Goal: Transaction & Acquisition: Book appointment/travel/reservation

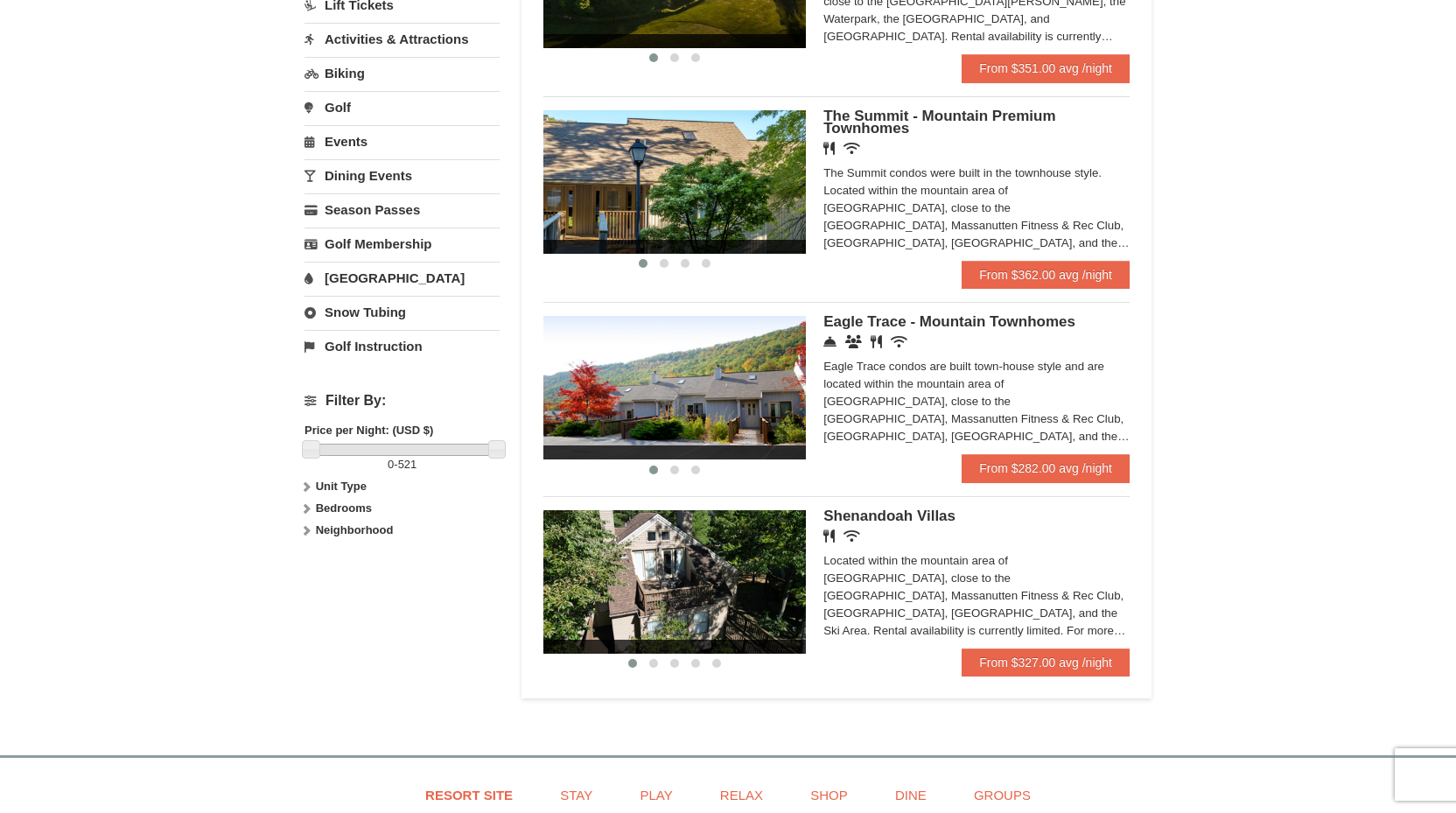
scroll to position [489, 0]
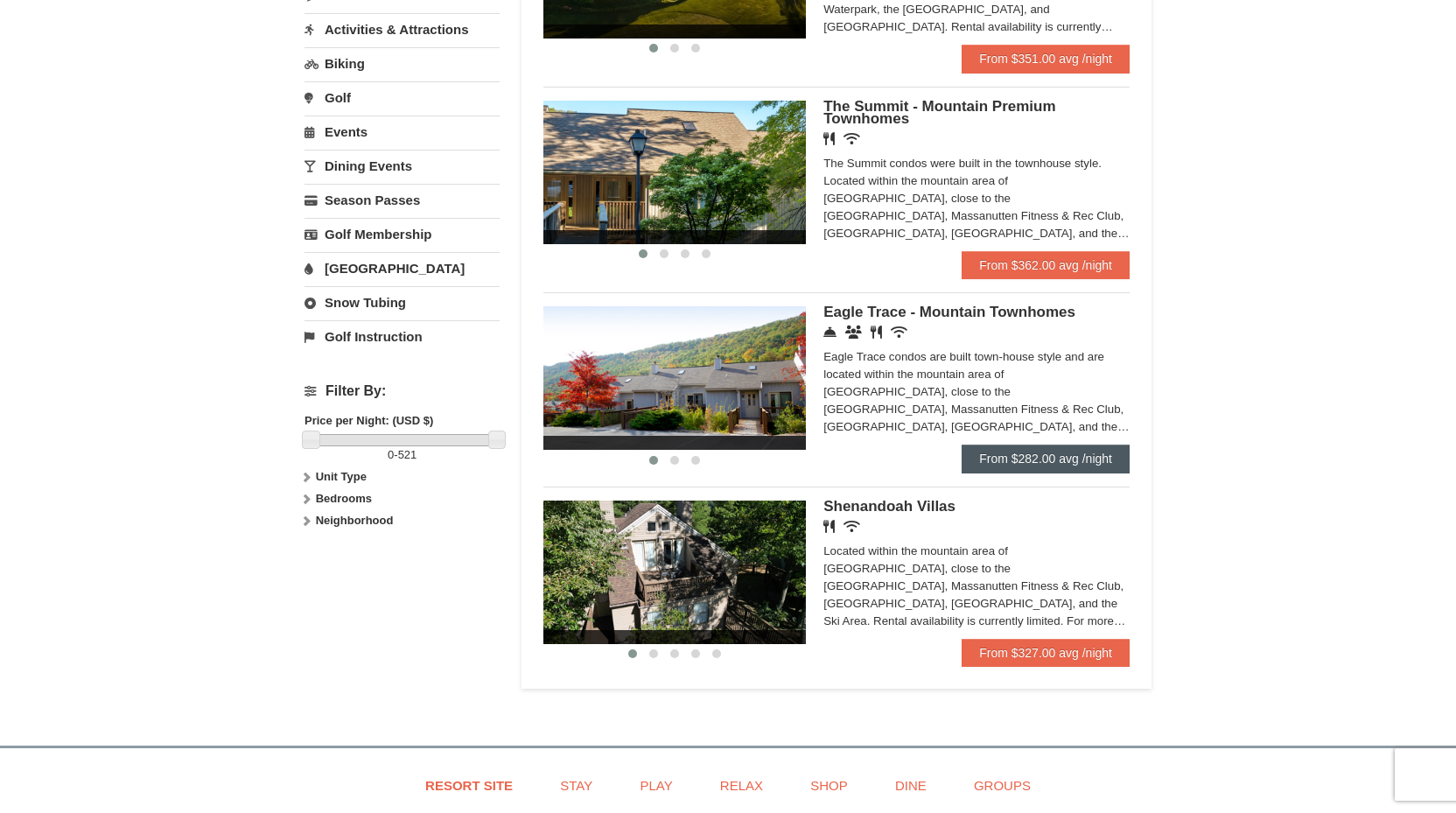
click at [1073, 461] on link "From $282.00 avg /night" at bounding box center [1045, 459] width 168 height 28
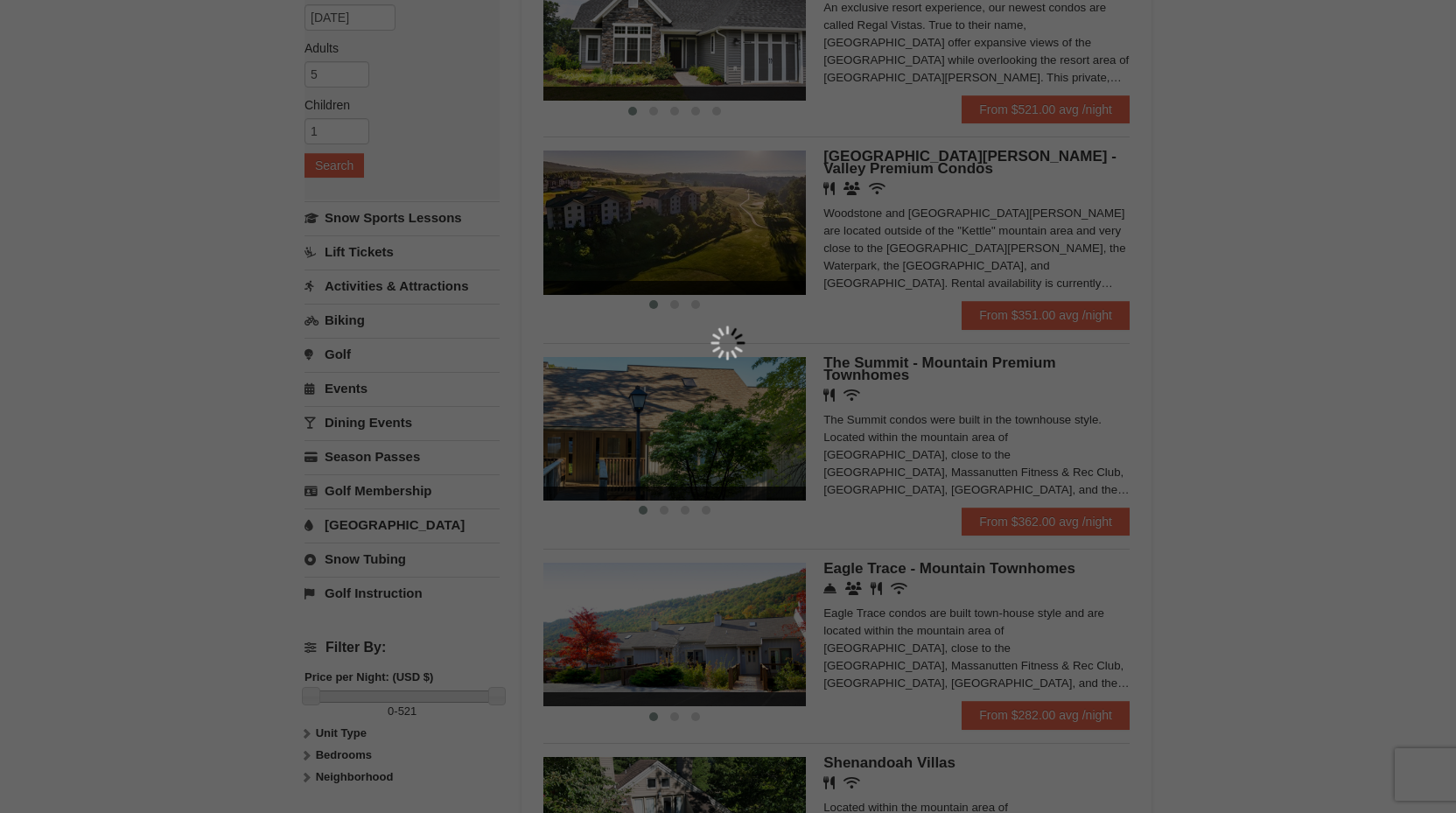
scroll to position [78, 0]
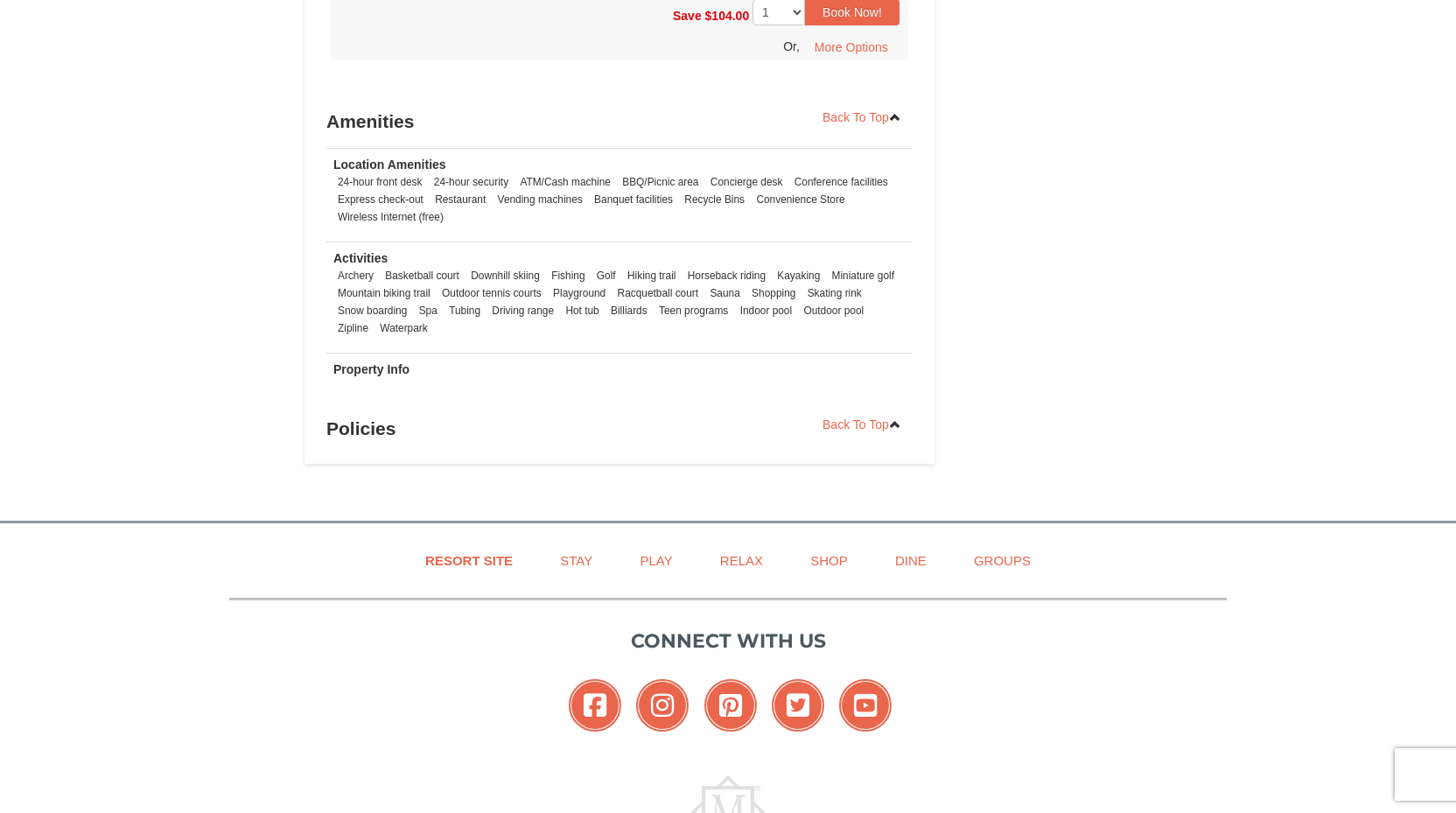
scroll to position [2048, 0]
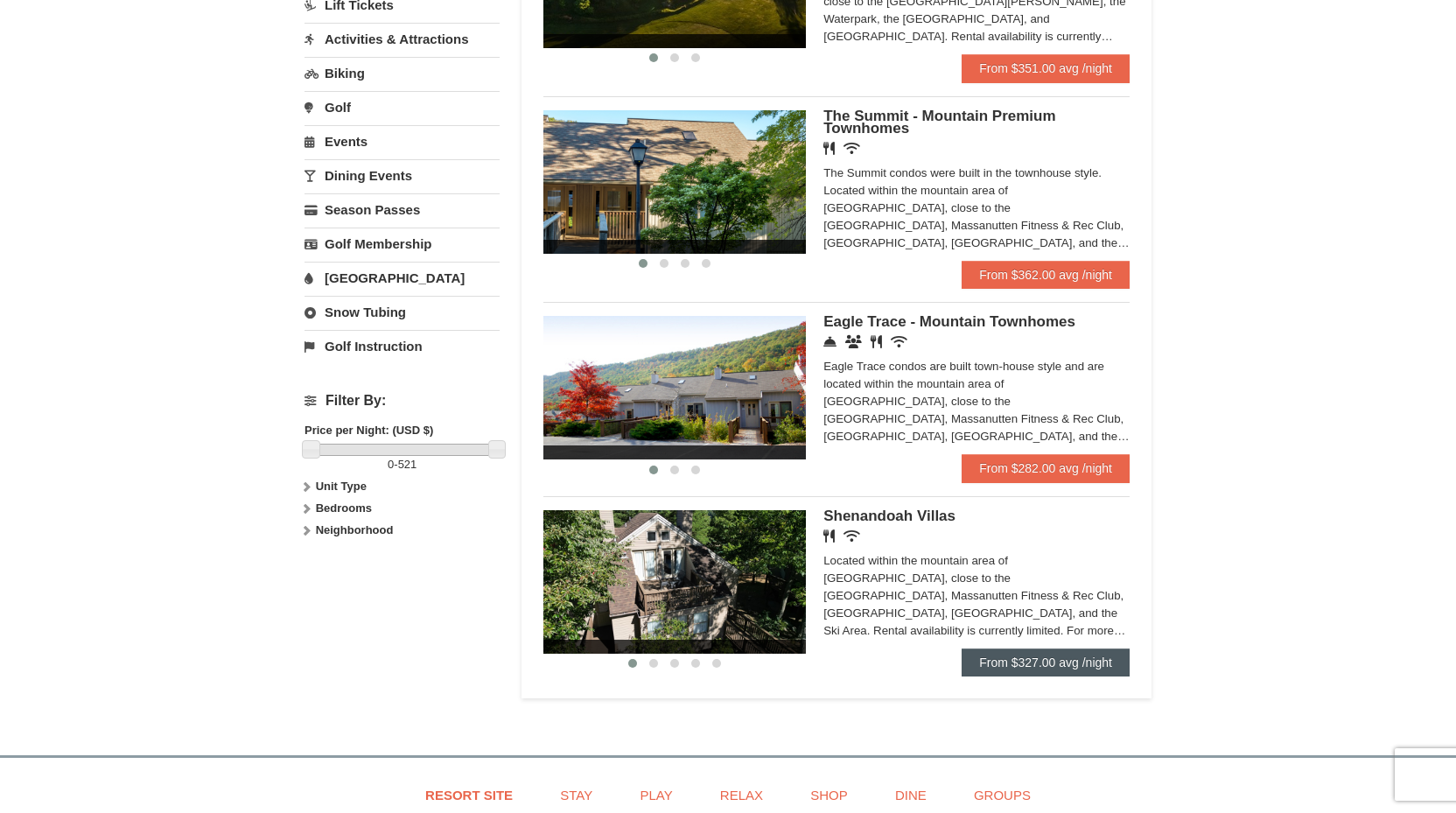
scroll to position [479, 0]
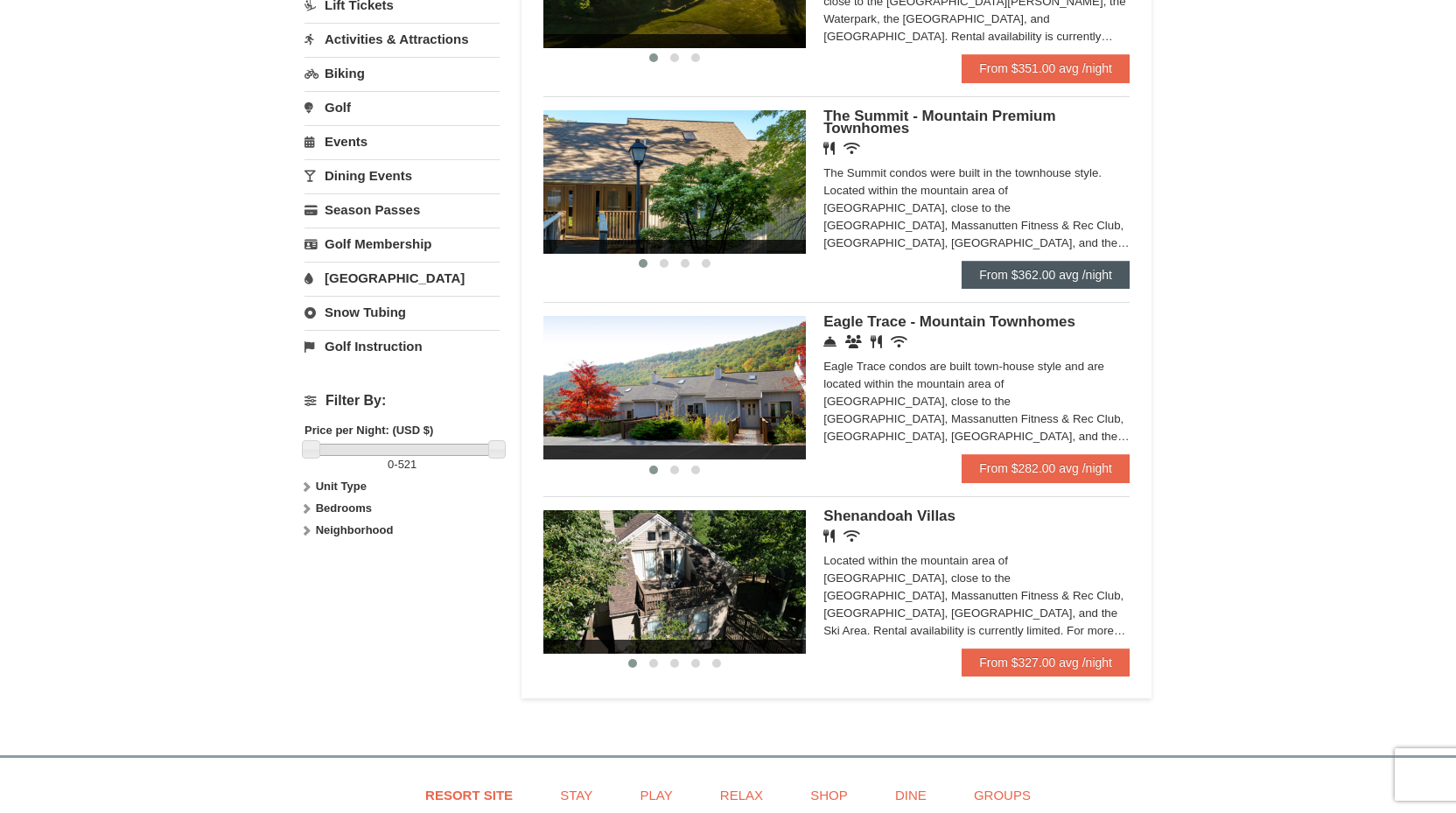
click at [1073, 268] on link "From $362.00 avg /night" at bounding box center [1045, 275] width 168 height 28
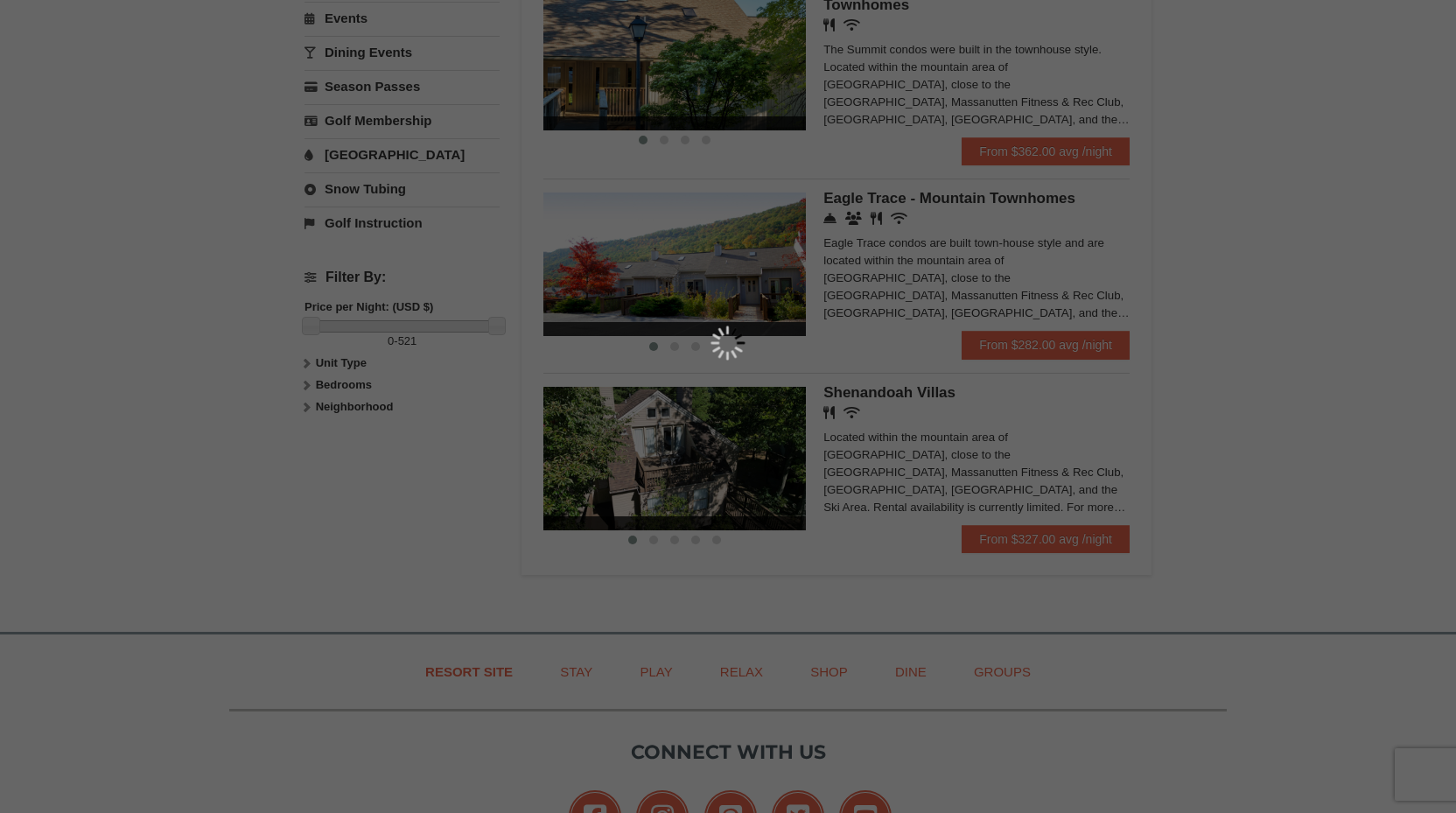
scroll to position [618, 0]
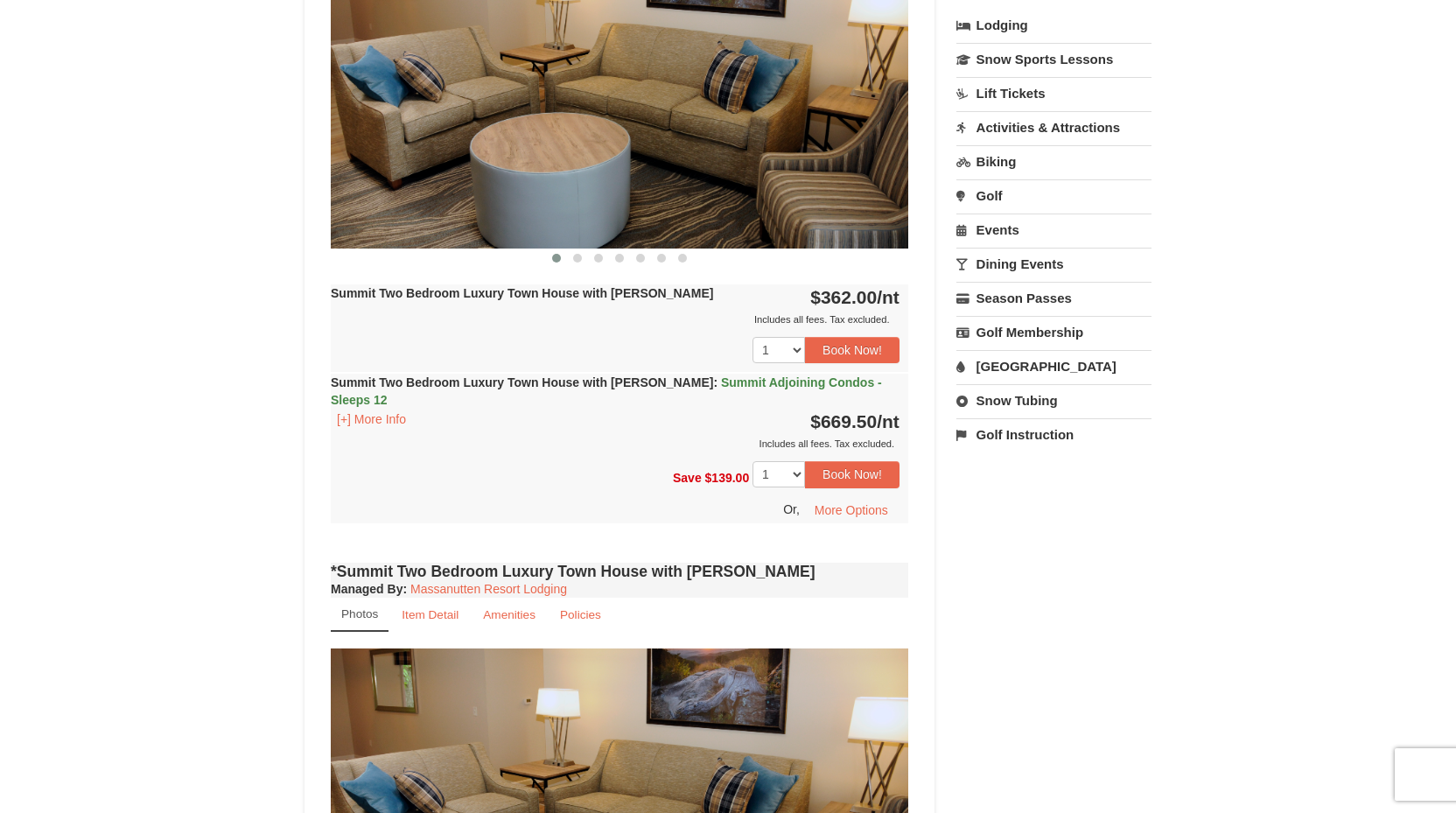
scroll to position [1080, 0]
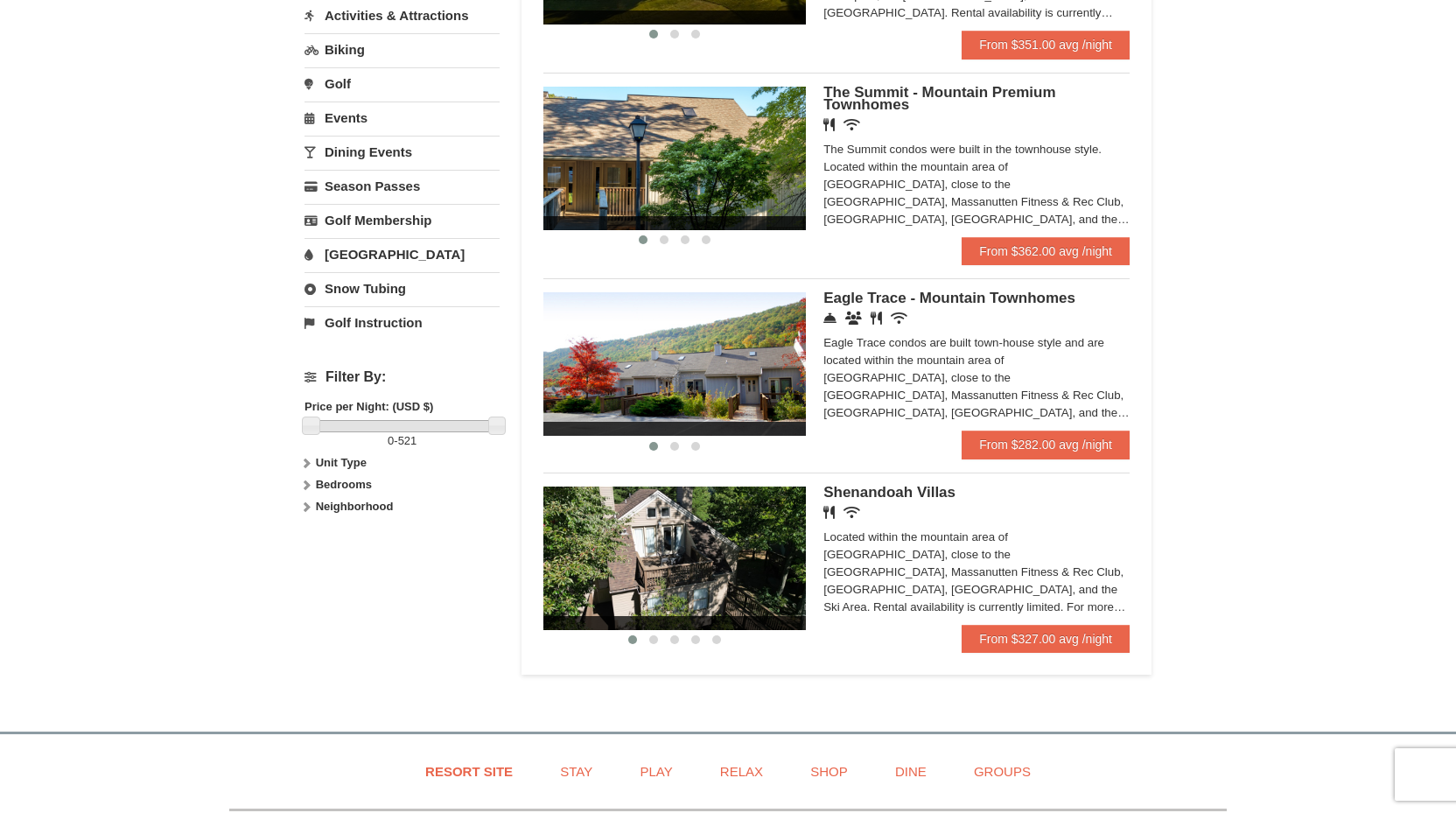
scroll to position [589, 0]
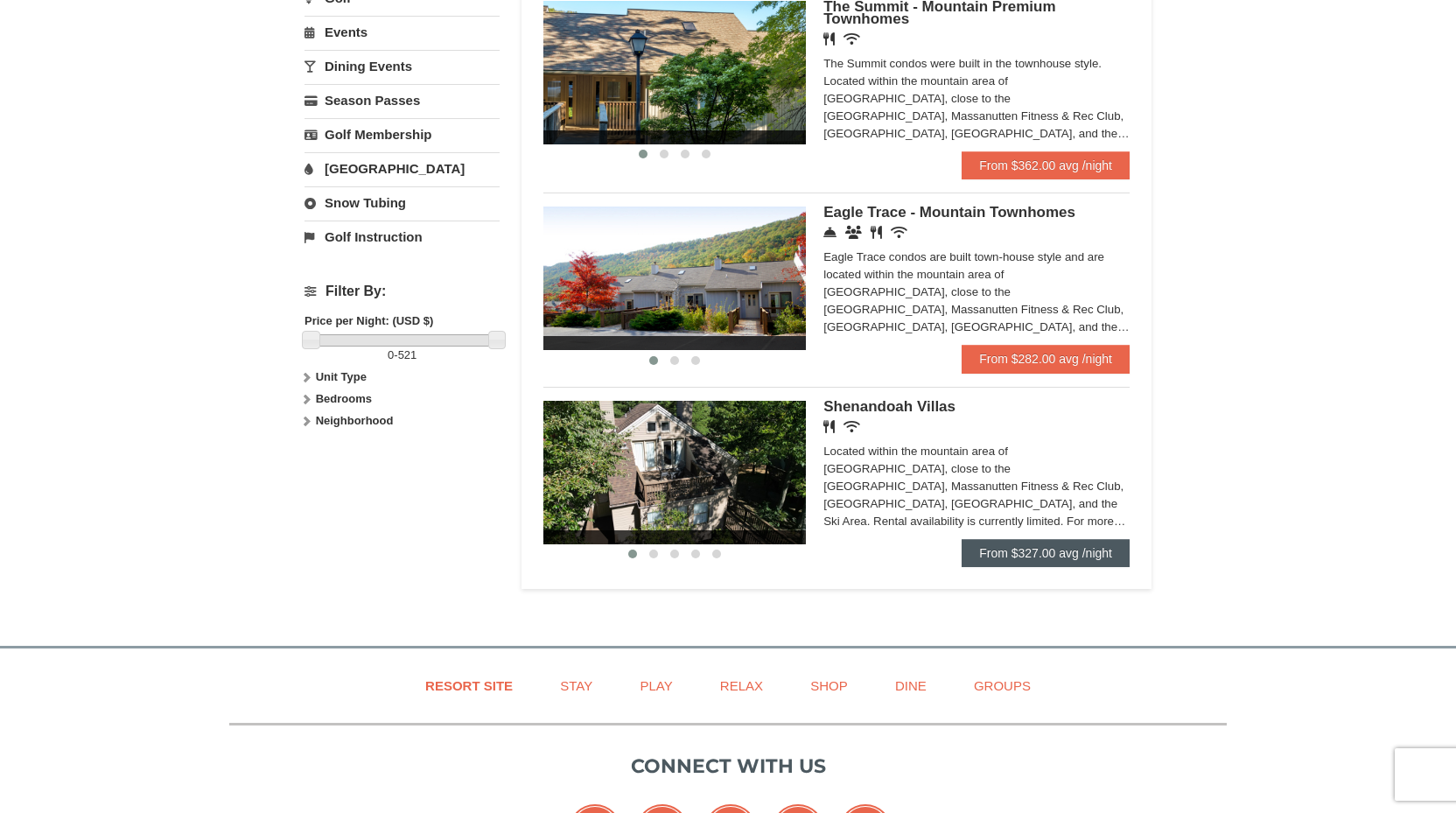
click at [1074, 548] on link "From $327.00 avg /night" at bounding box center [1045, 553] width 168 height 28
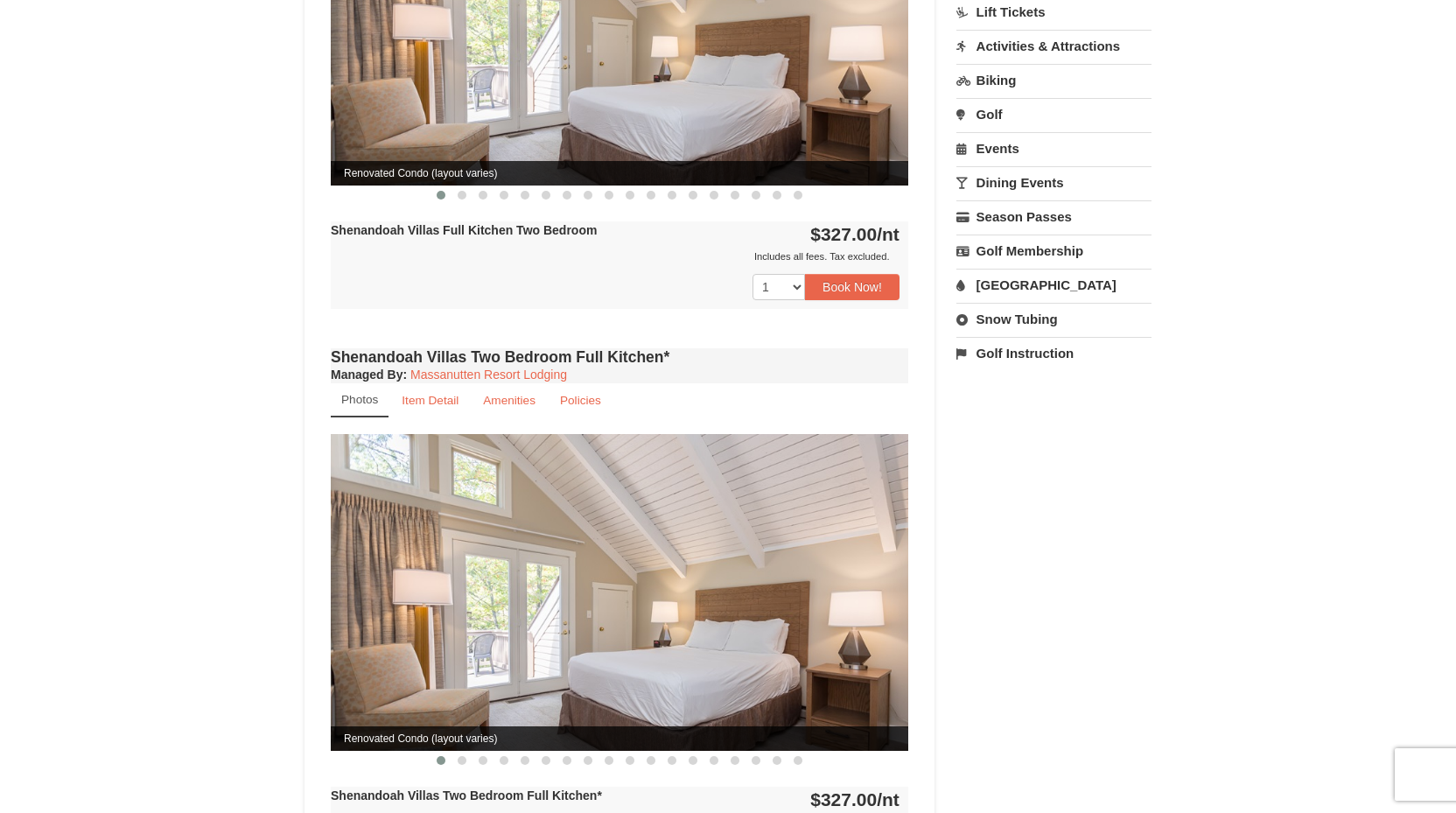
scroll to position [867, 0]
click at [872, 274] on button "Book Now!" at bounding box center [853, 287] width 95 height 26
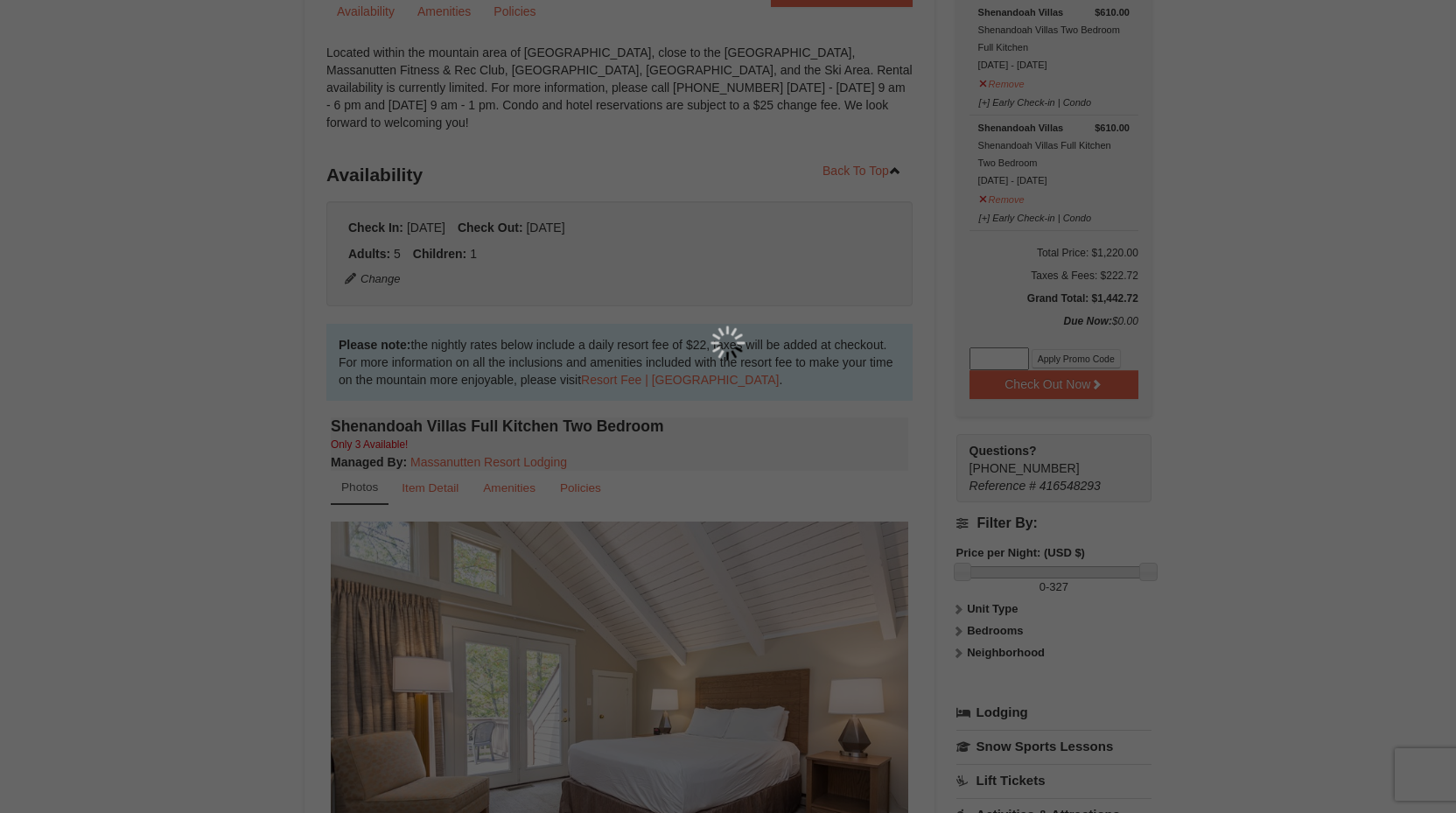
scroll to position [170, 0]
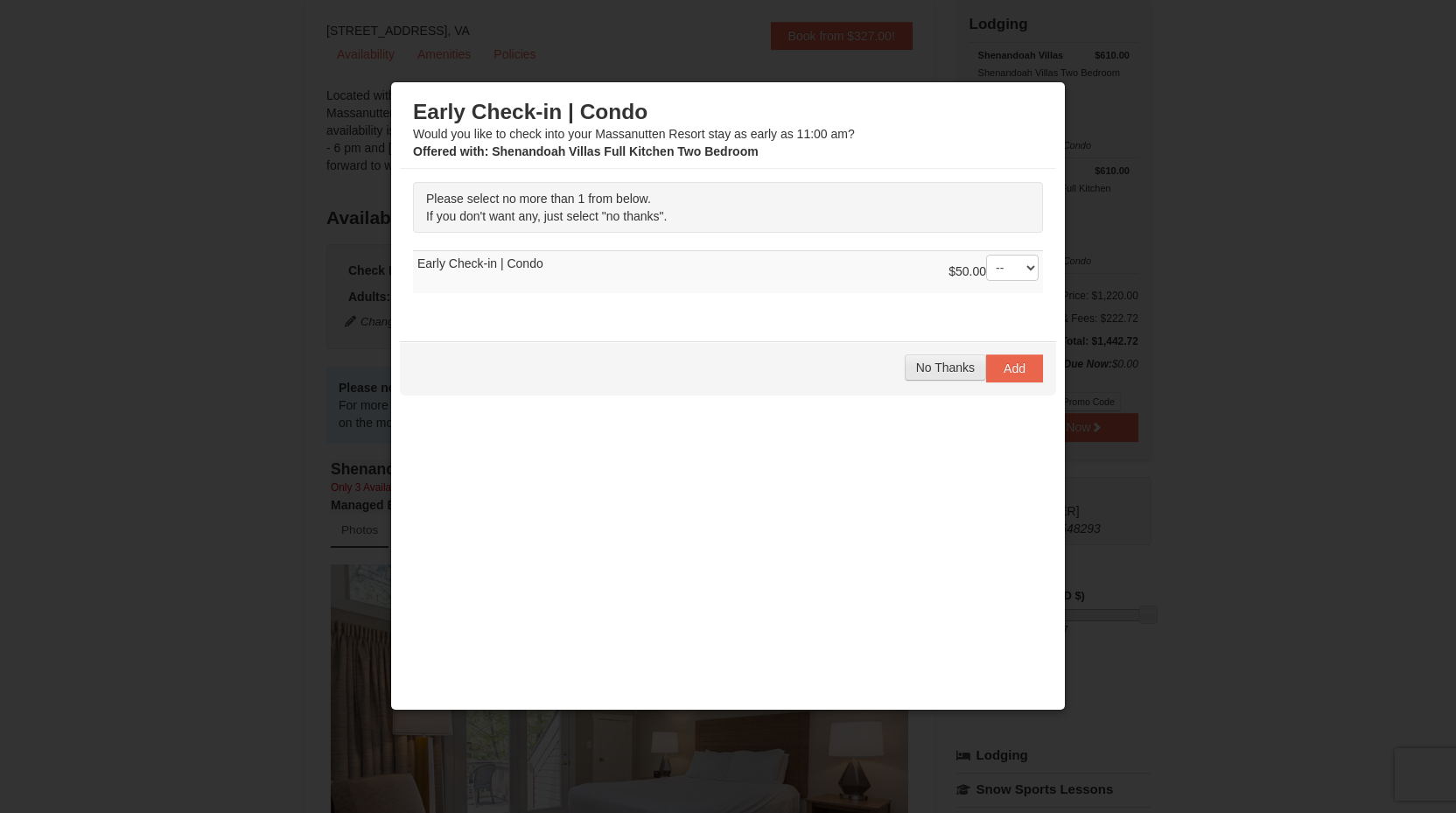
click at [927, 378] on button "No Thanks" at bounding box center [945, 368] width 81 height 26
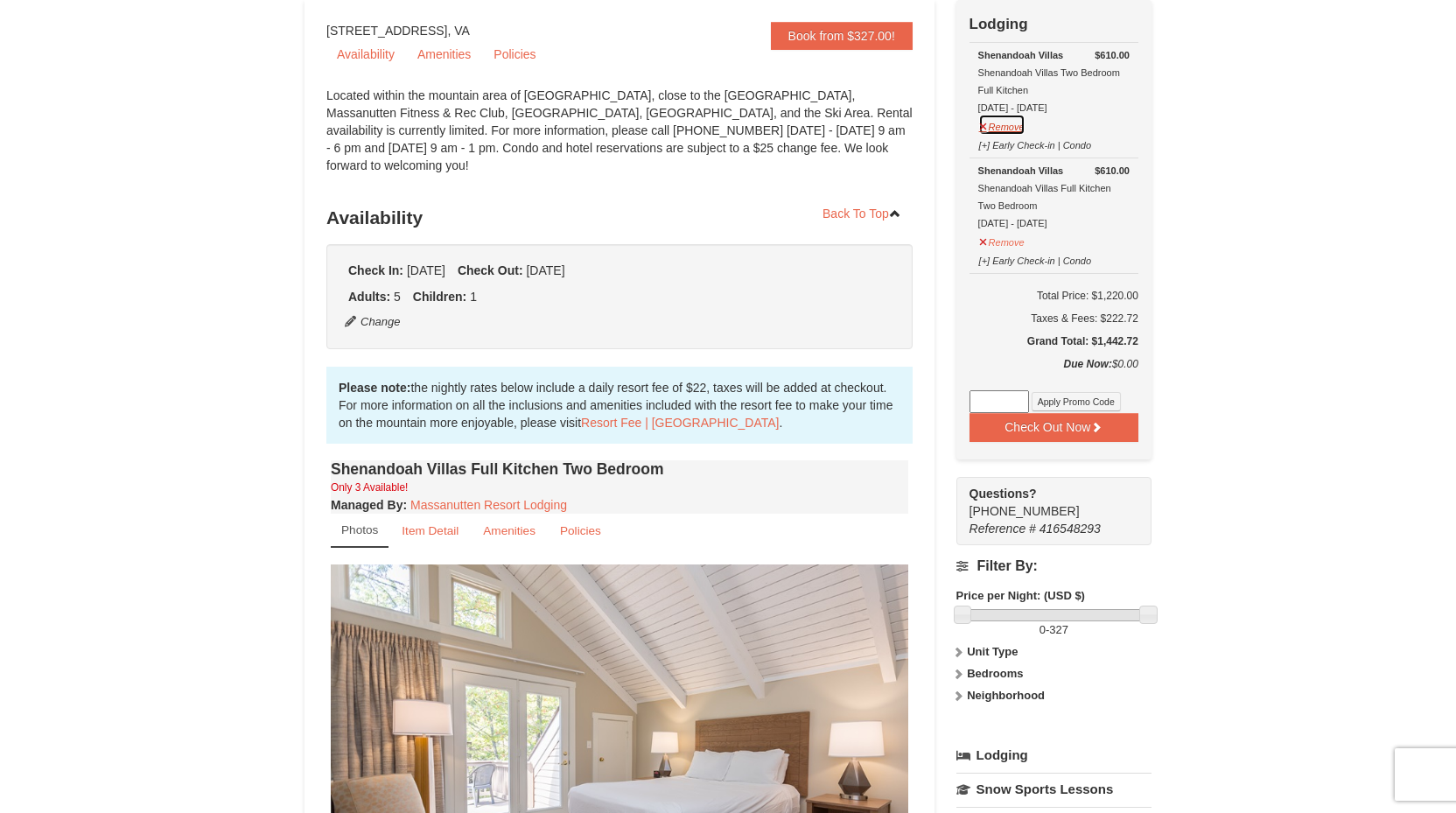
click at [1009, 126] on button "Remove" at bounding box center [1002, 125] width 47 height 22
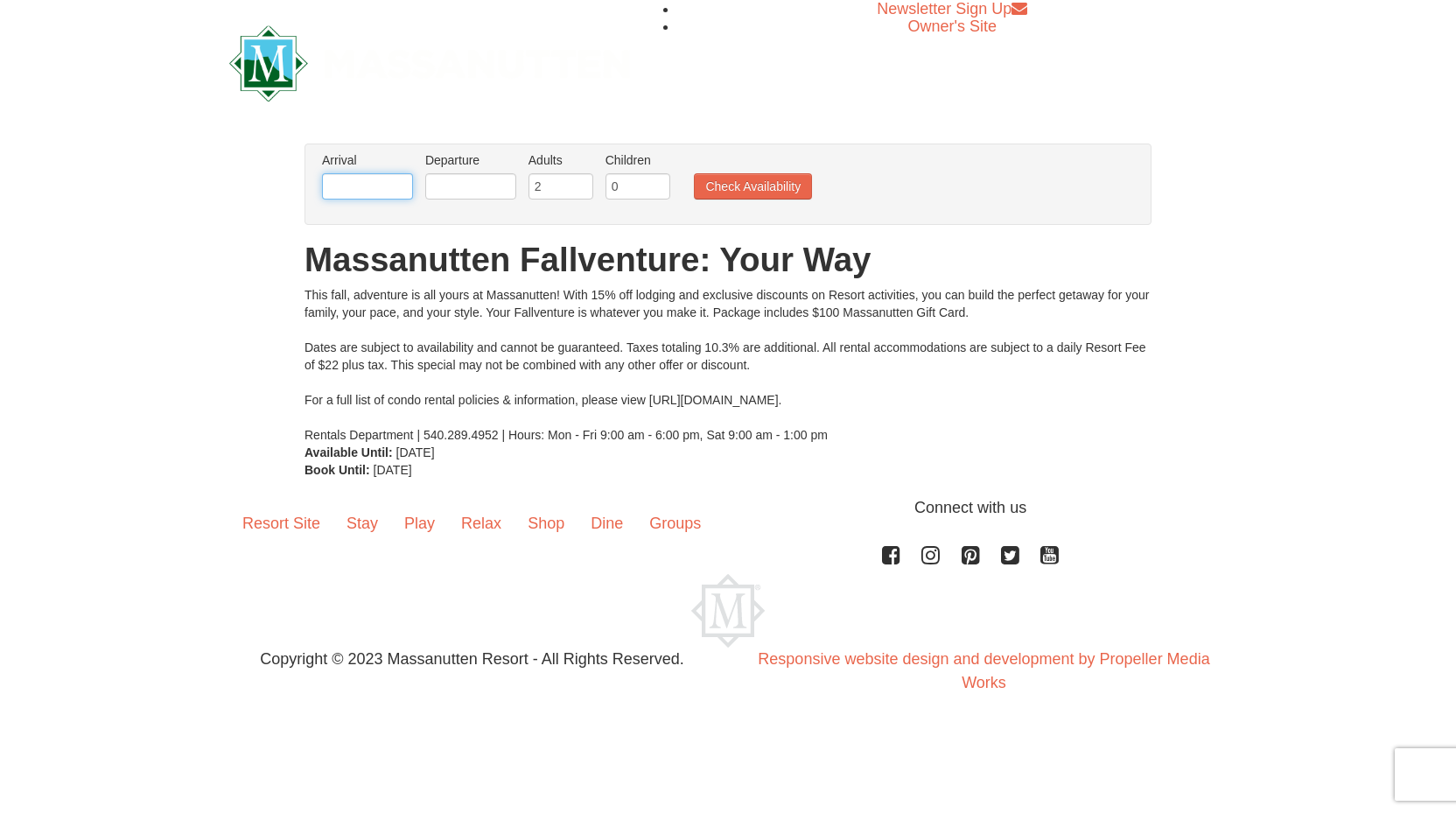
click at [333, 195] on input "text" at bounding box center [368, 186] width 91 height 26
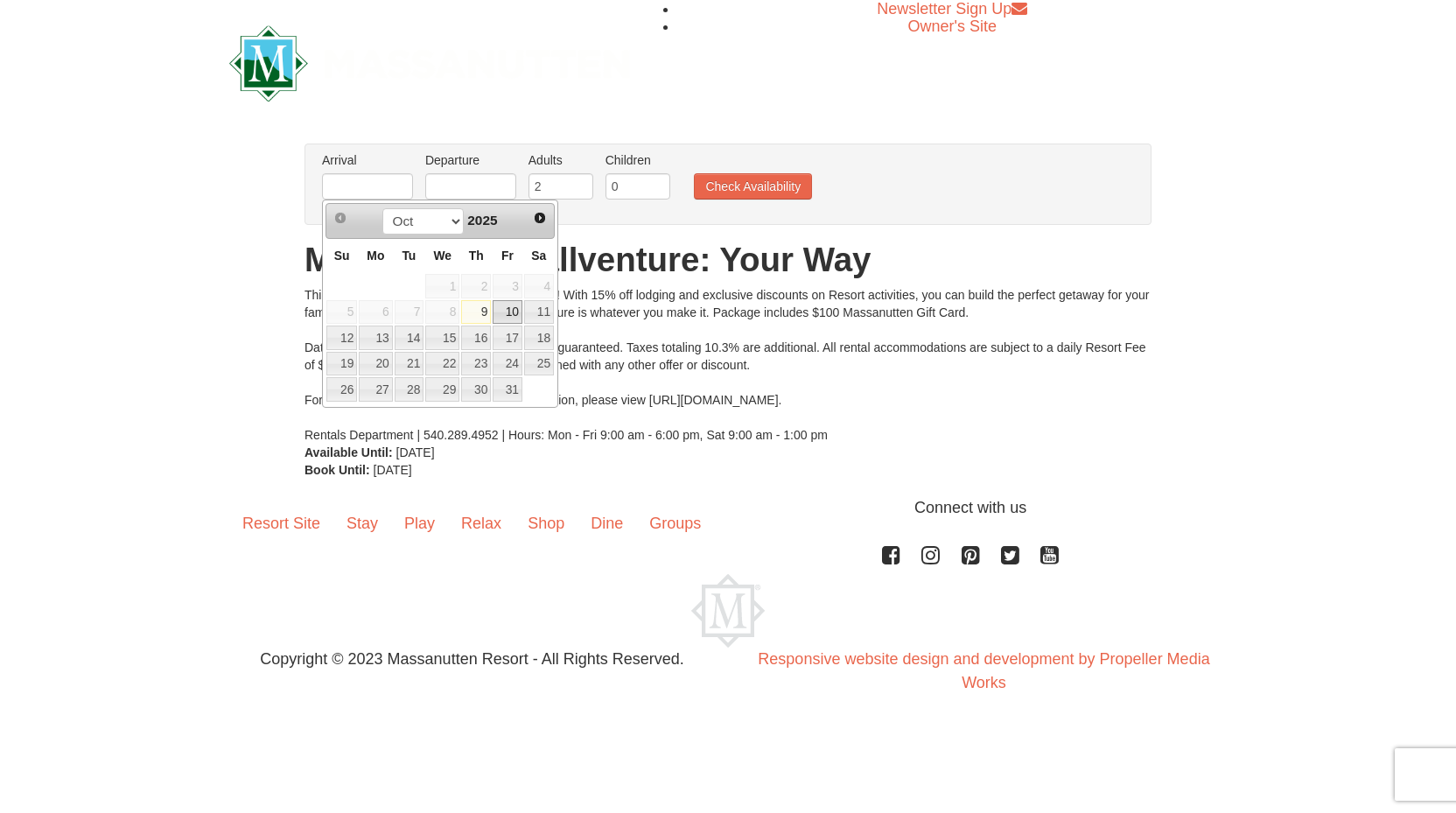
click at [512, 310] on link "10" at bounding box center [507, 312] width 30 height 24
type input "[DATE]"
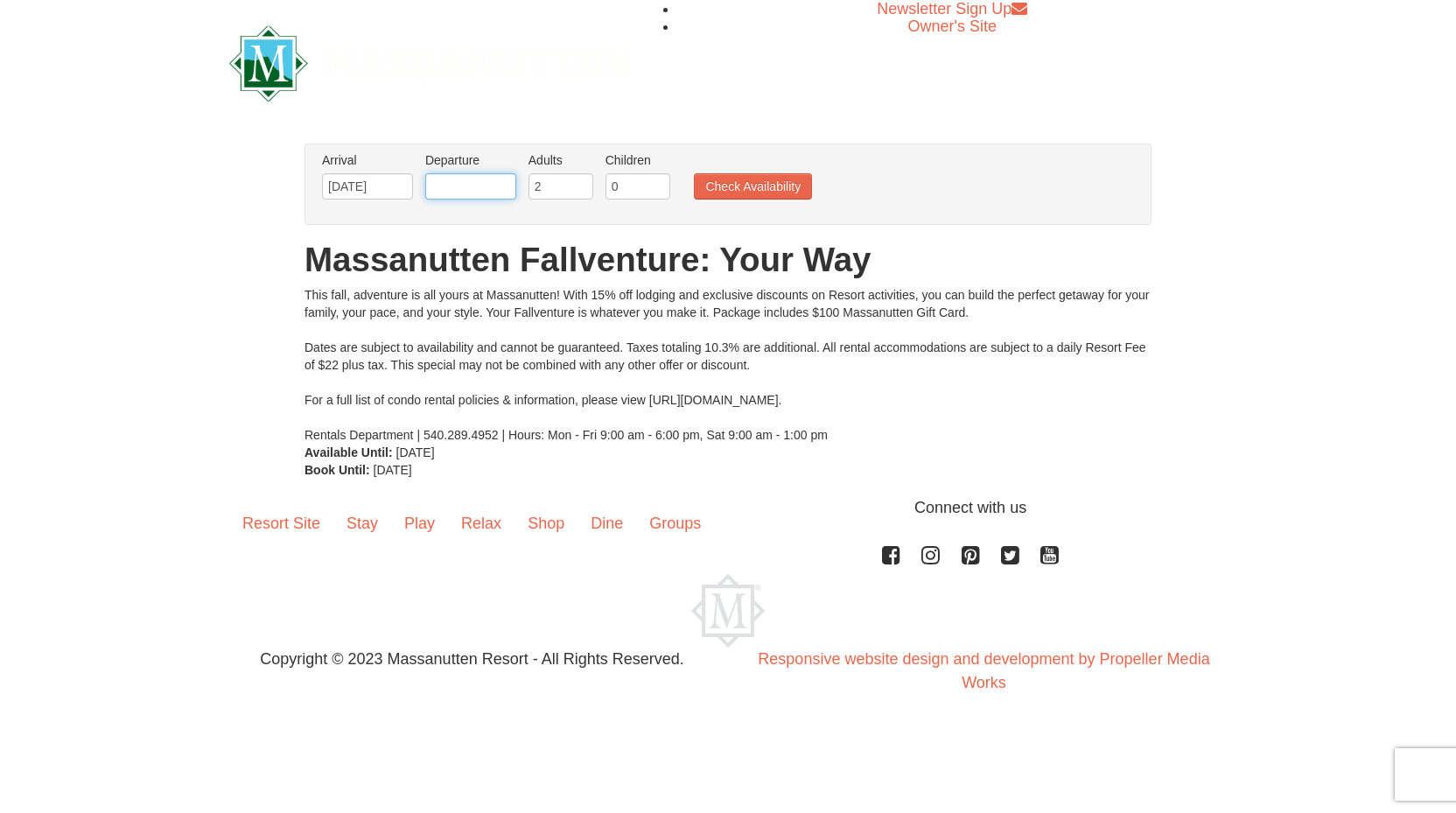
click at [485, 186] on input "text" at bounding box center [471, 186] width 91 height 26
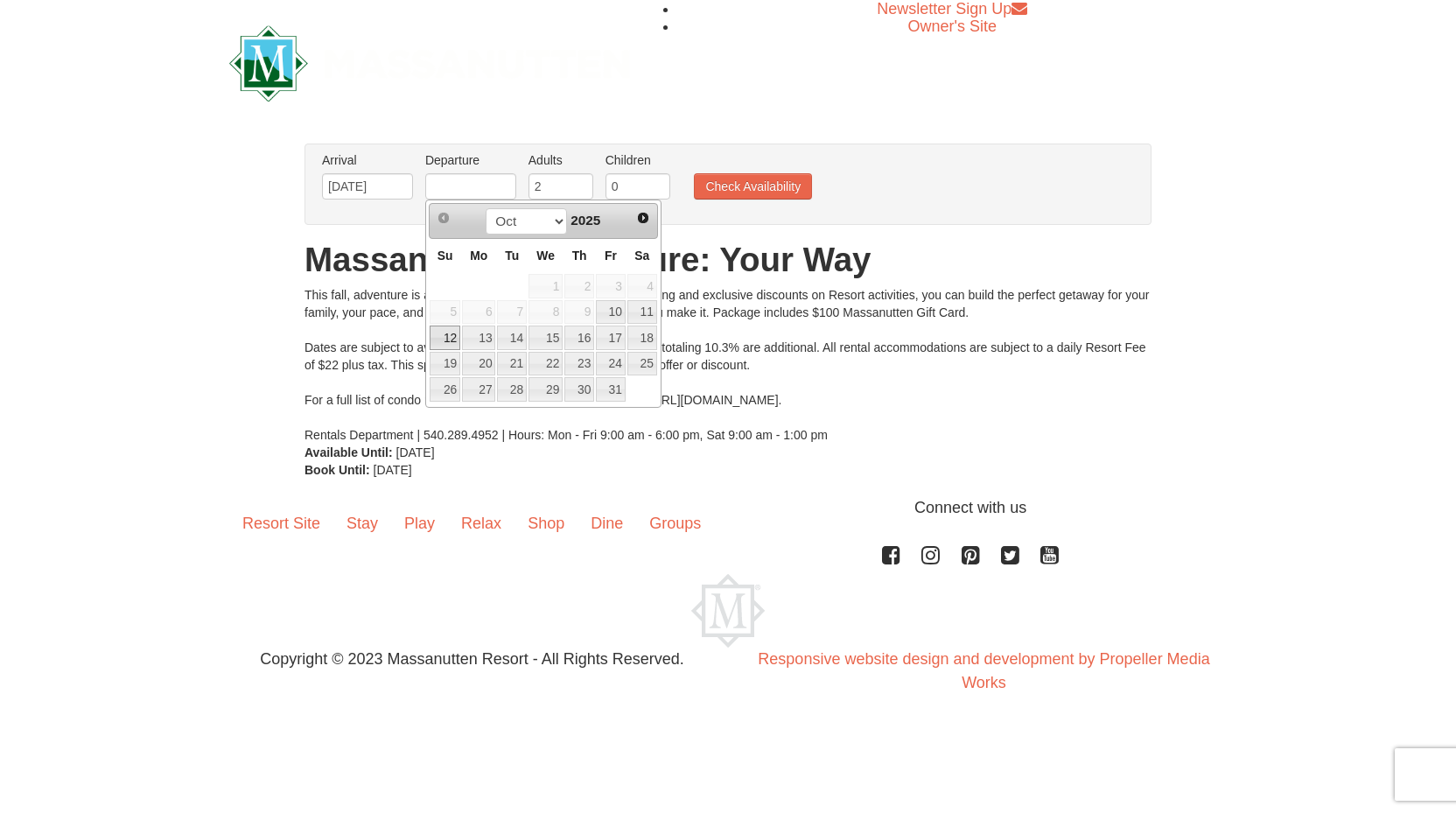
click at [452, 336] on link "12" at bounding box center [445, 338] width 31 height 24
type input "[DATE]"
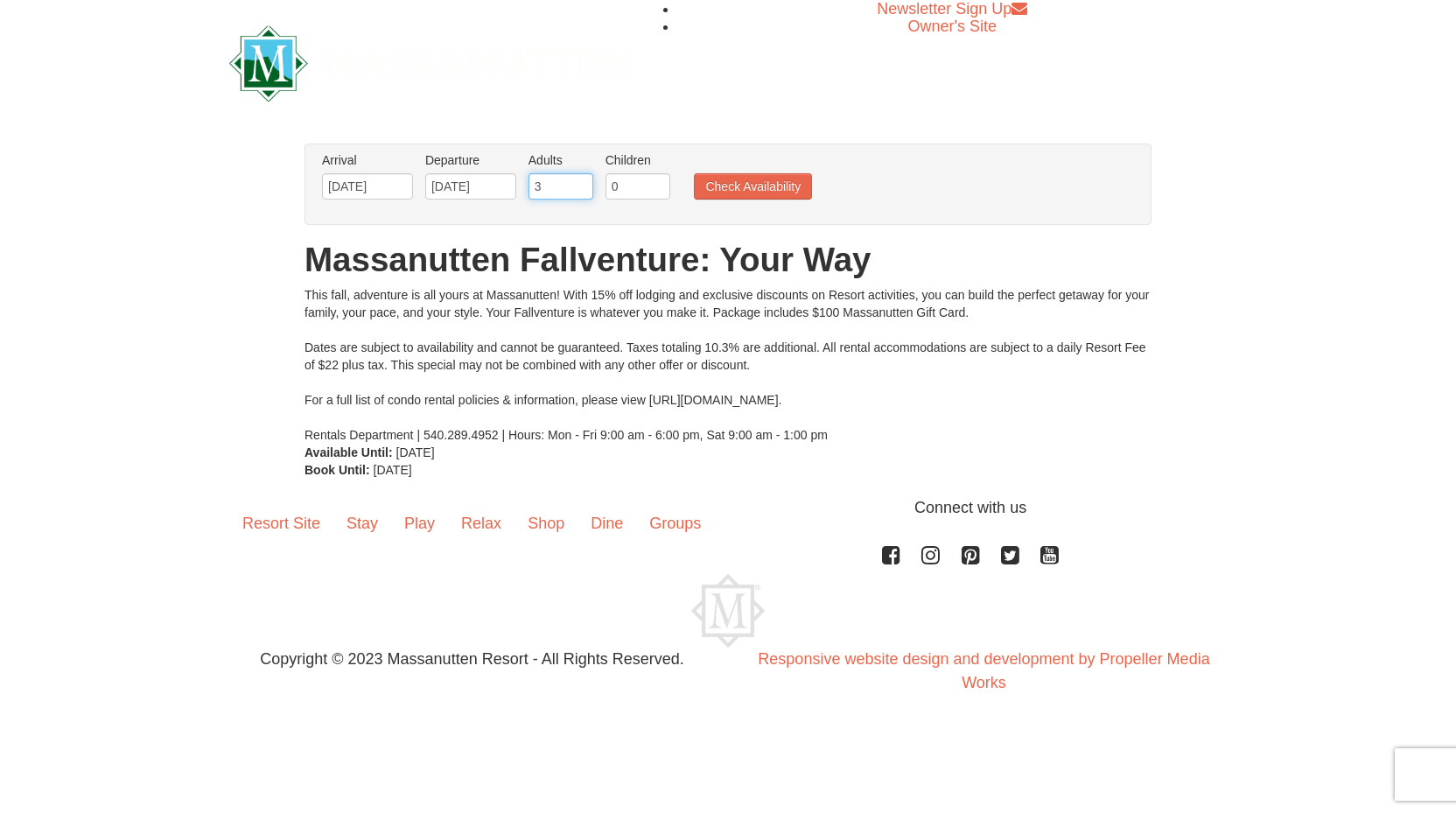
click at [578, 182] on input "3" at bounding box center [561, 186] width 65 height 26
click at [578, 182] on input "4" at bounding box center [561, 186] width 65 height 26
type input "5"
click at [578, 182] on input "5" at bounding box center [561, 186] width 65 height 26
type input "1"
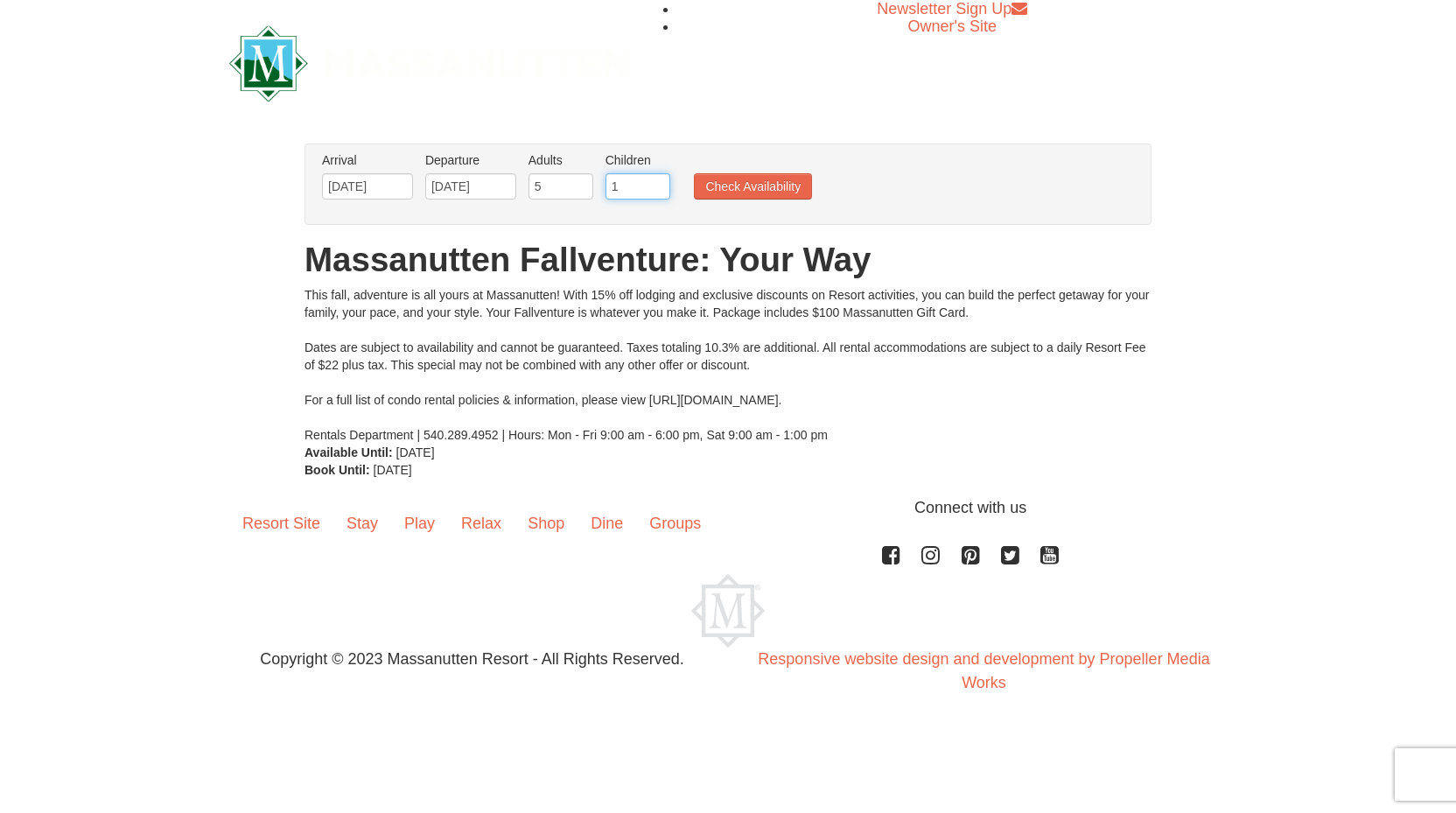
click at [657, 183] on input "1" at bounding box center [639, 186] width 65 height 26
click at [753, 183] on button "Check Availability" at bounding box center [752, 186] width 118 height 26
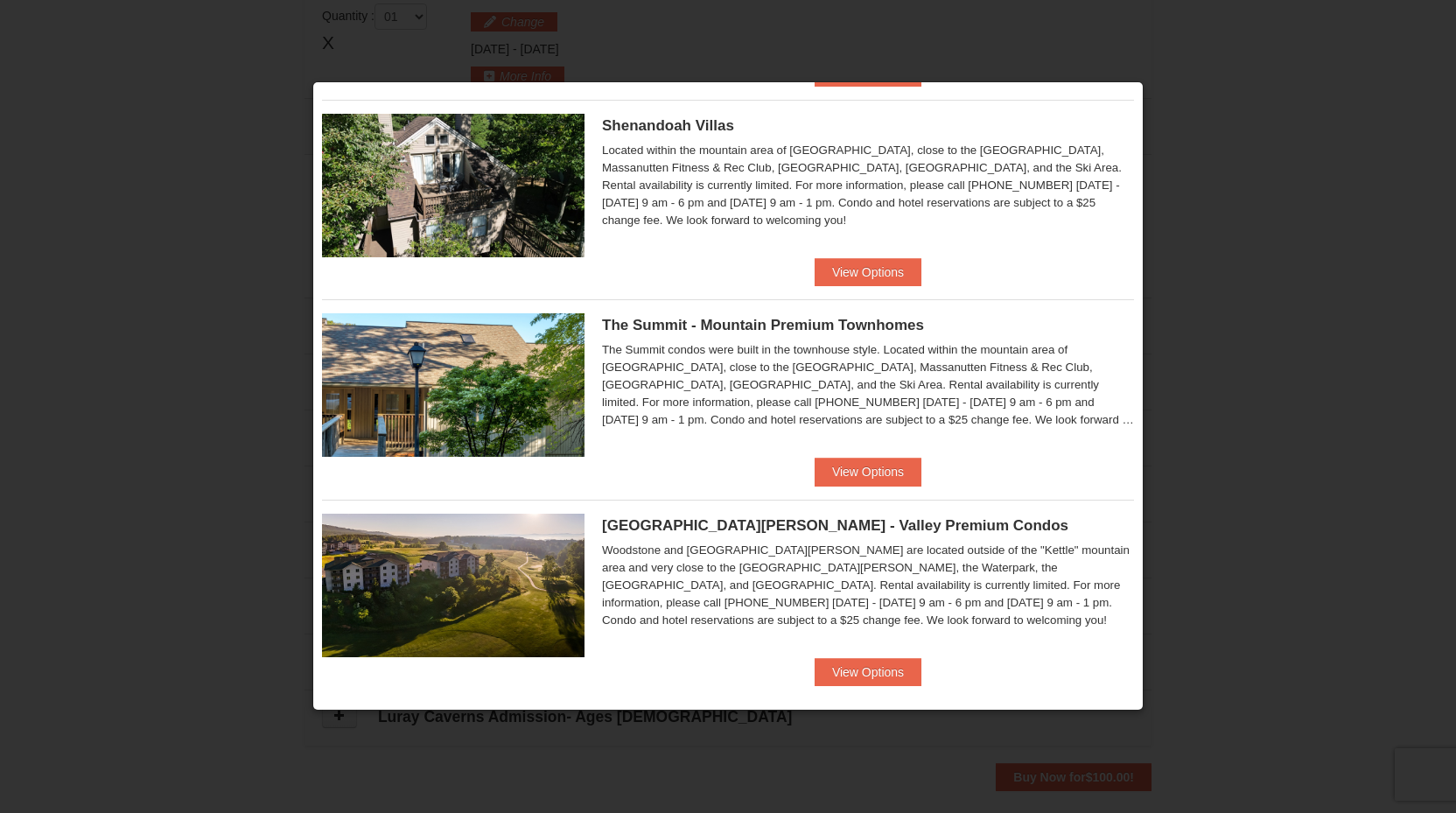
scroll to position [183, 0]
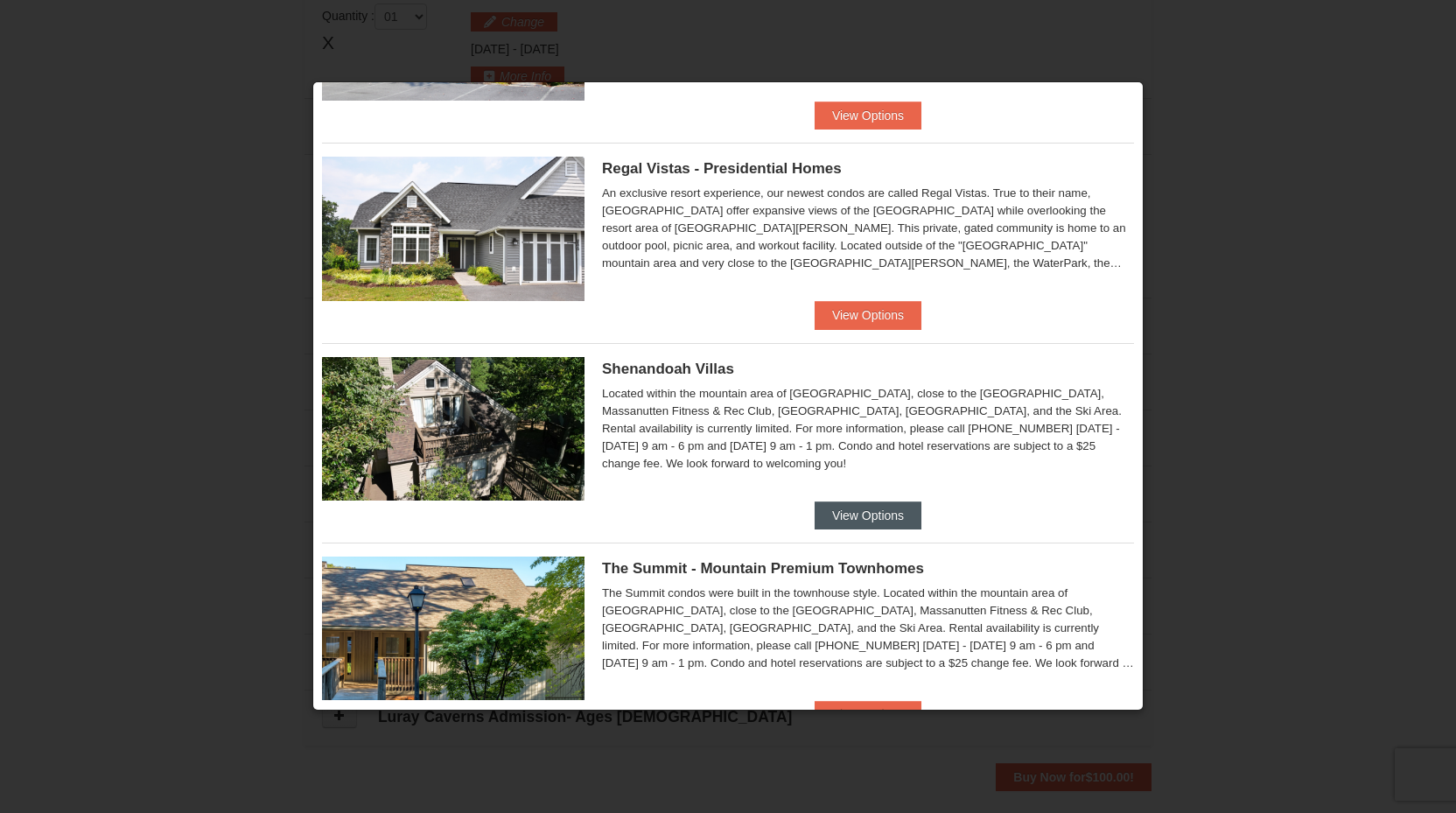
click at [863, 514] on button "View Options" at bounding box center [868, 516] width 107 height 28
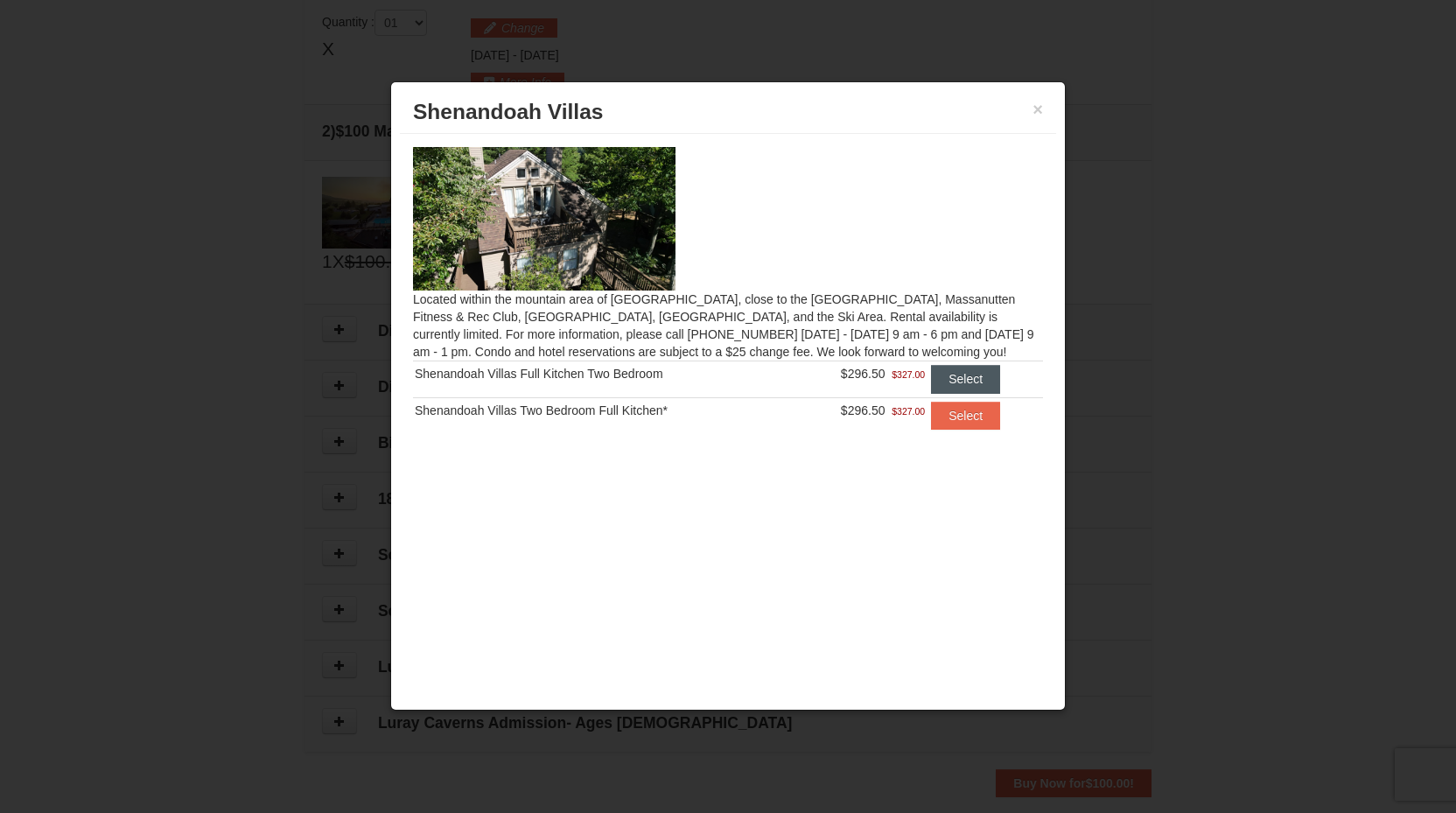
scroll to position [528, 0]
click at [954, 385] on button "Select" at bounding box center [965, 379] width 69 height 28
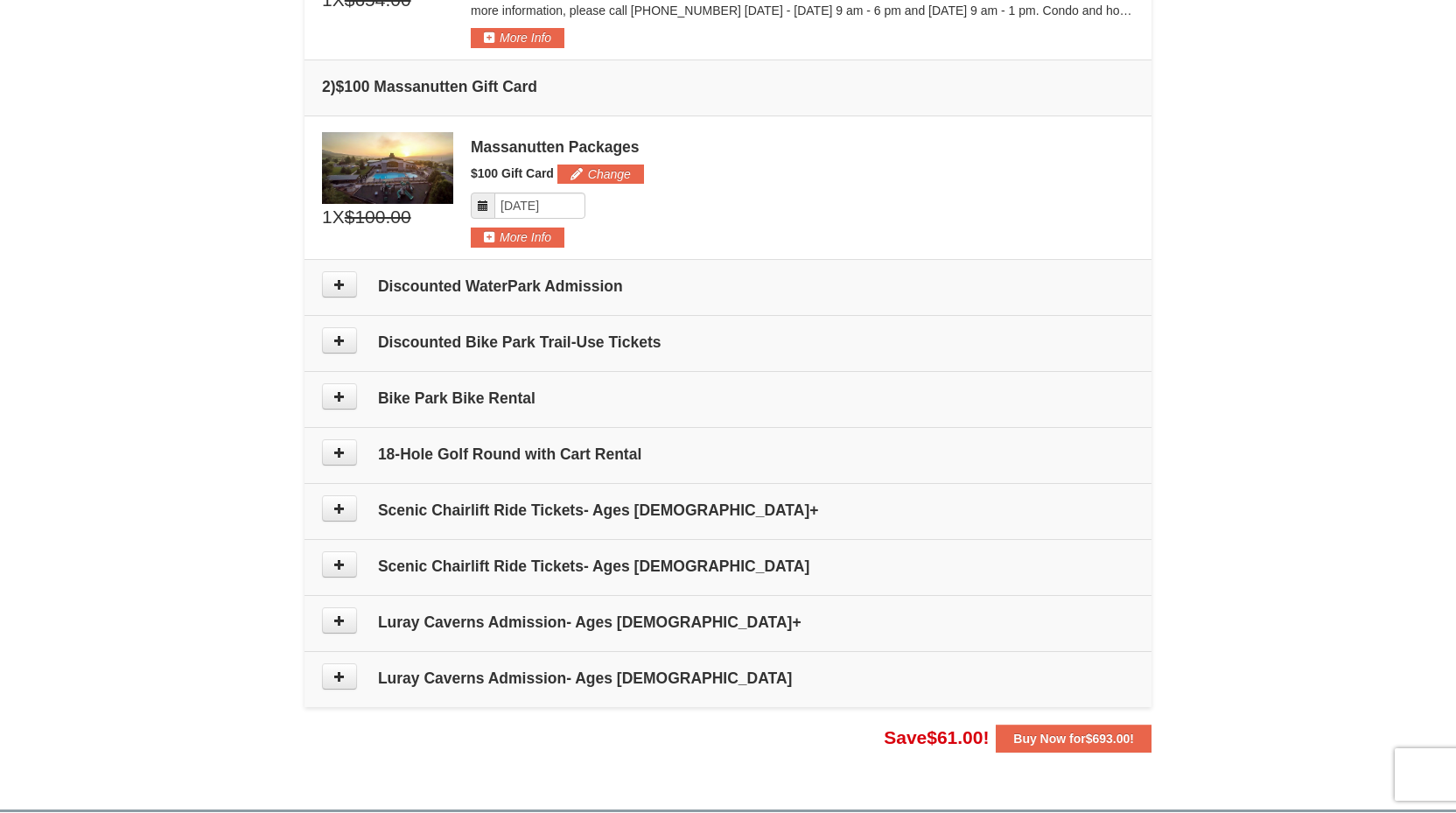
scroll to position [651, 0]
click at [335, 511] on icon at bounding box center [339, 508] width 12 height 12
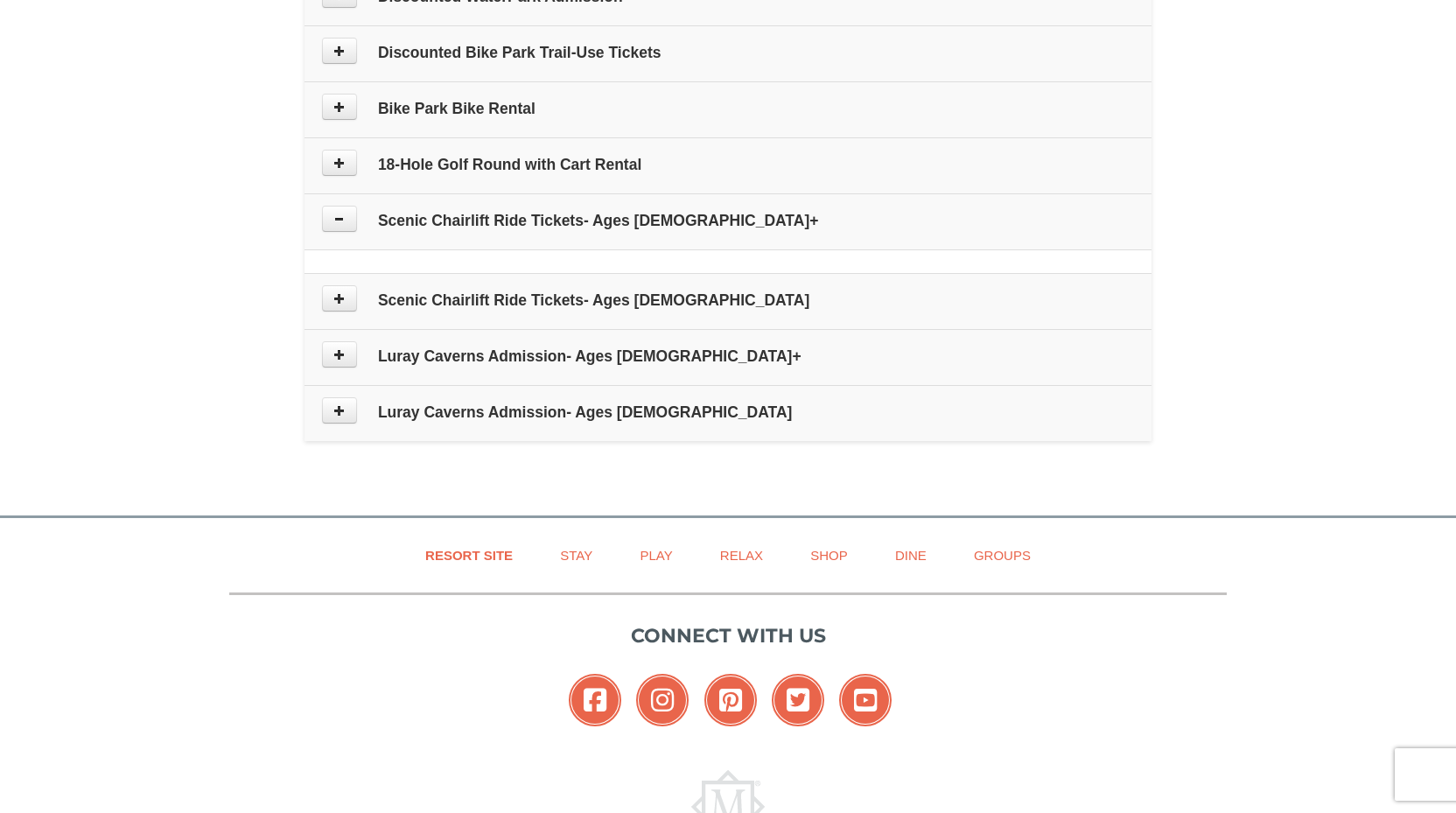
scroll to position [1062, 0]
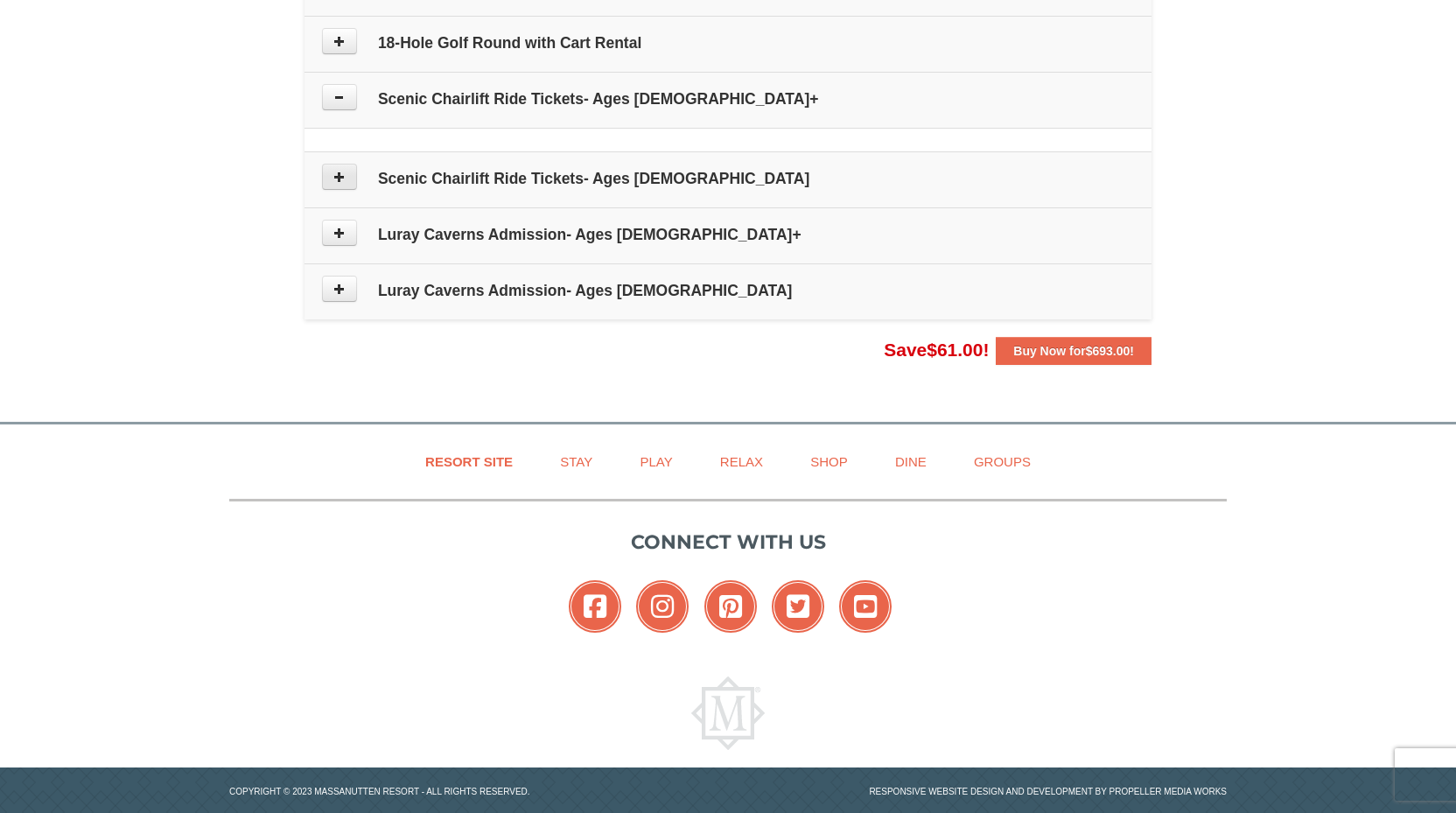
click at [338, 177] on icon at bounding box center [339, 176] width 12 height 12
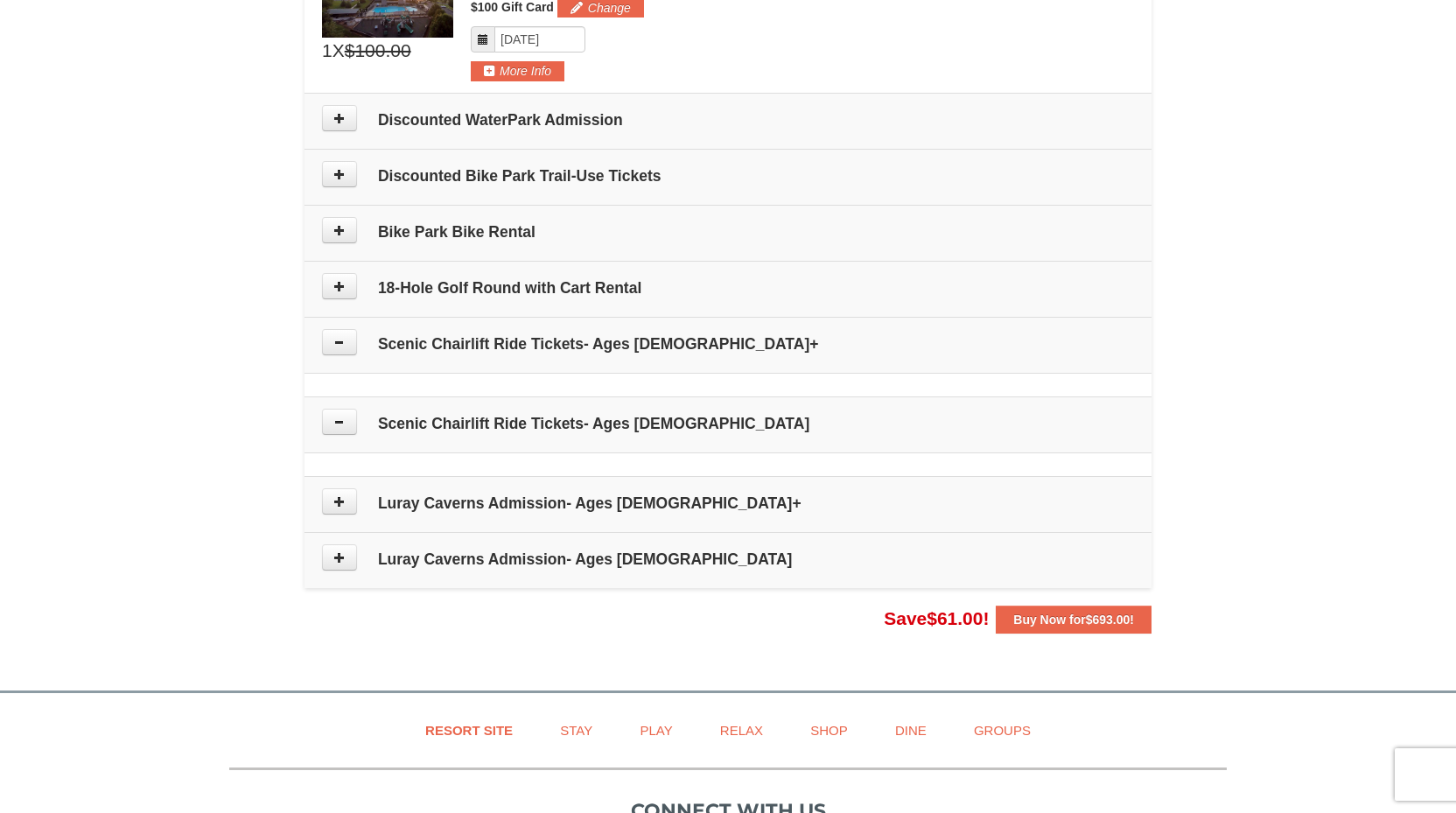
scroll to position [997, 0]
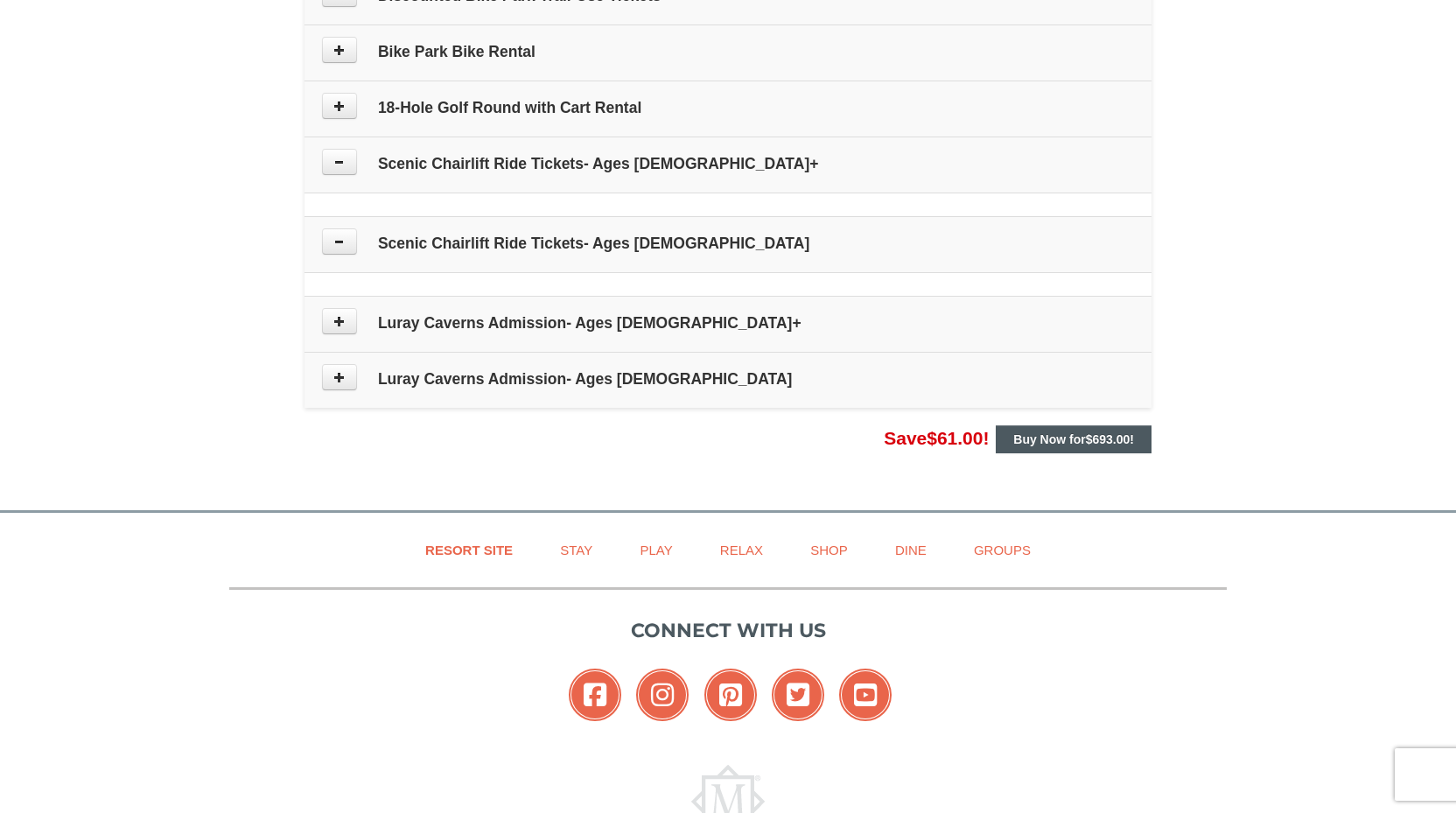
click at [1030, 440] on strong "Buy Now for $693.00 !" at bounding box center [1074, 439] width 121 height 14
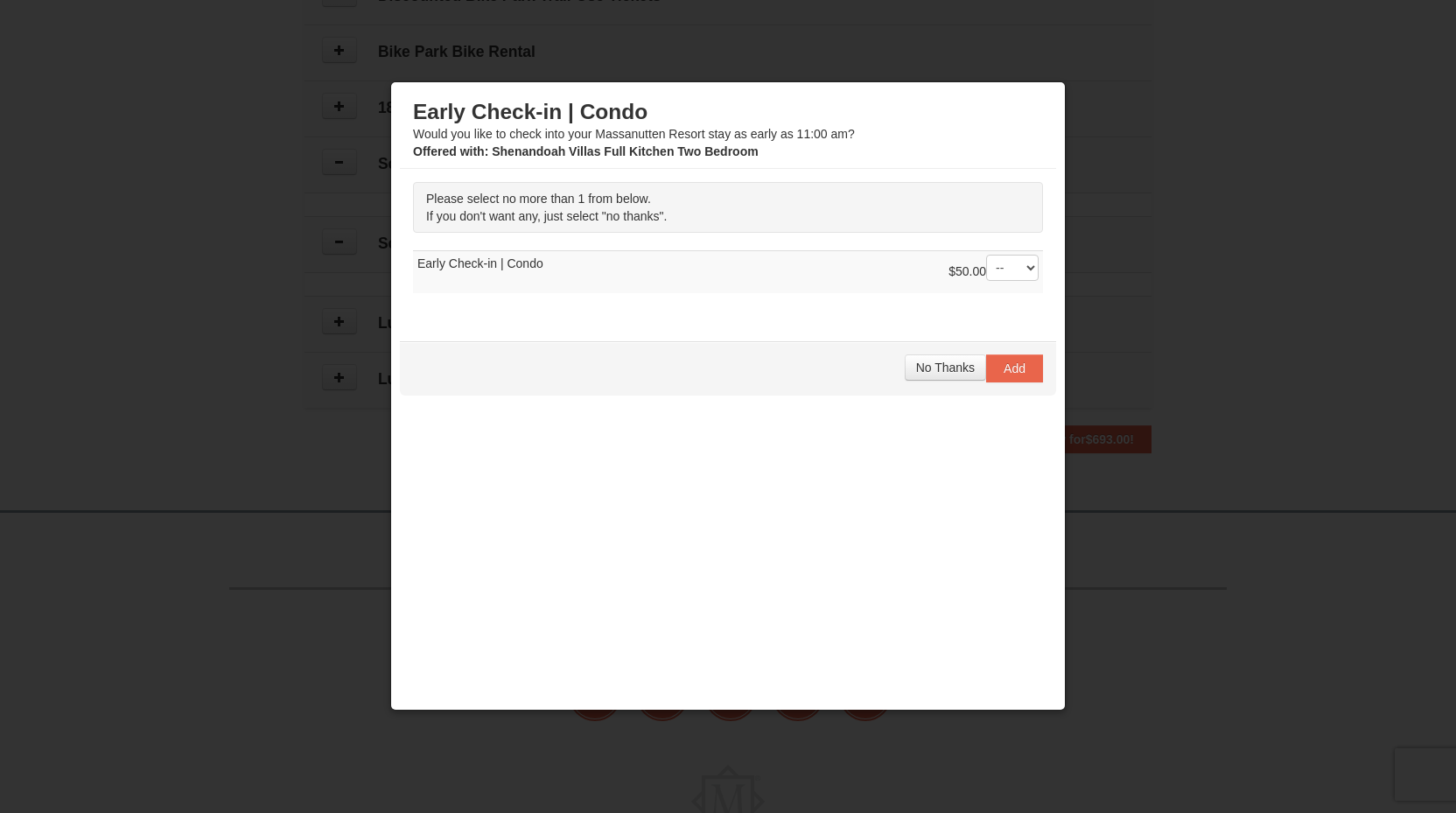
click at [934, 364] on span "No Thanks" at bounding box center [945, 367] width 59 height 14
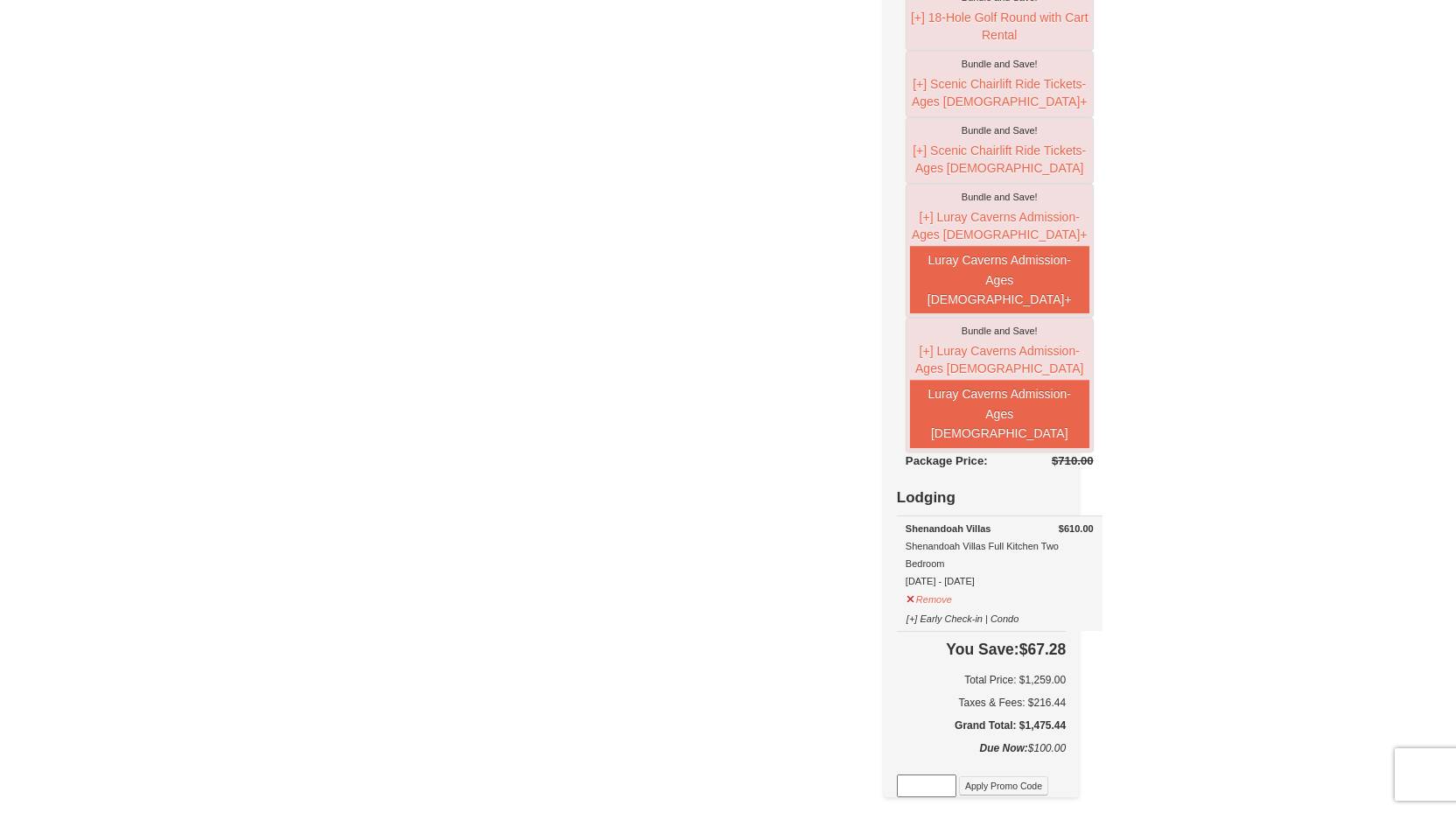
scroll to position [562, 0]
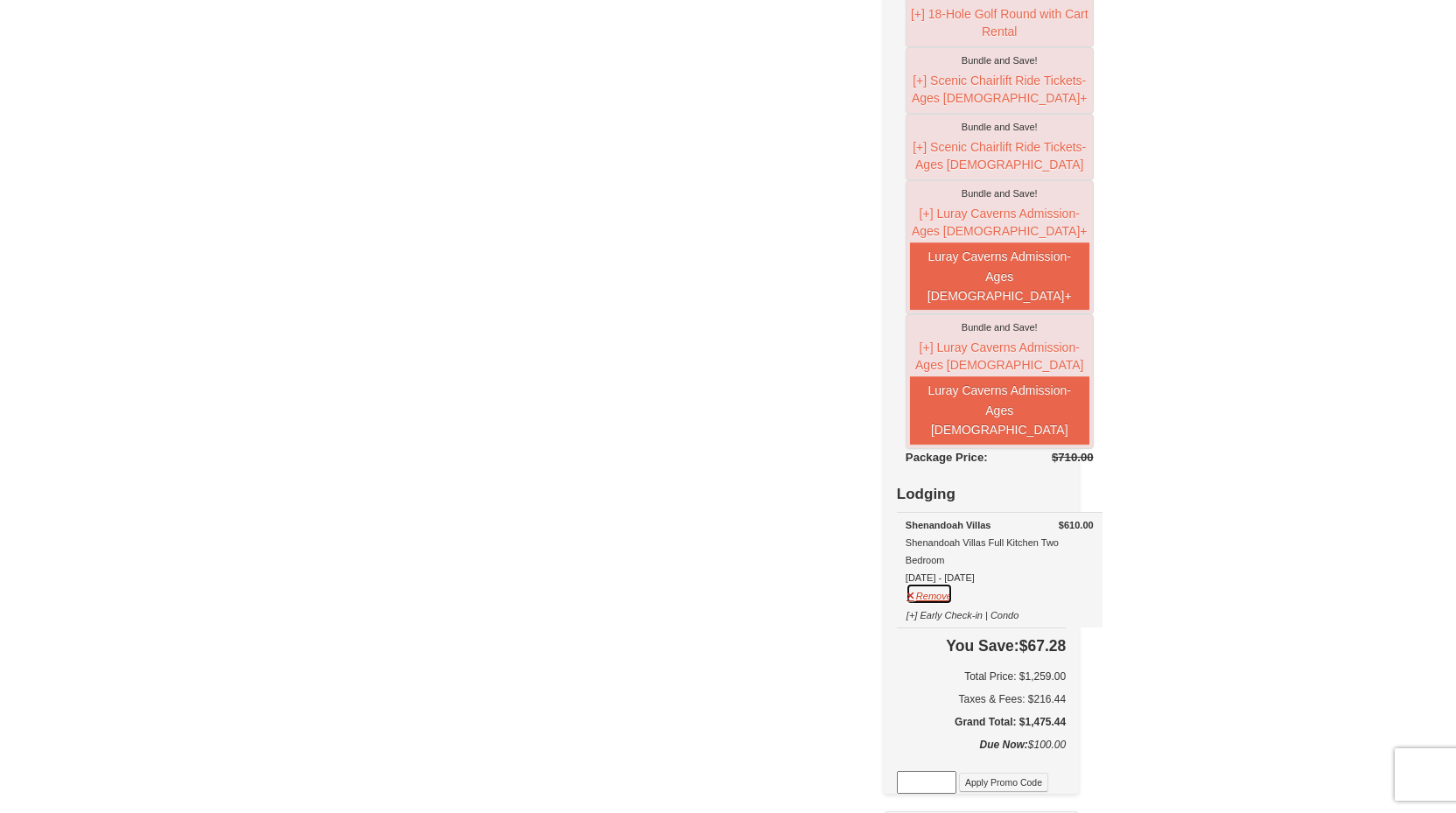
click at [950, 605] on button "Remove" at bounding box center [929, 594] width 47 height 22
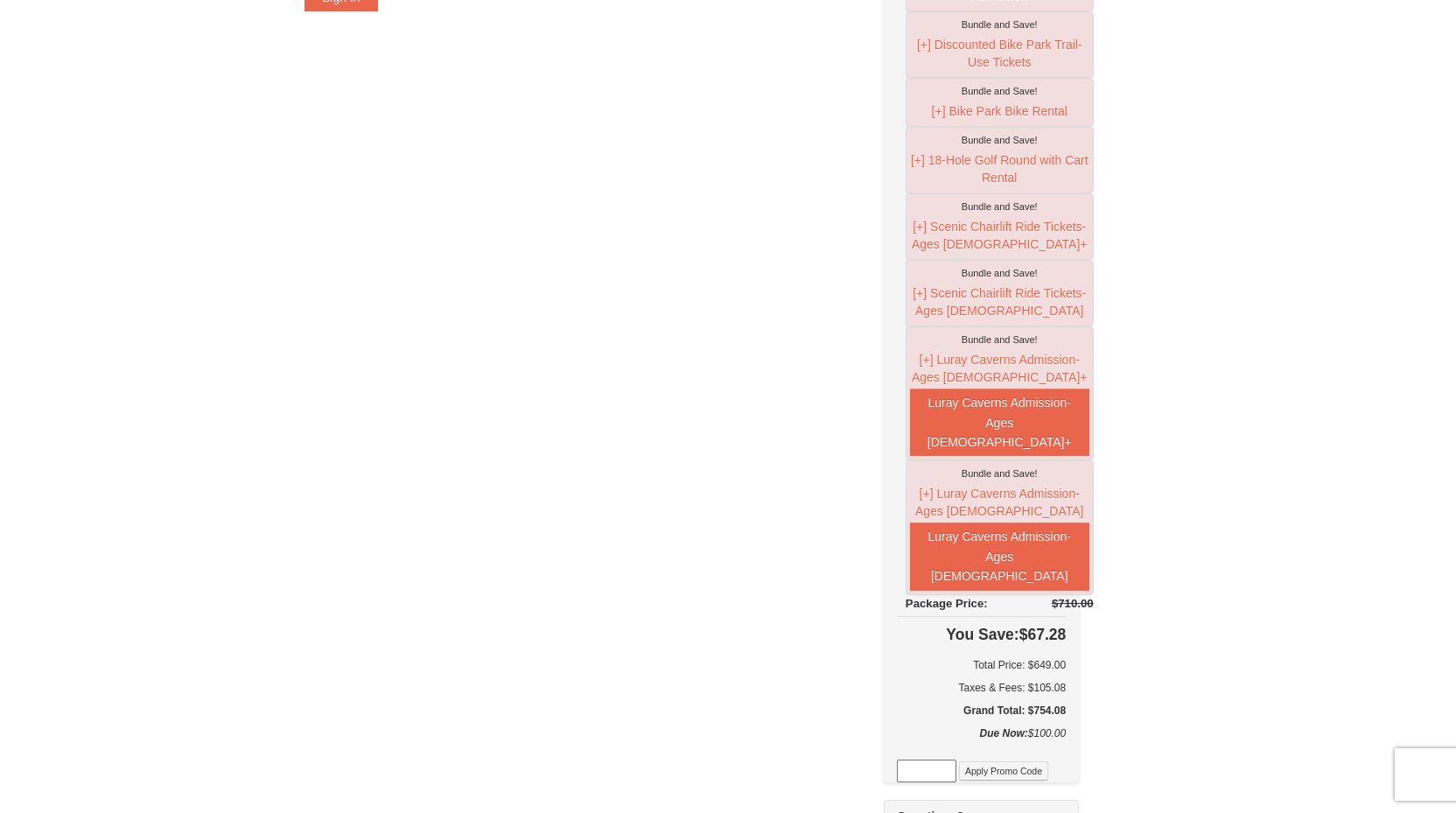
scroll to position [416, 0]
click at [945, 241] on button "[+] Scenic Chairlift Ride Tickets- Ages [DEMOGRAPHIC_DATA]+" at bounding box center [1000, 234] width 180 height 40
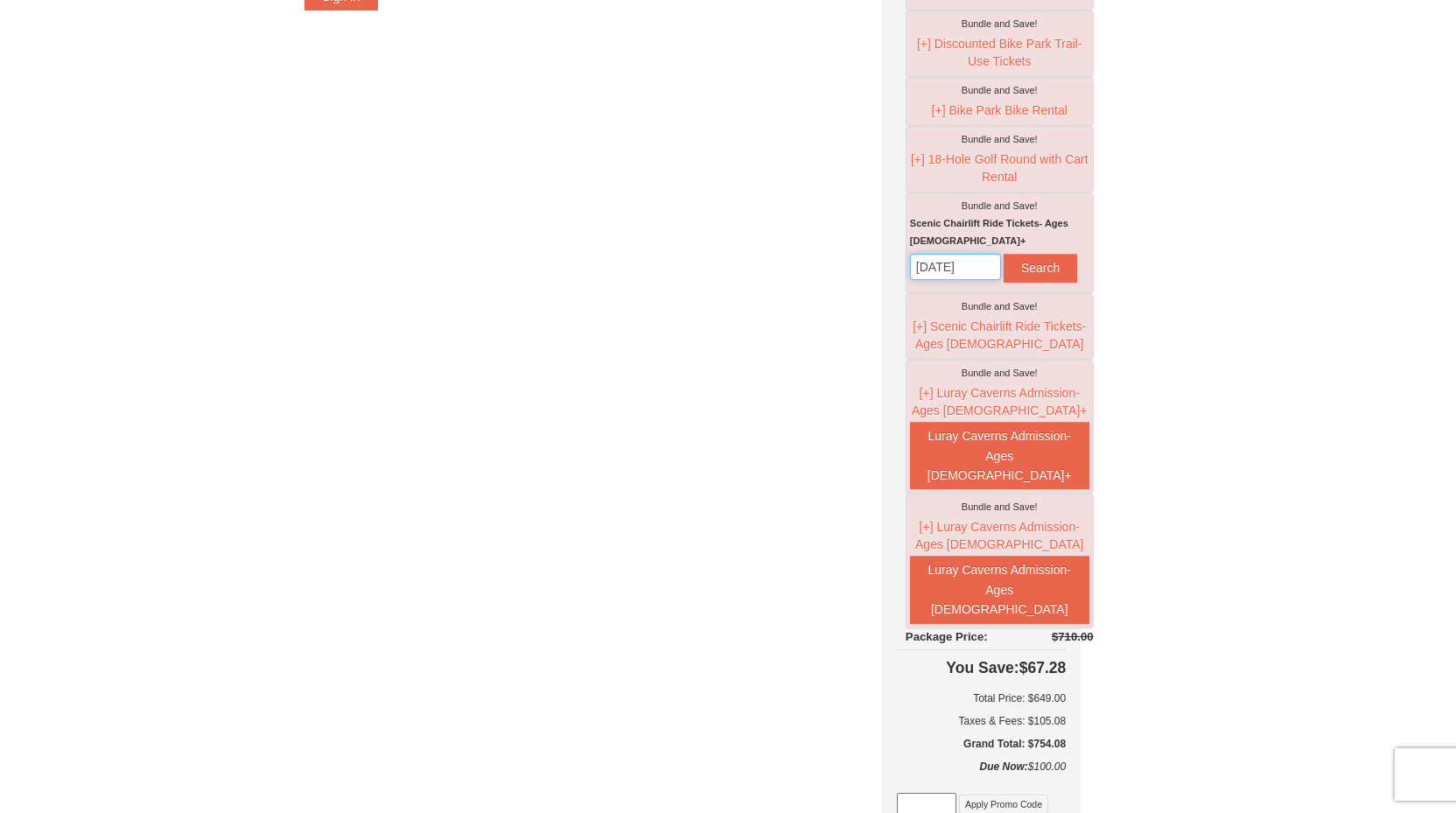
click at [991, 280] on input "[DATE]" at bounding box center [956, 267] width 91 height 26
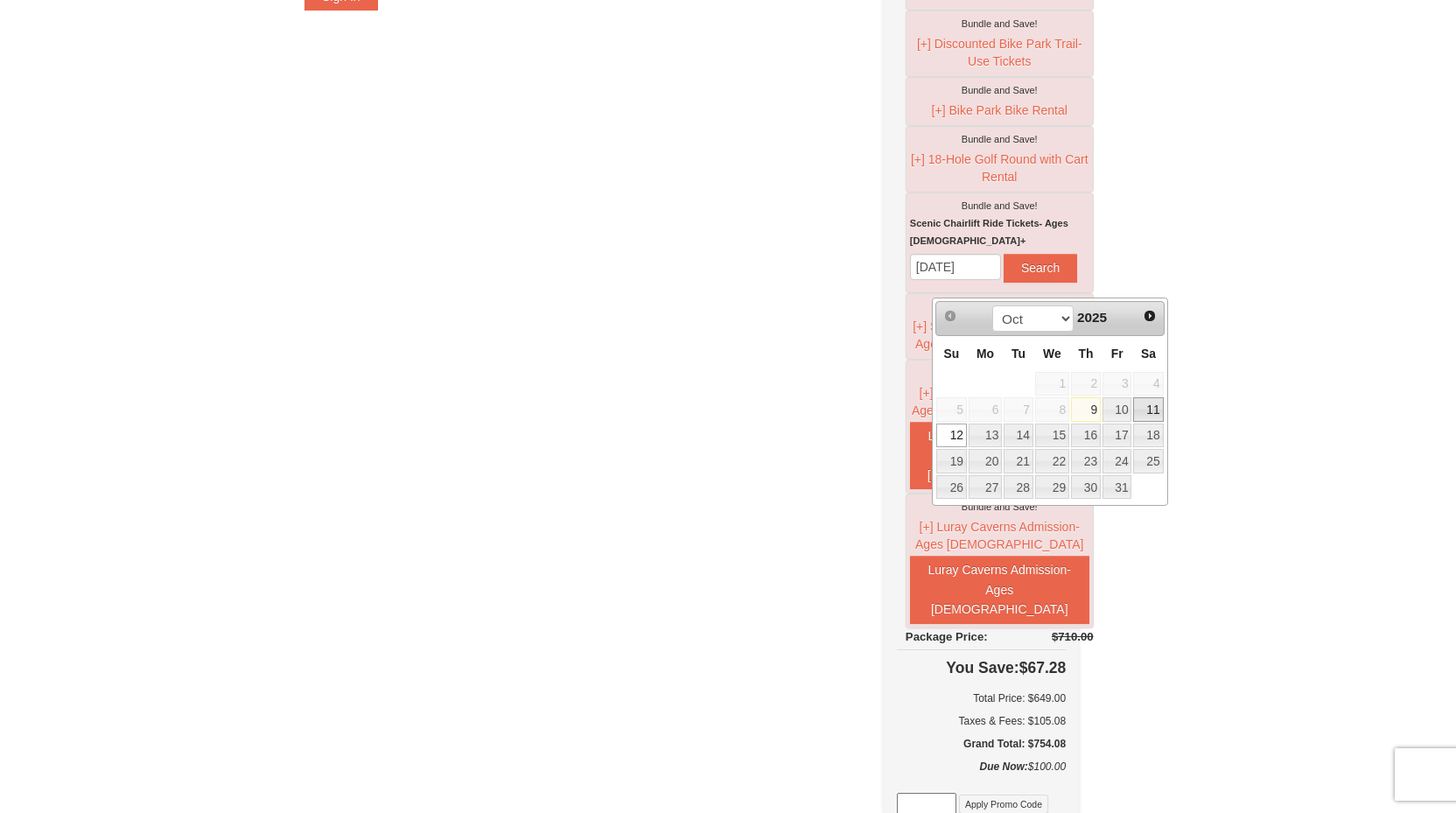
click at [1155, 414] on link "11" at bounding box center [1148, 410] width 30 height 24
type input "[DATE]"
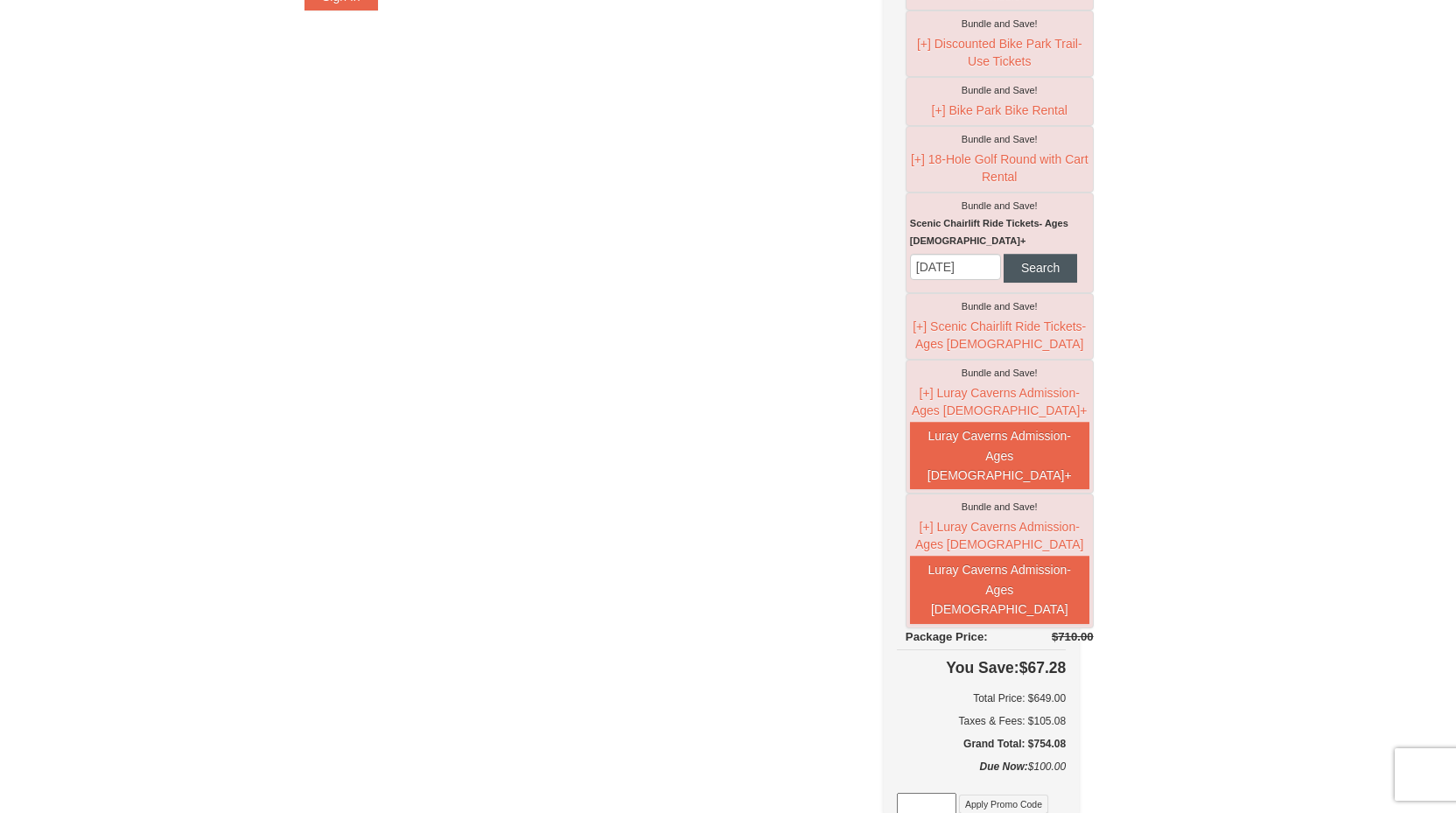
click at [1004, 282] on button "Search" at bounding box center [1040, 268] width 74 height 28
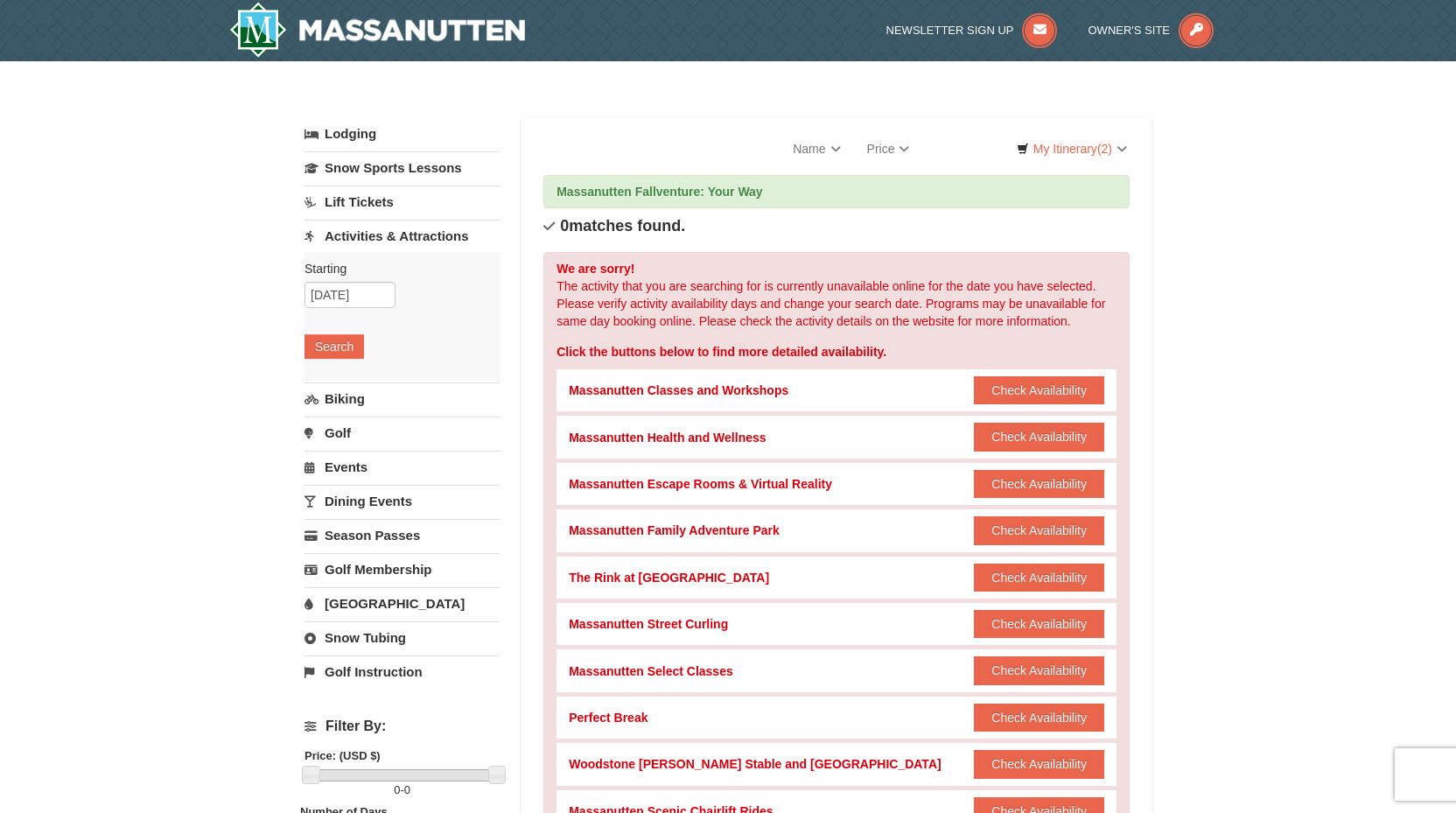
scroll to position [3, 0]
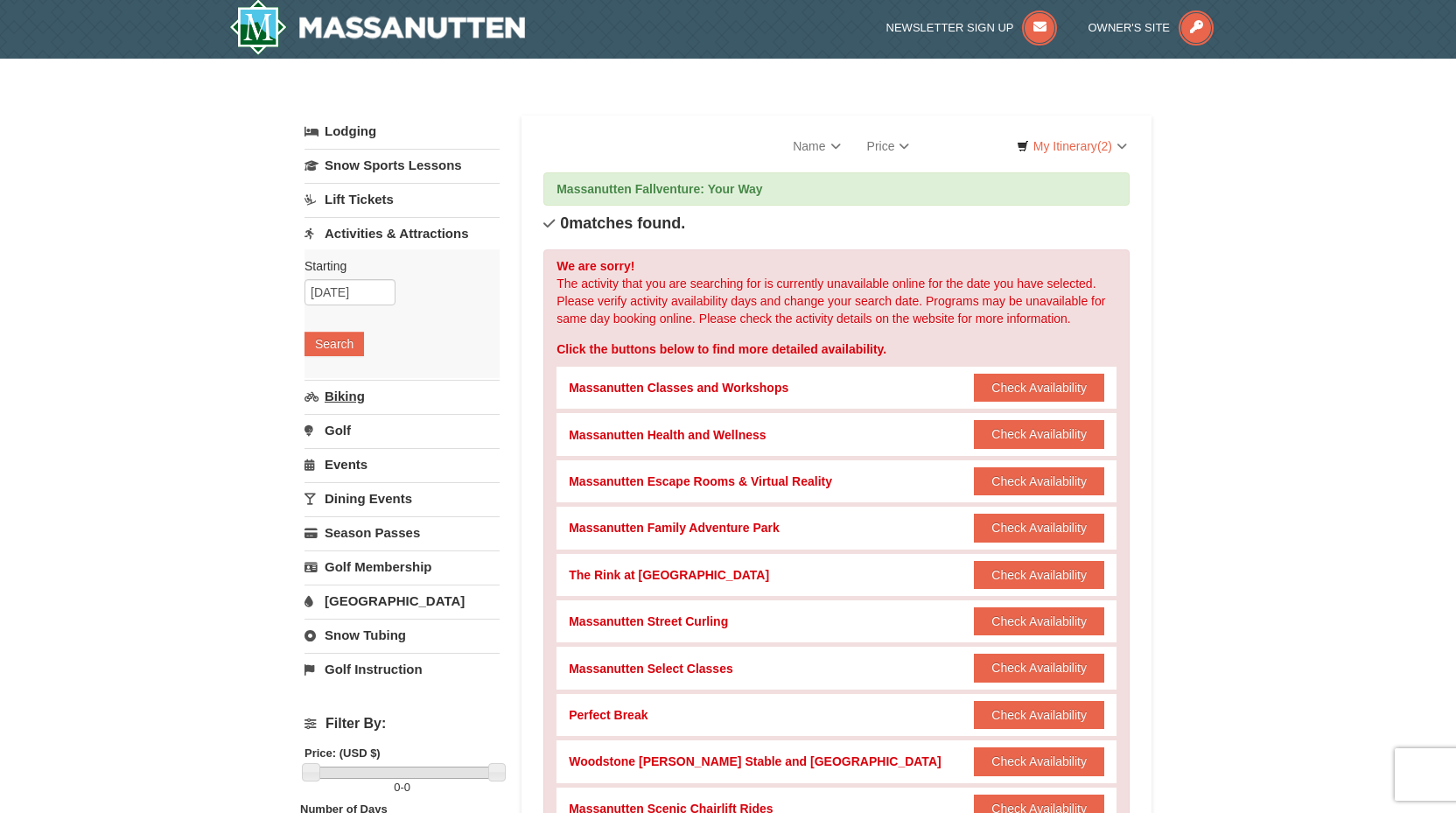
click at [344, 399] on link "Biking" at bounding box center [402, 396] width 195 height 33
click at [340, 385] on button "Search" at bounding box center [334, 378] width 60 height 24
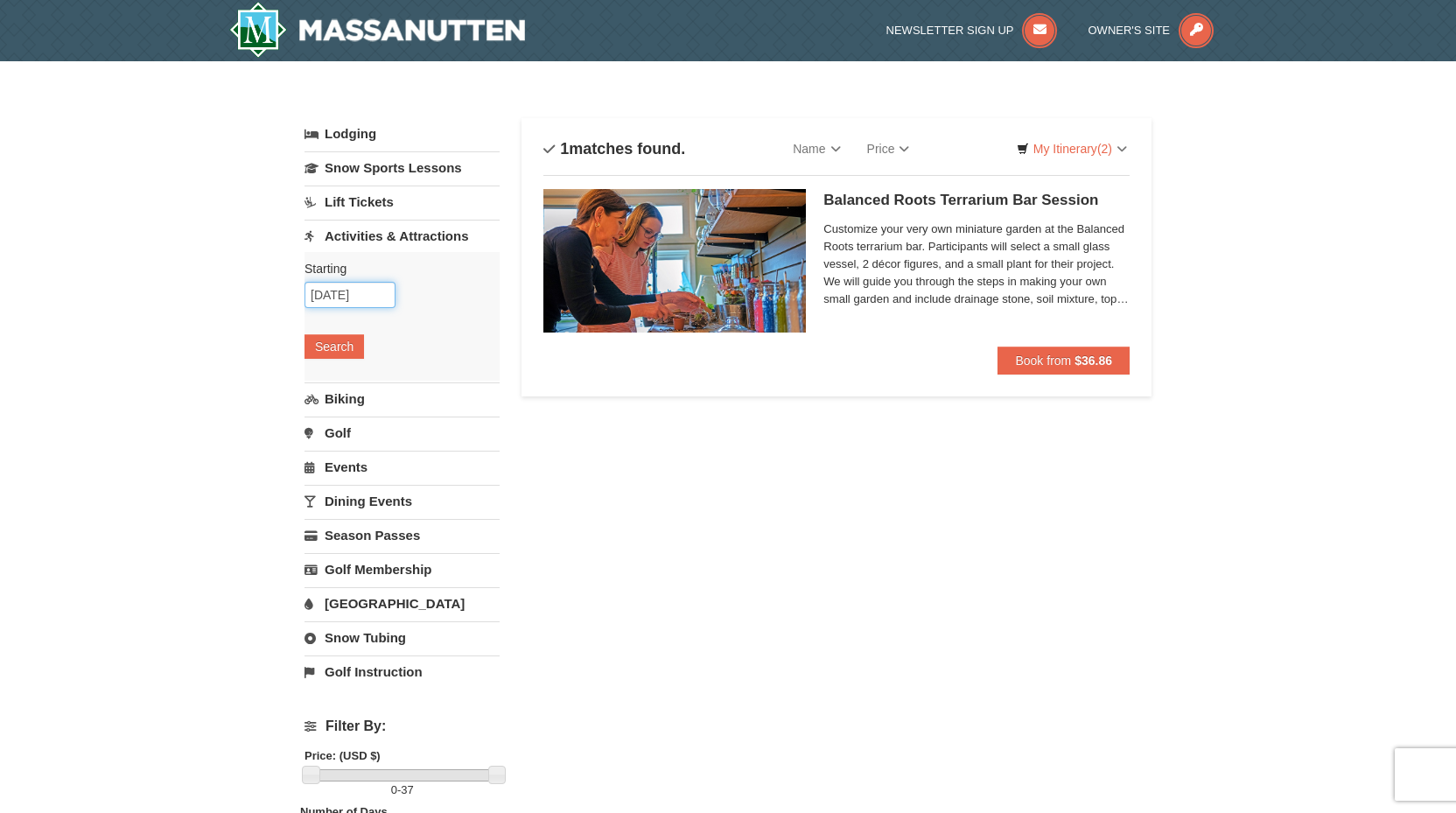
click at [366, 289] on input "[DATE]" at bounding box center [350, 295] width 91 height 26
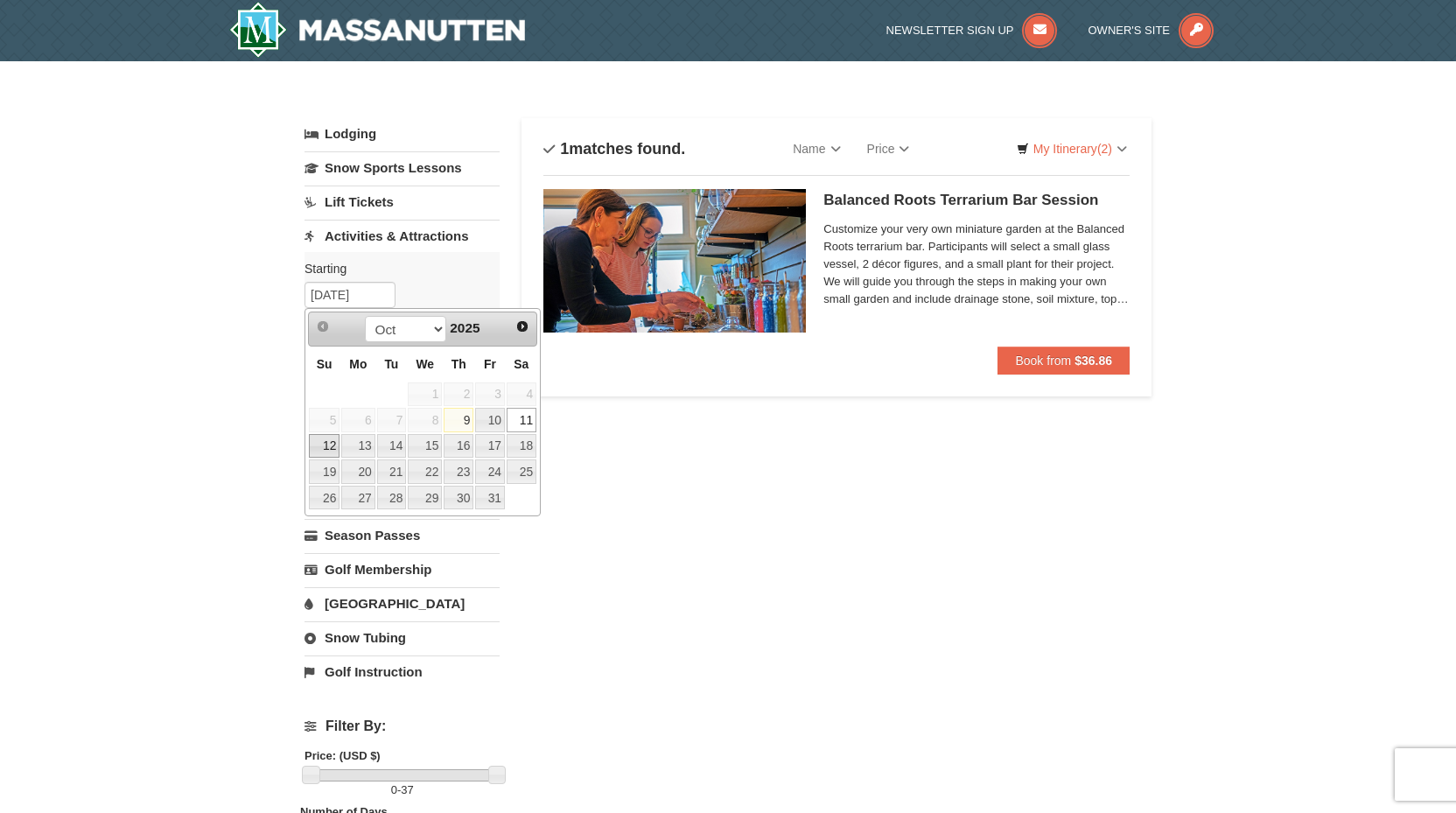
click at [333, 441] on link "12" at bounding box center [324, 446] width 31 height 24
type input "[DATE]"
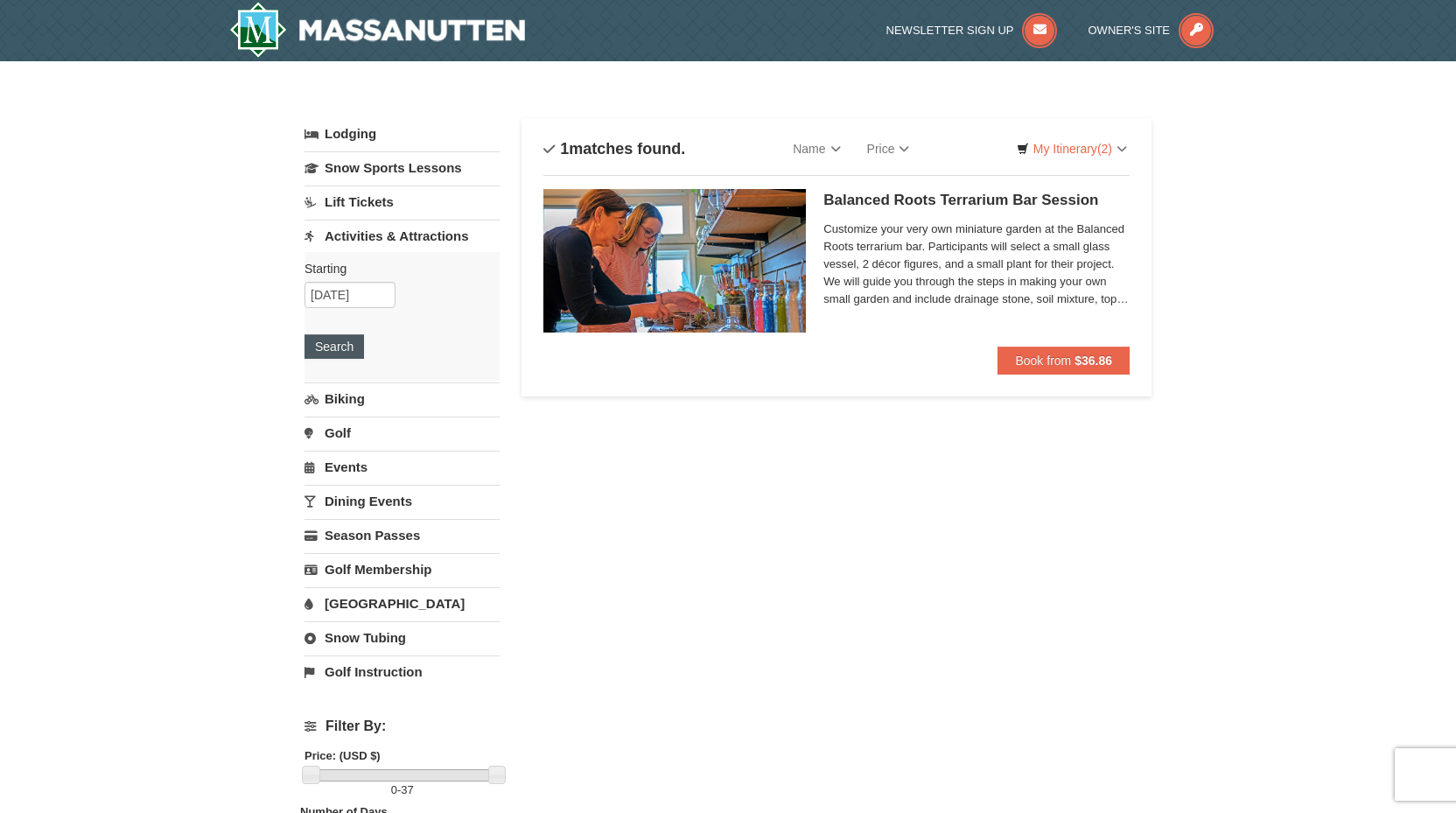
click at [345, 346] on button "Search" at bounding box center [334, 346] width 60 height 24
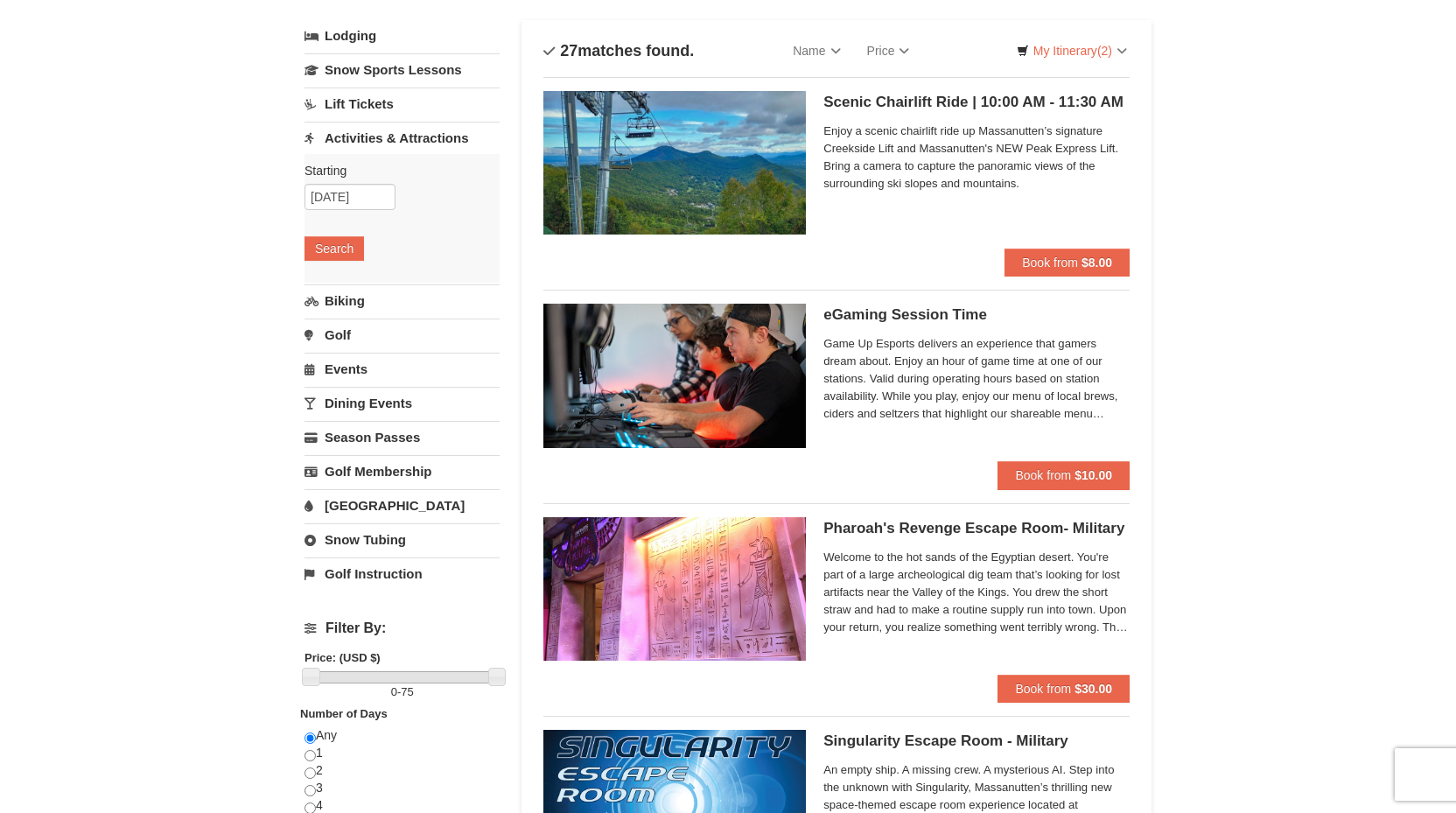
scroll to position [100, 0]
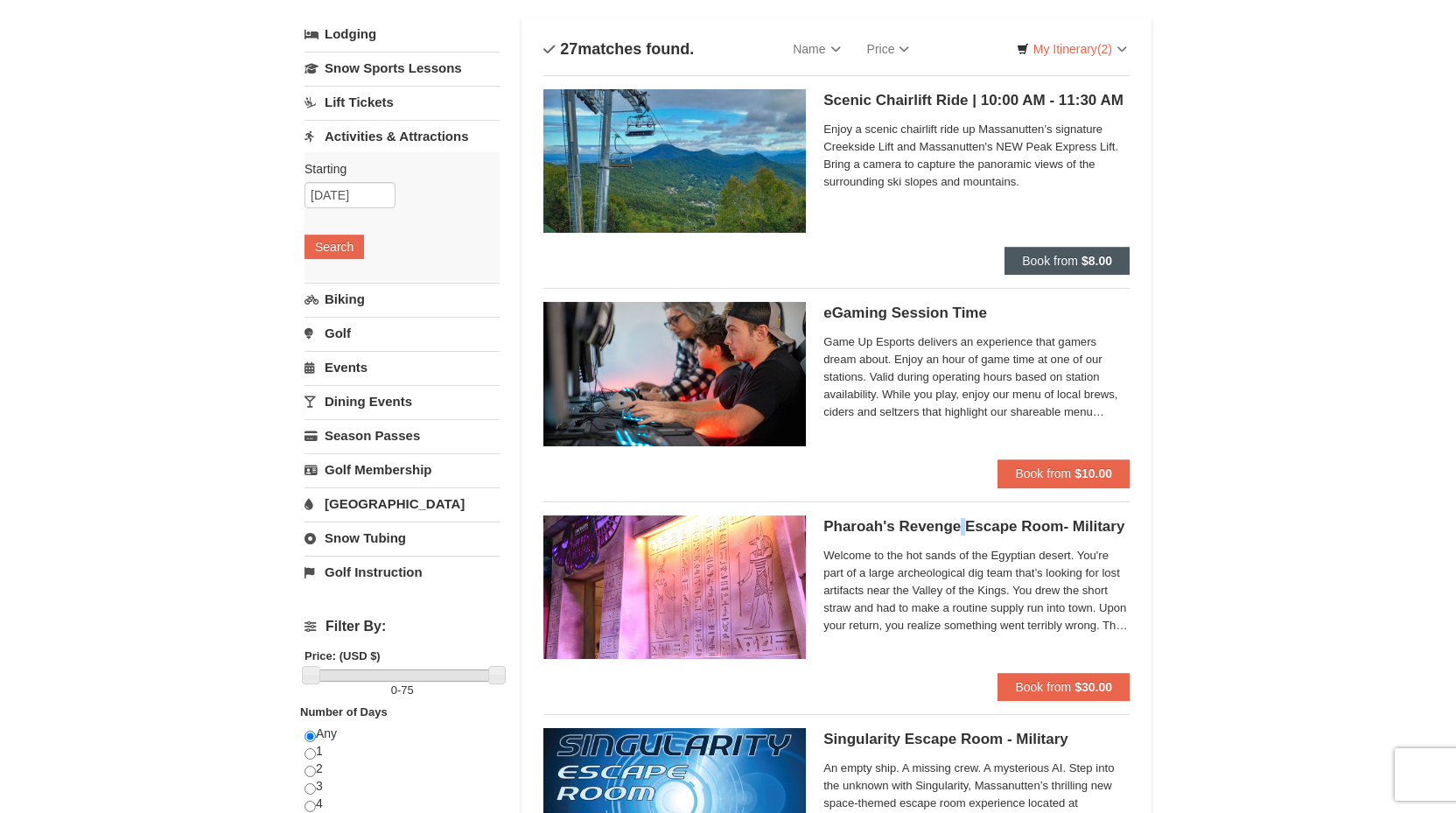
click at [1097, 261] on strong "$8.00" at bounding box center [1097, 261] width 31 height 14
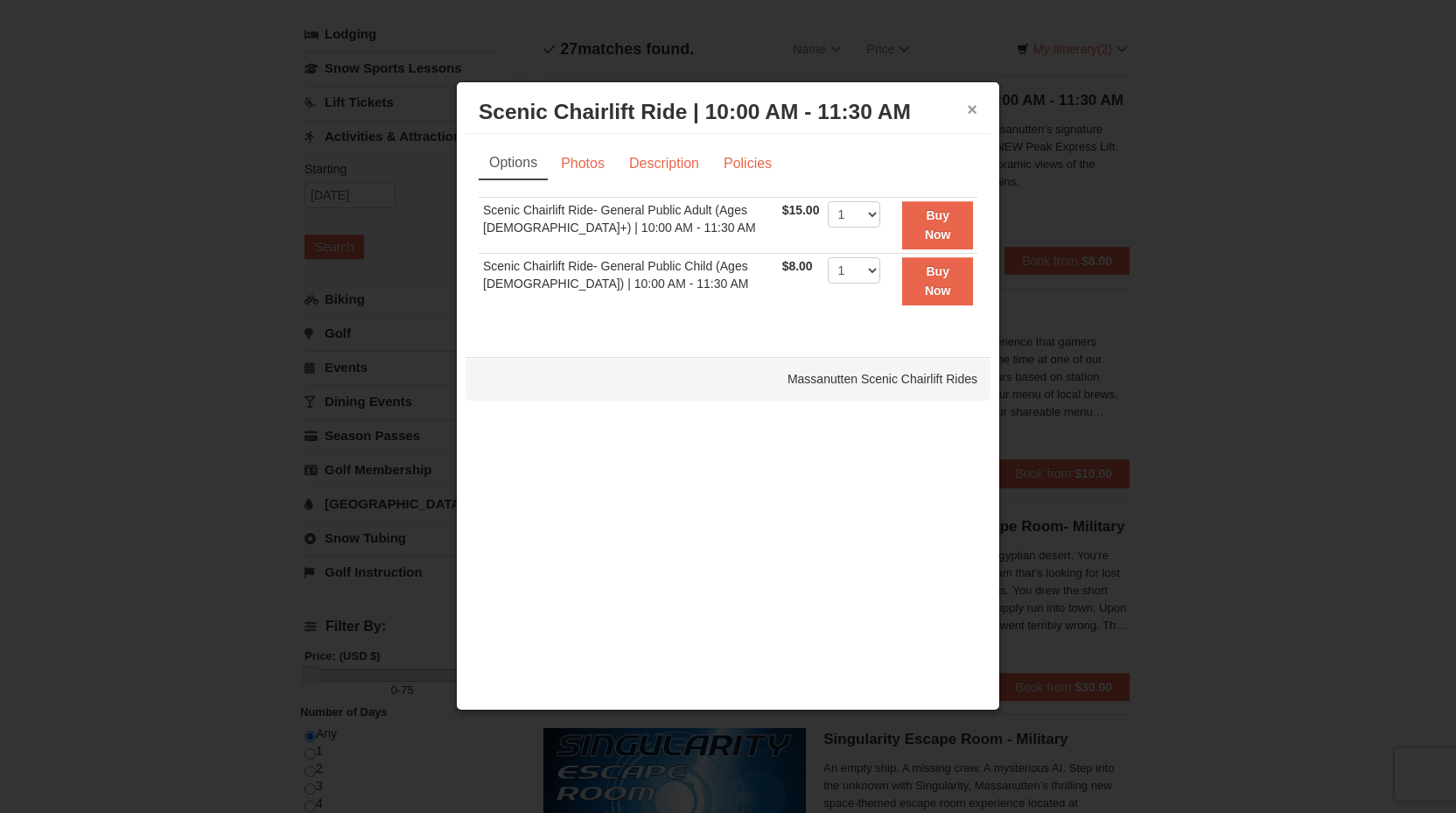
click at [971, 111] on button "×" at bounding box center [972, 109] width 10 height 18
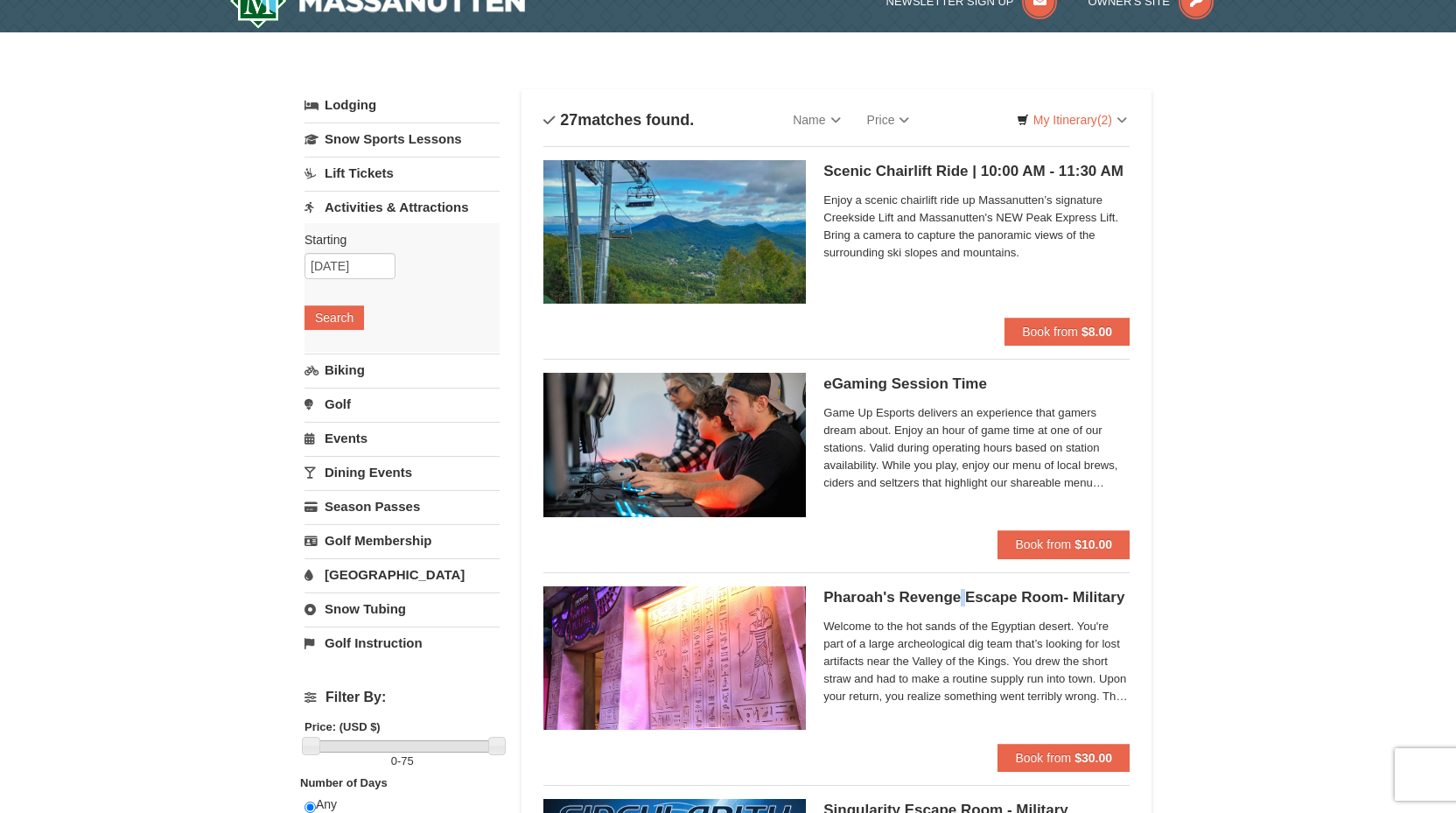
scroll to position [30, 0]
click at [344, 266] on input "[DATE]" at bounding box center [350, 265] width 91 height 26
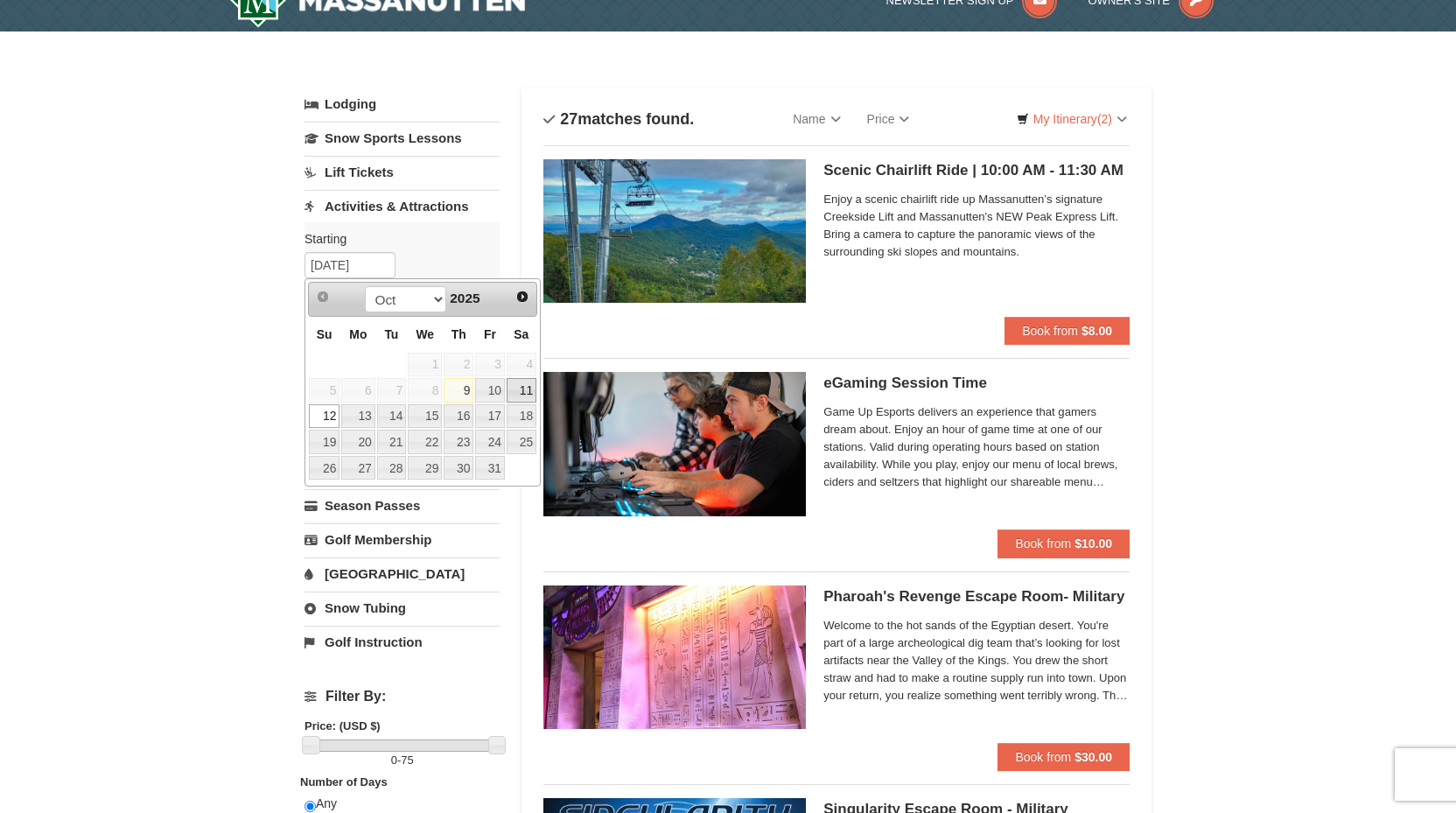
click at [529, 390] on link "11" at bounding box center [521, 390] width 30 height 24
type input "[DATE]"
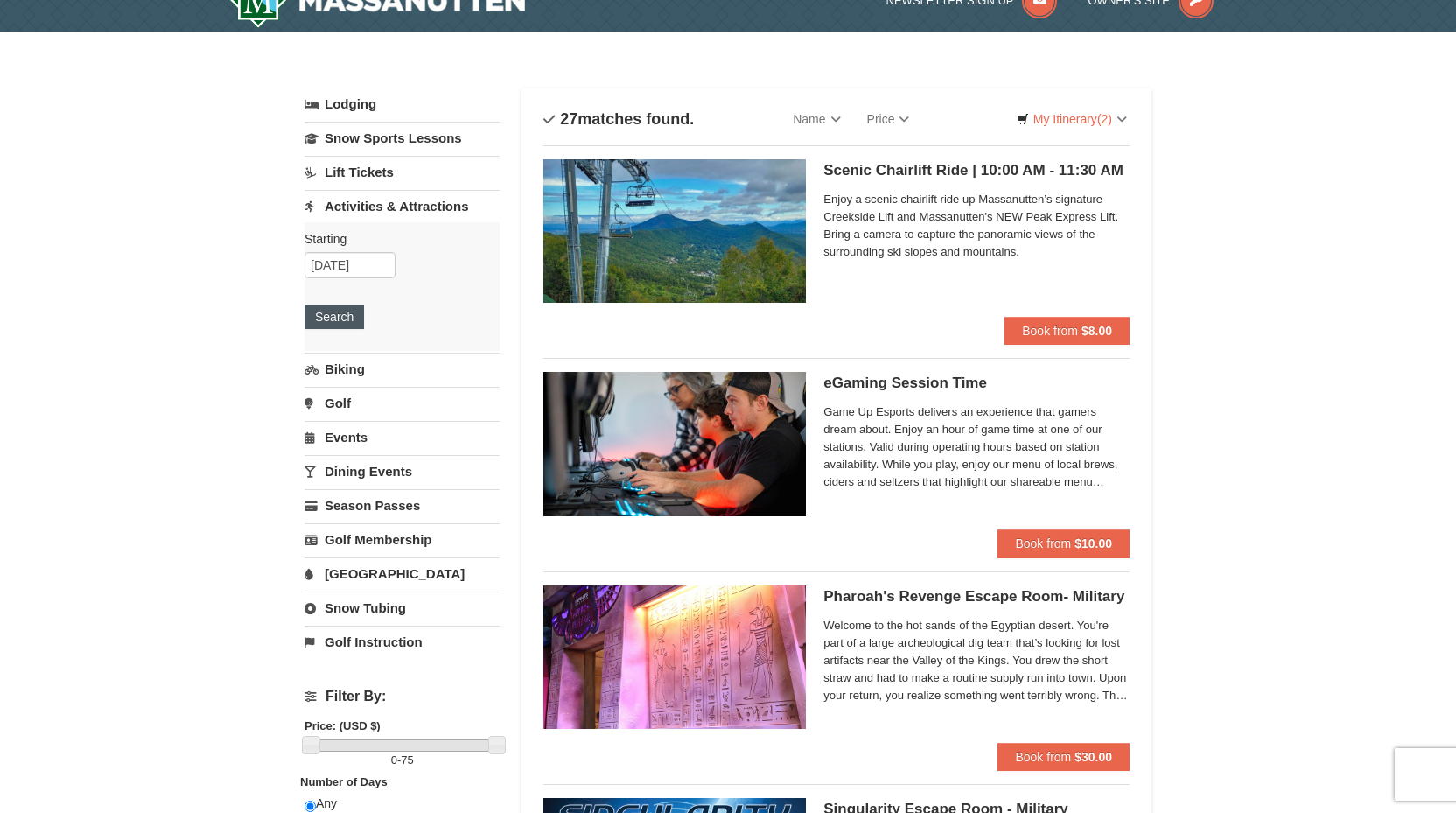
click at [351, 319] on button "Search" at bounding box center [334, 317] width 60 height 24
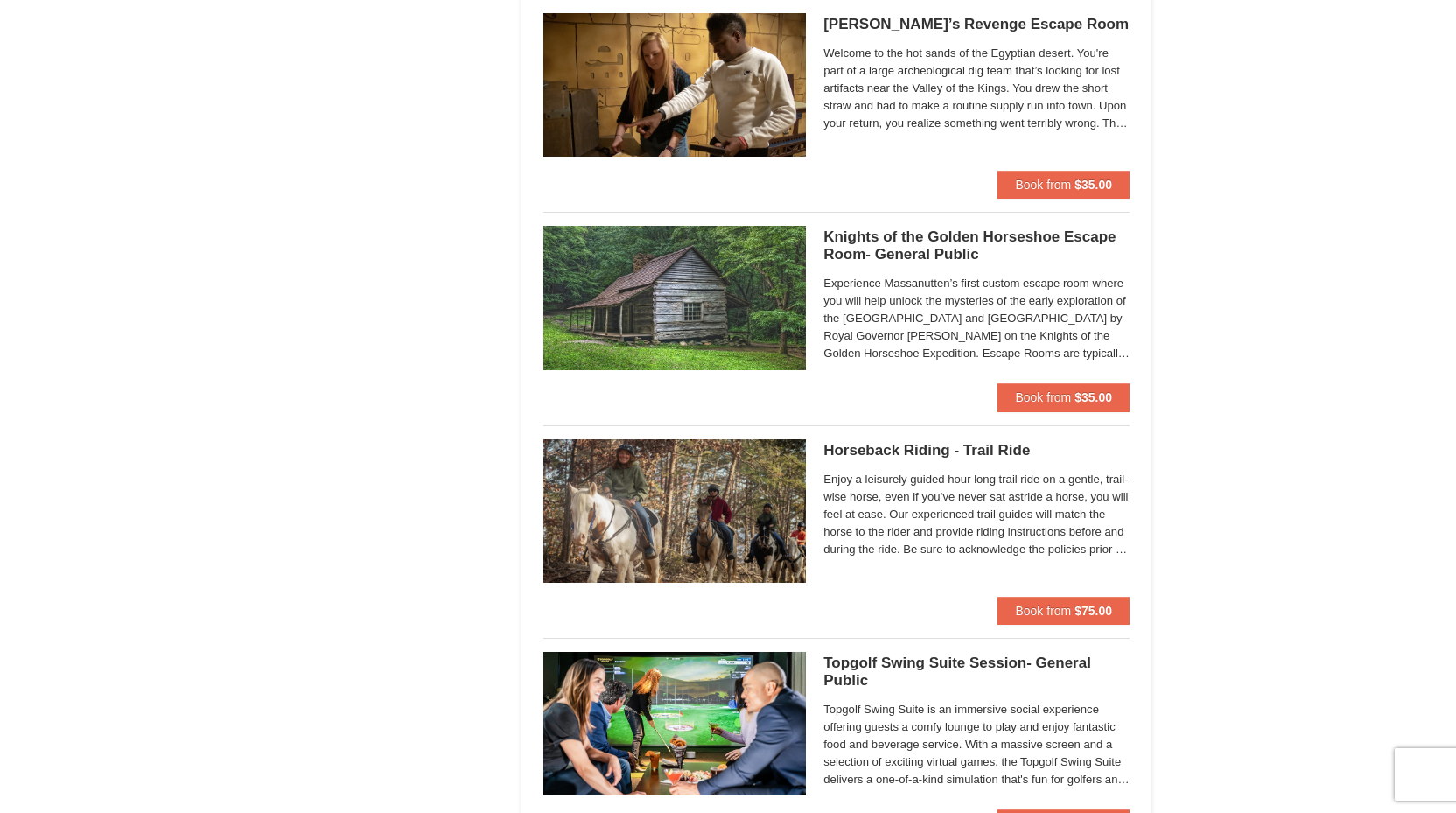
scroll to position [1454, 0]
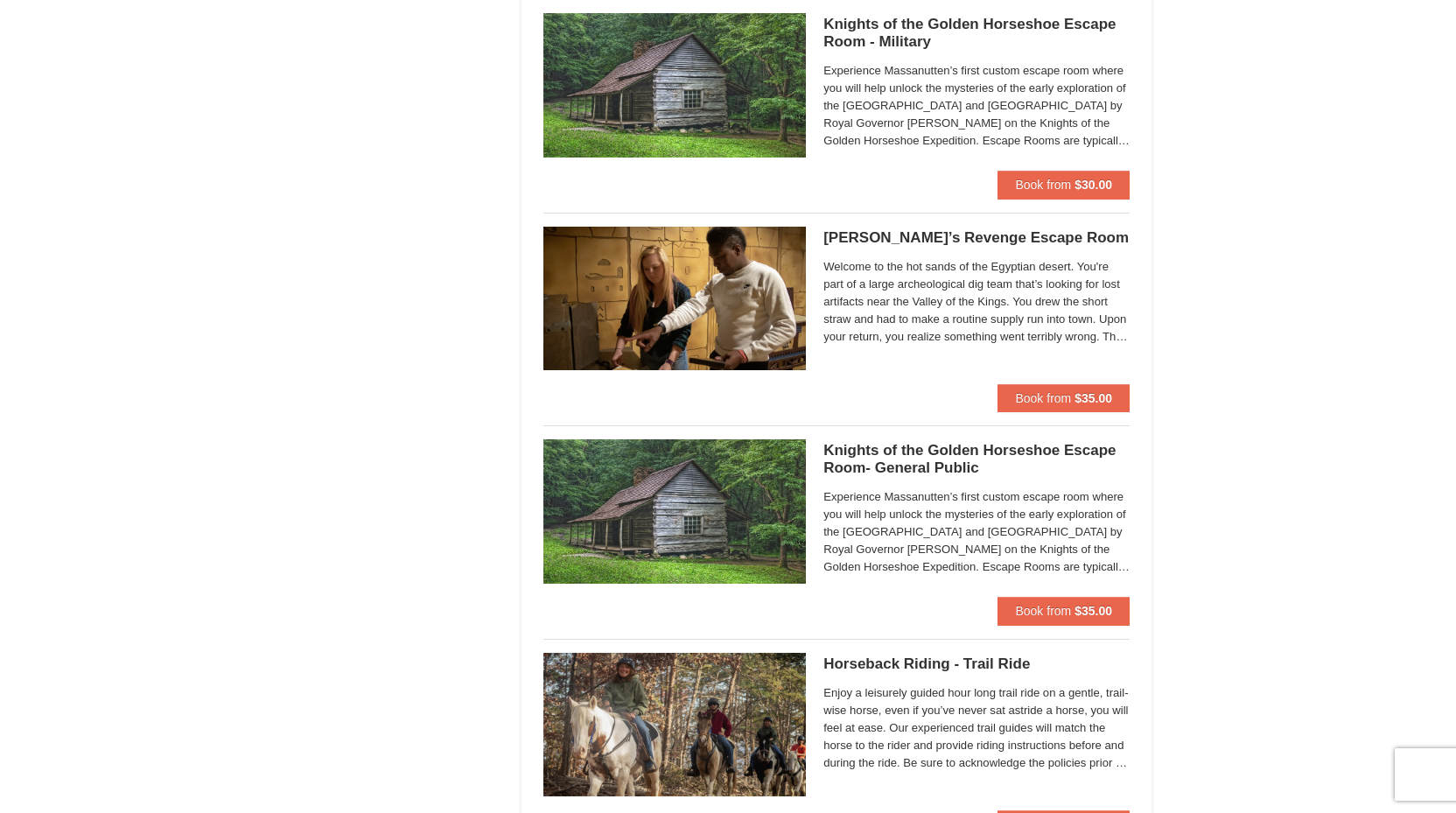
click at [998, 236] on h5 "Pharaoh’s Revenge Escape Room Massanutten Escape Rooms & Virtual Reality" at bounding box center [977, 237] width 306 height 18
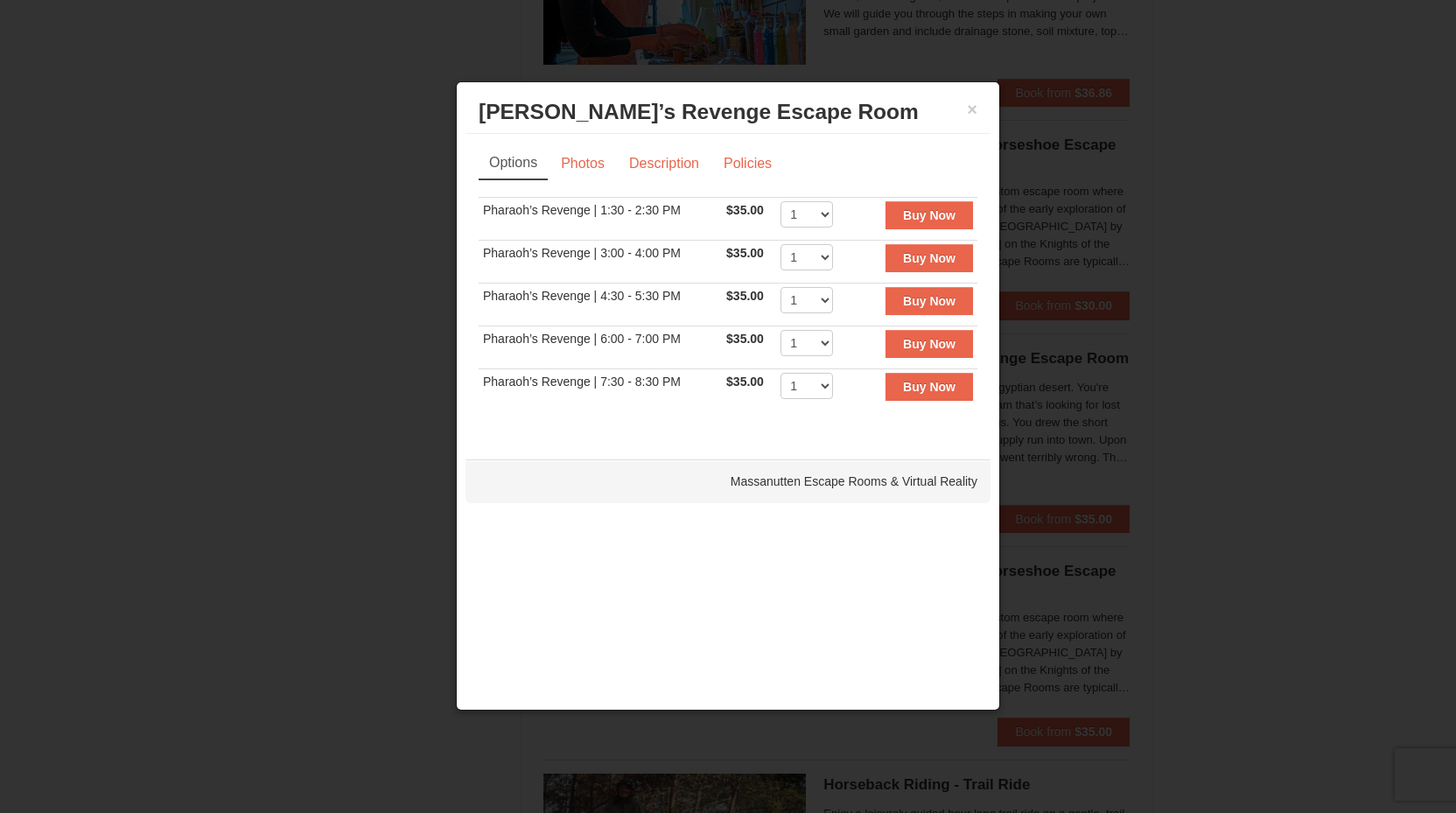
scroll to position [1202, 0]
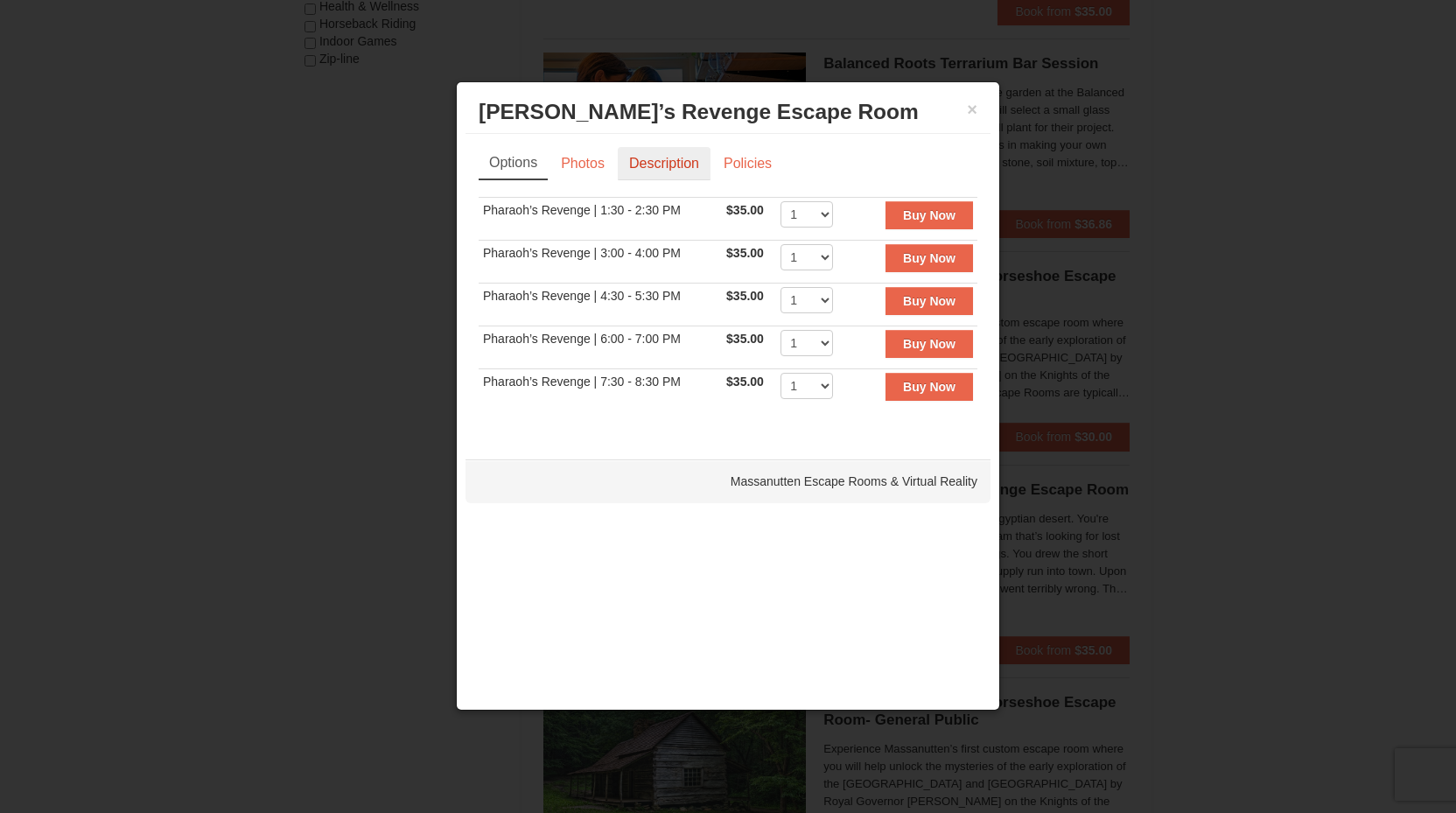
click at [652, 167] on link "Description" at bounding box center [665, 164] width 93 height 34
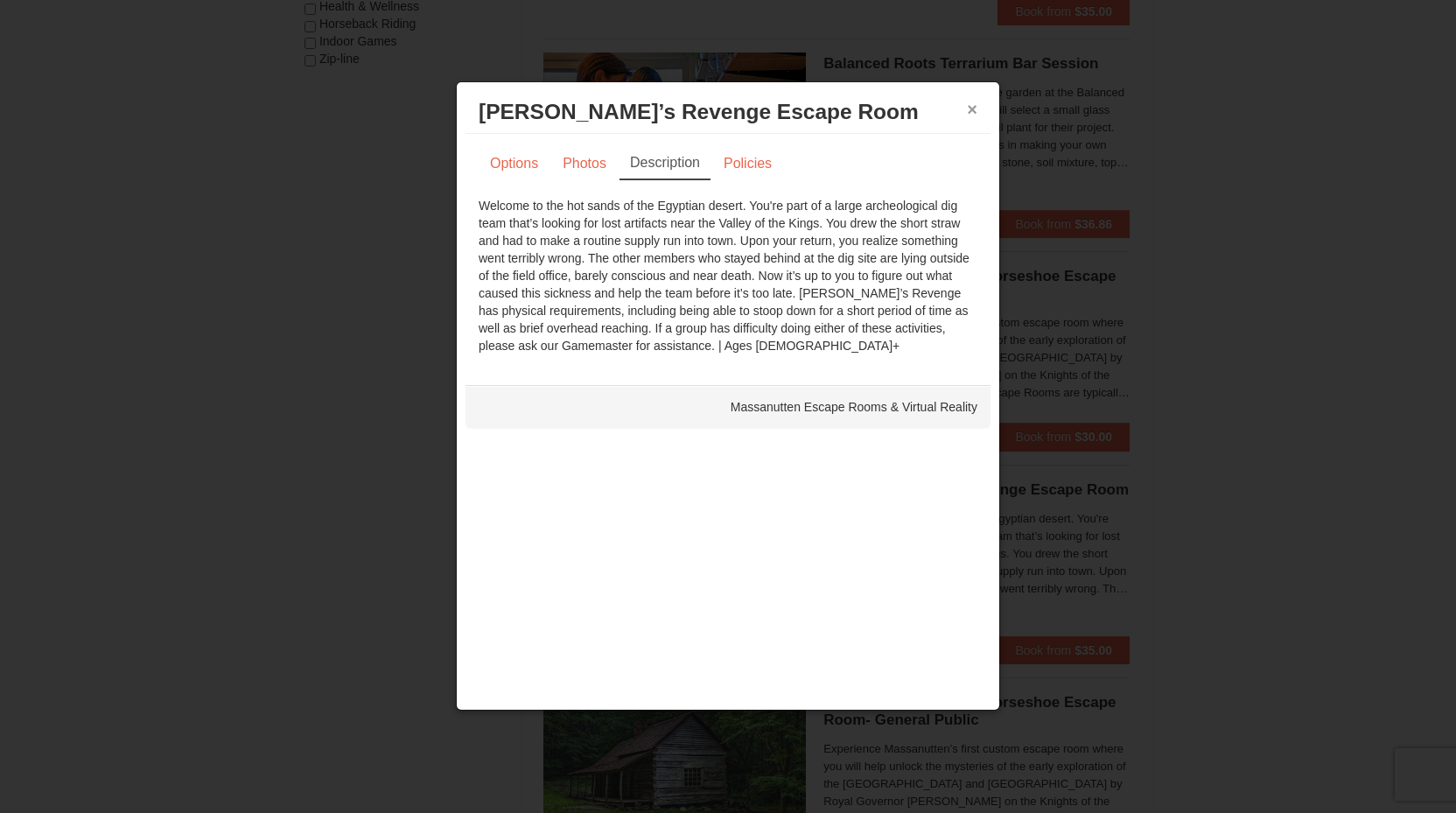
click at [972, 112] on button "×" at bounding box center [972, 109] width 10 height 18
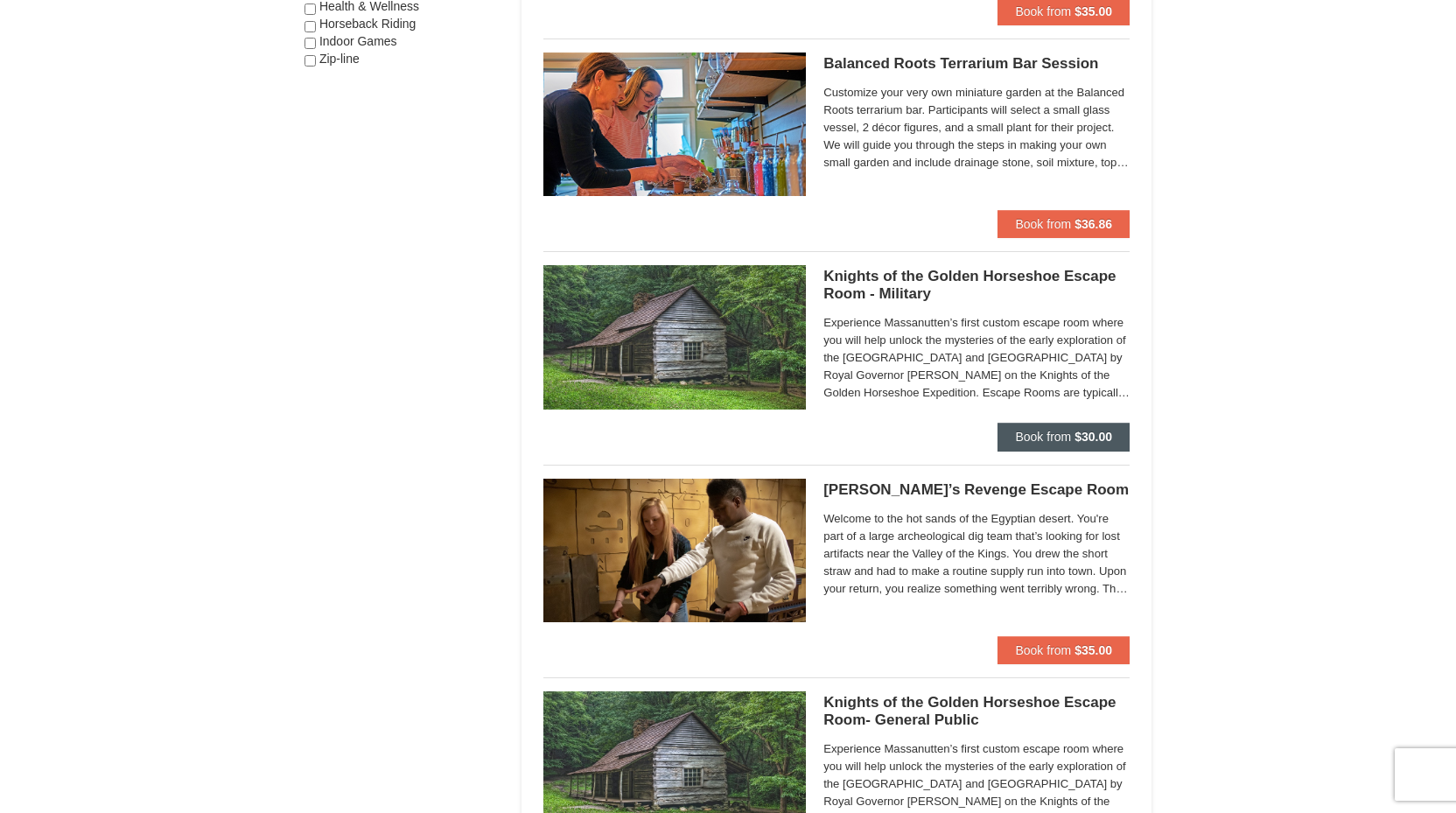
click at [1058, 435] on span "Book from" at bounding box center [1043, 437] width 56 height 14
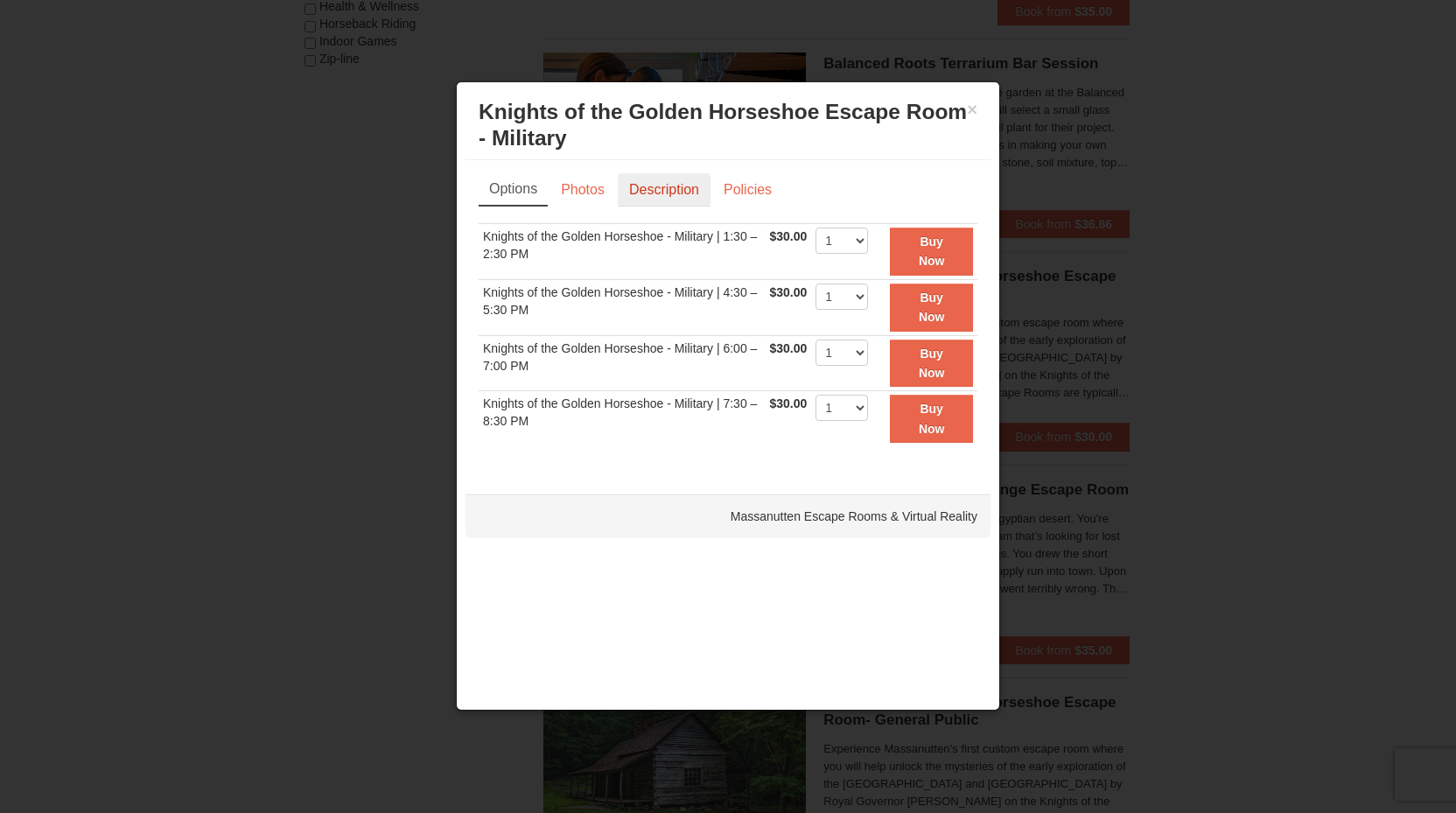
click at [631, 192] on link "Description" at bounding box center [665, 190] width 93 height 34
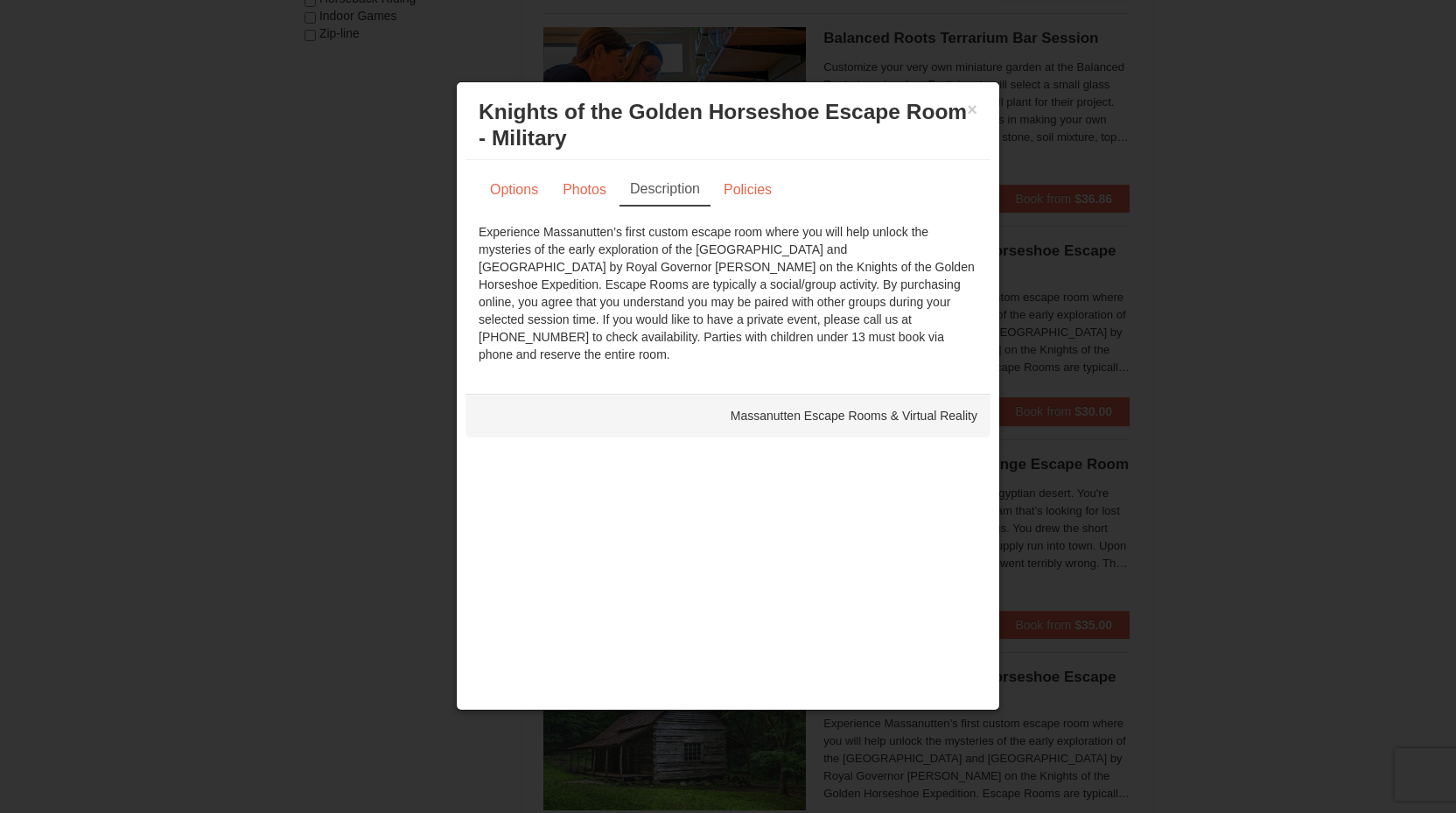
scroll to position [1224, 0]
click at [590, 196] on link "Photos" at bounding box center [584, 190] width 66 height 34
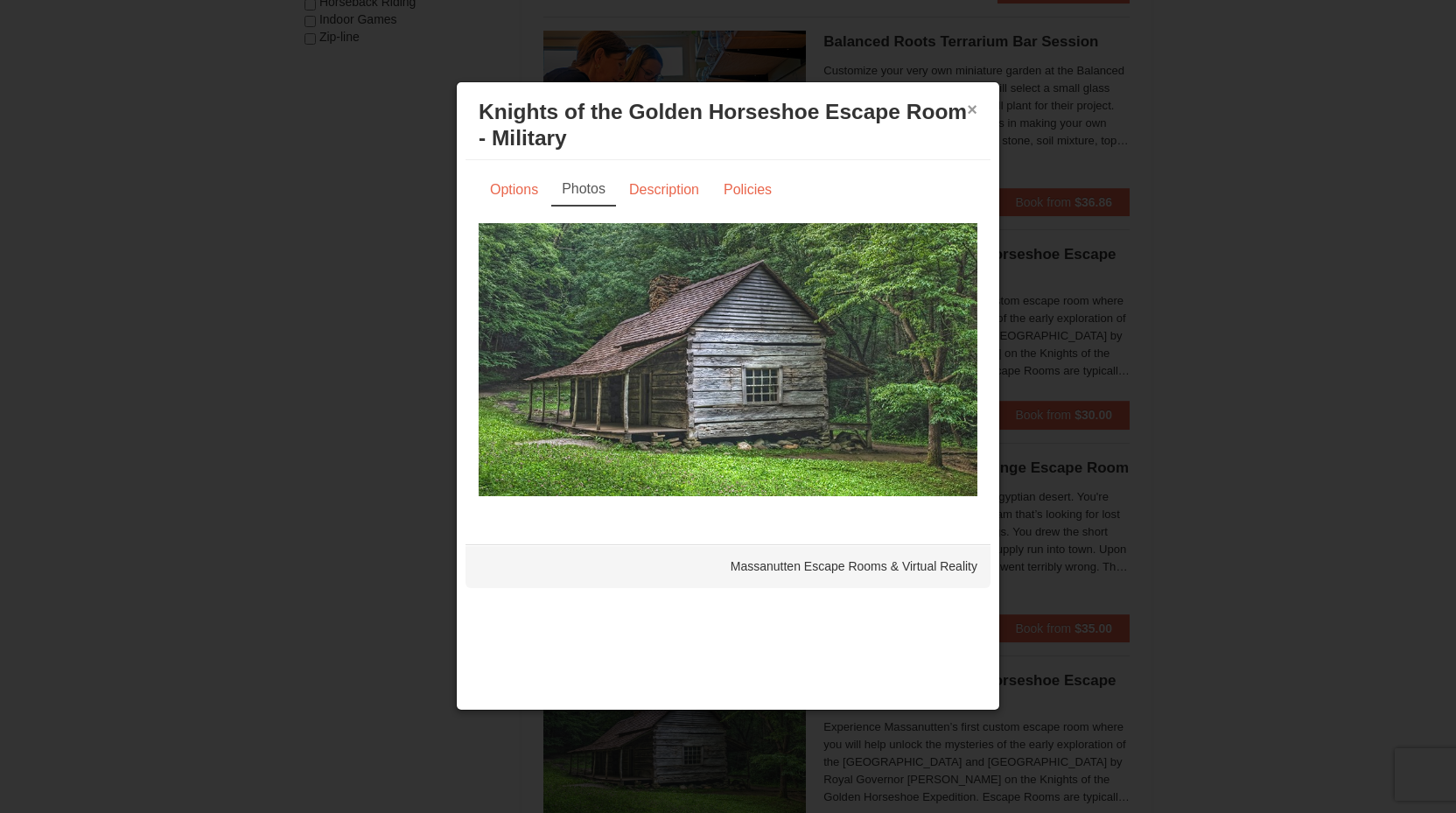
click at [968, 110] on button "×" at bounding box center [972, 109] width 10 height 18
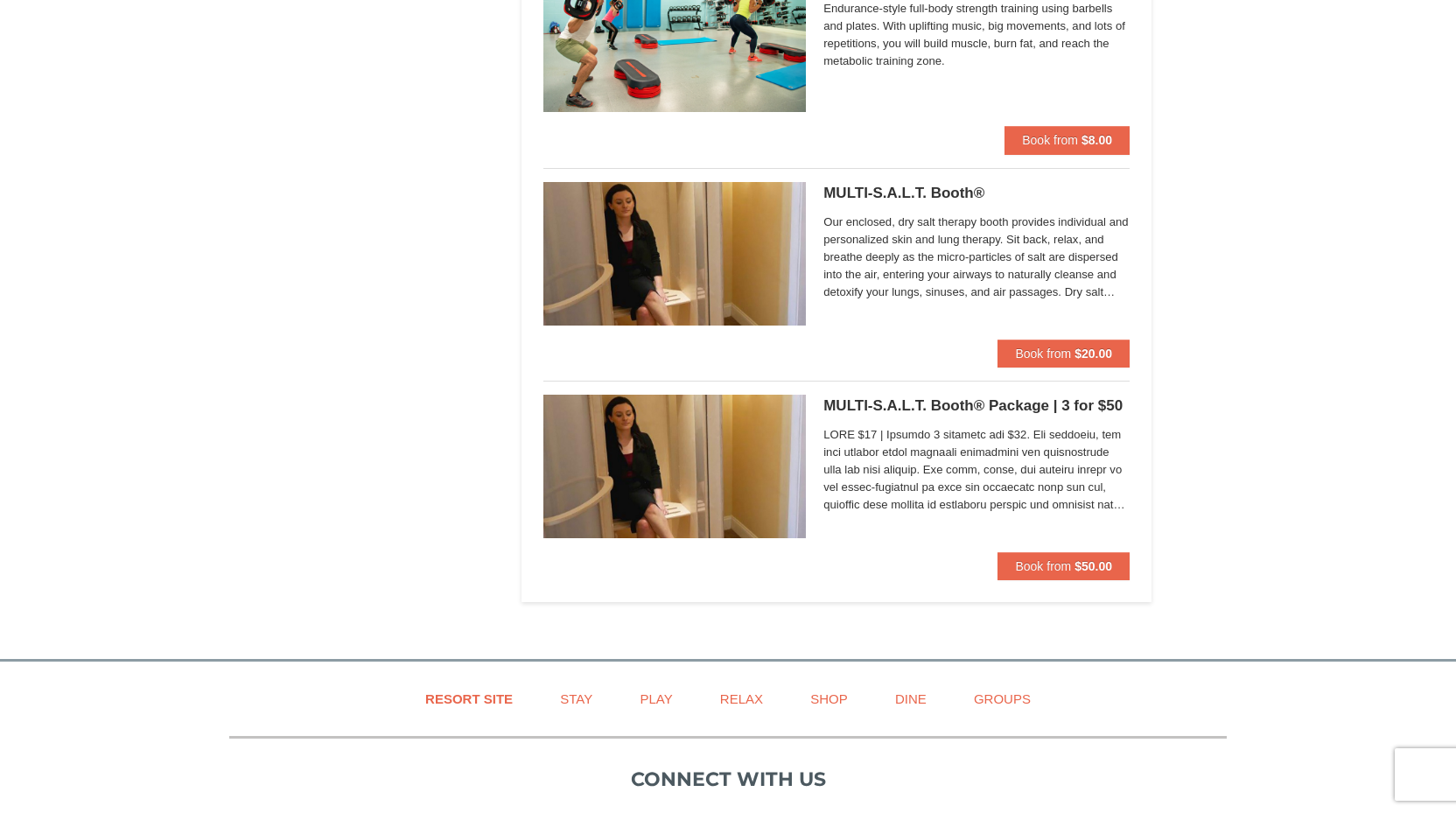
scroll to position [4482, 1]
click at [1078, 353] on button "Book from $20.00" at bounding box center [1064, 354] width 132 height 28
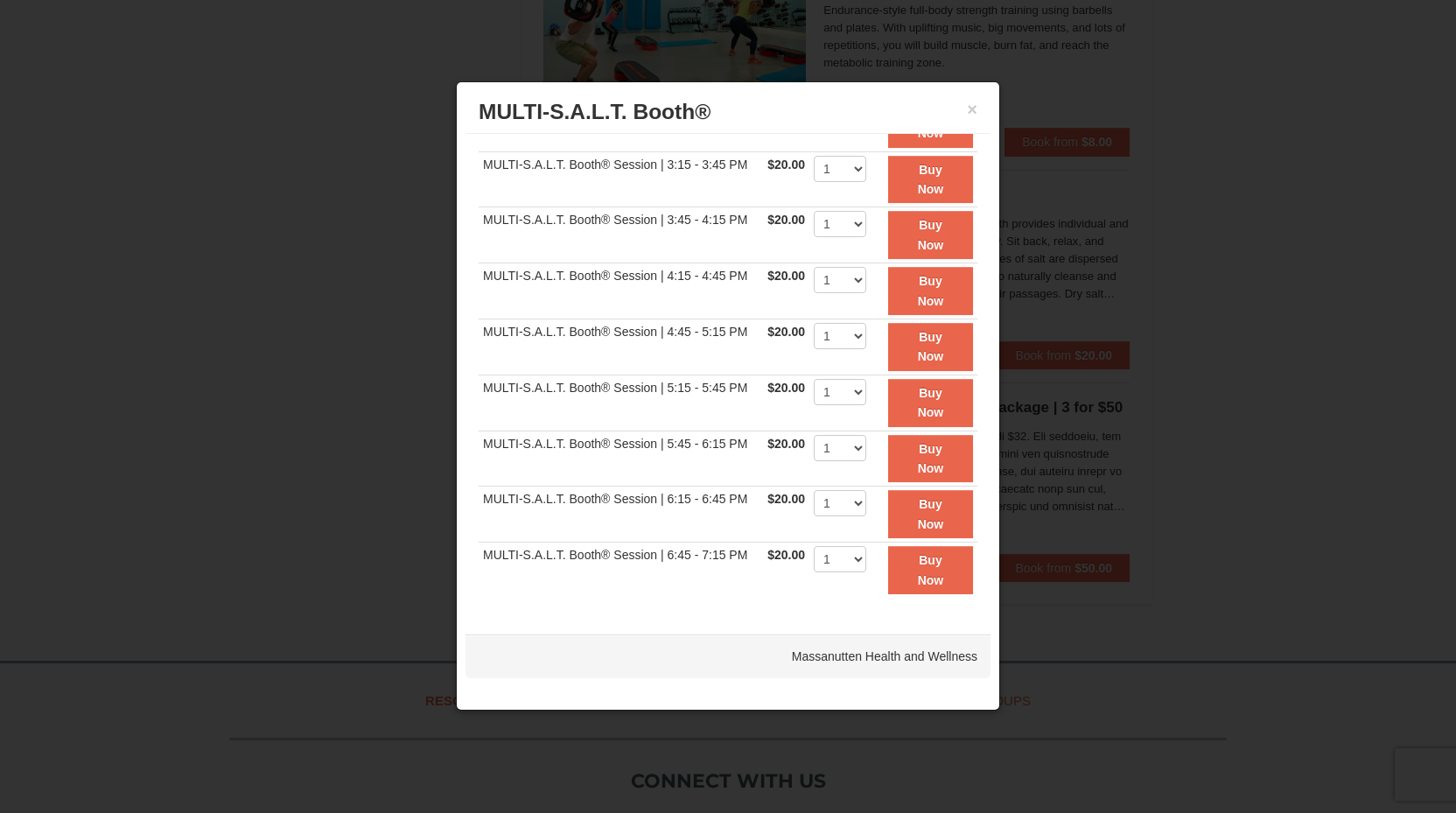
scroll to position [4483, 0]
click at [971, 112] on button "×" at bounding box center [972, 109] width 10 height 18
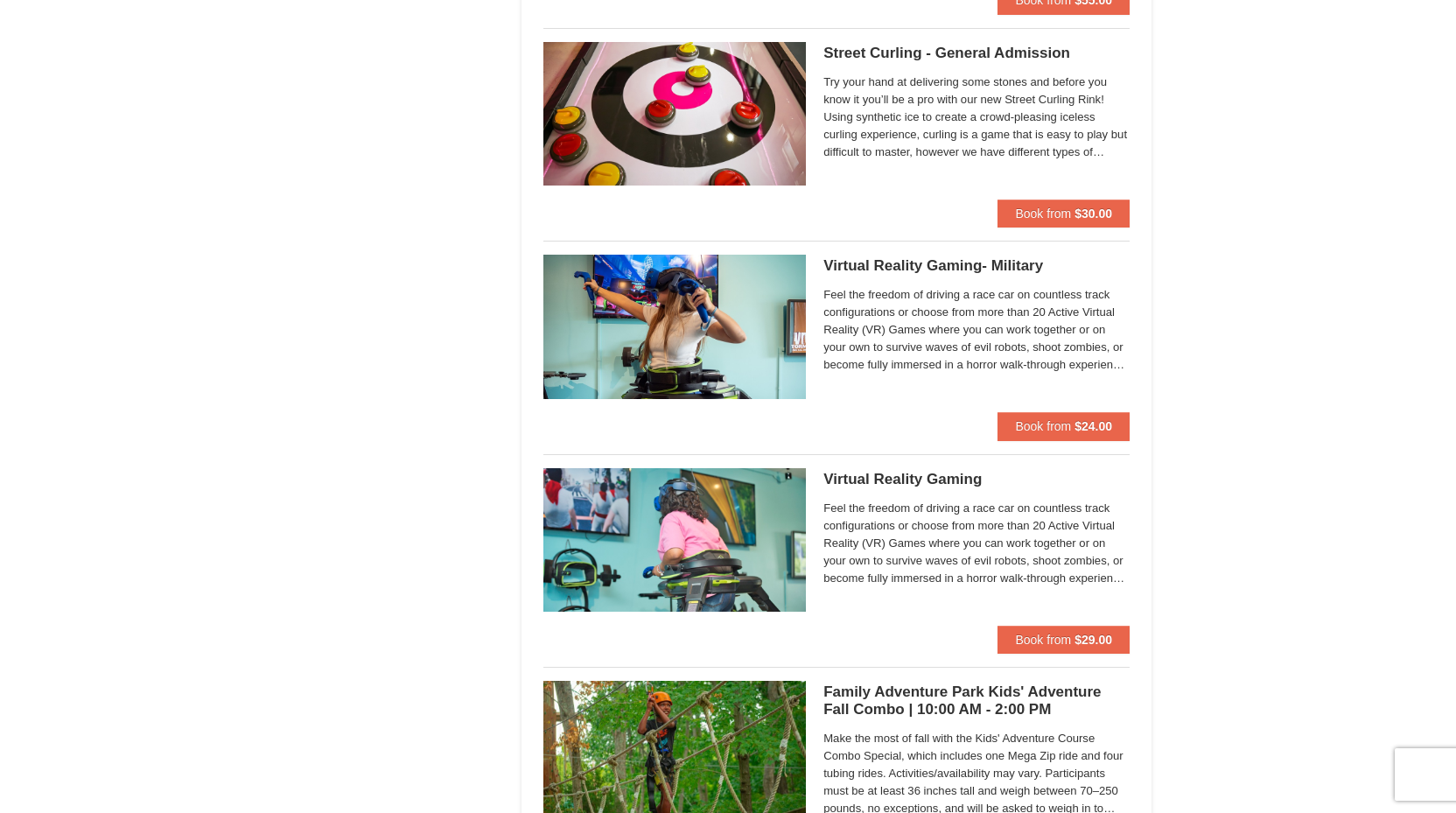
scroll to position [2642, 0]
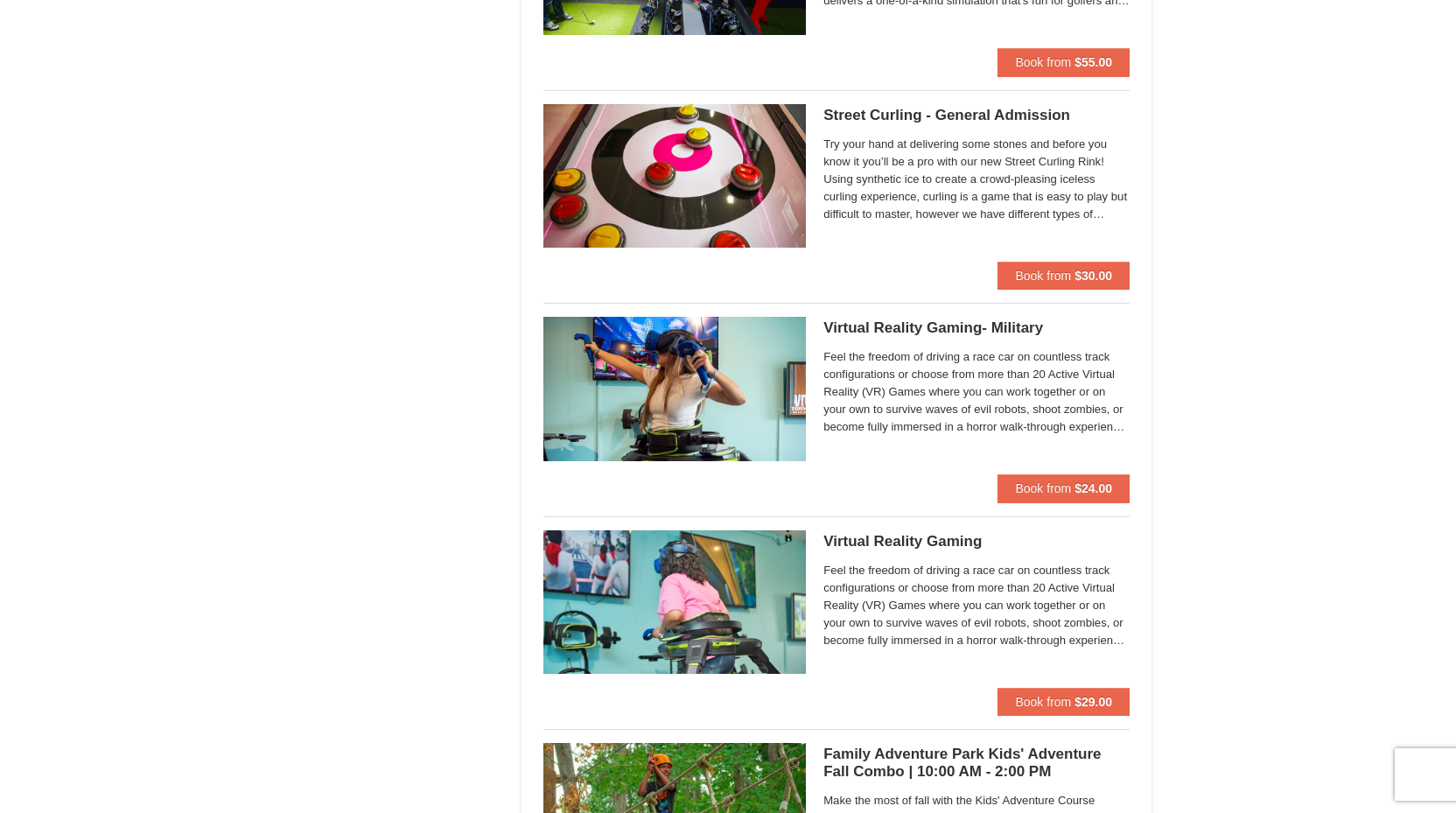
click at [987, 326] on h5 "Virtual Reality Gaming- Military Massanutten Escape Rooms & Virtual Reality" at bounding box center [977, 328] width 306 height 18
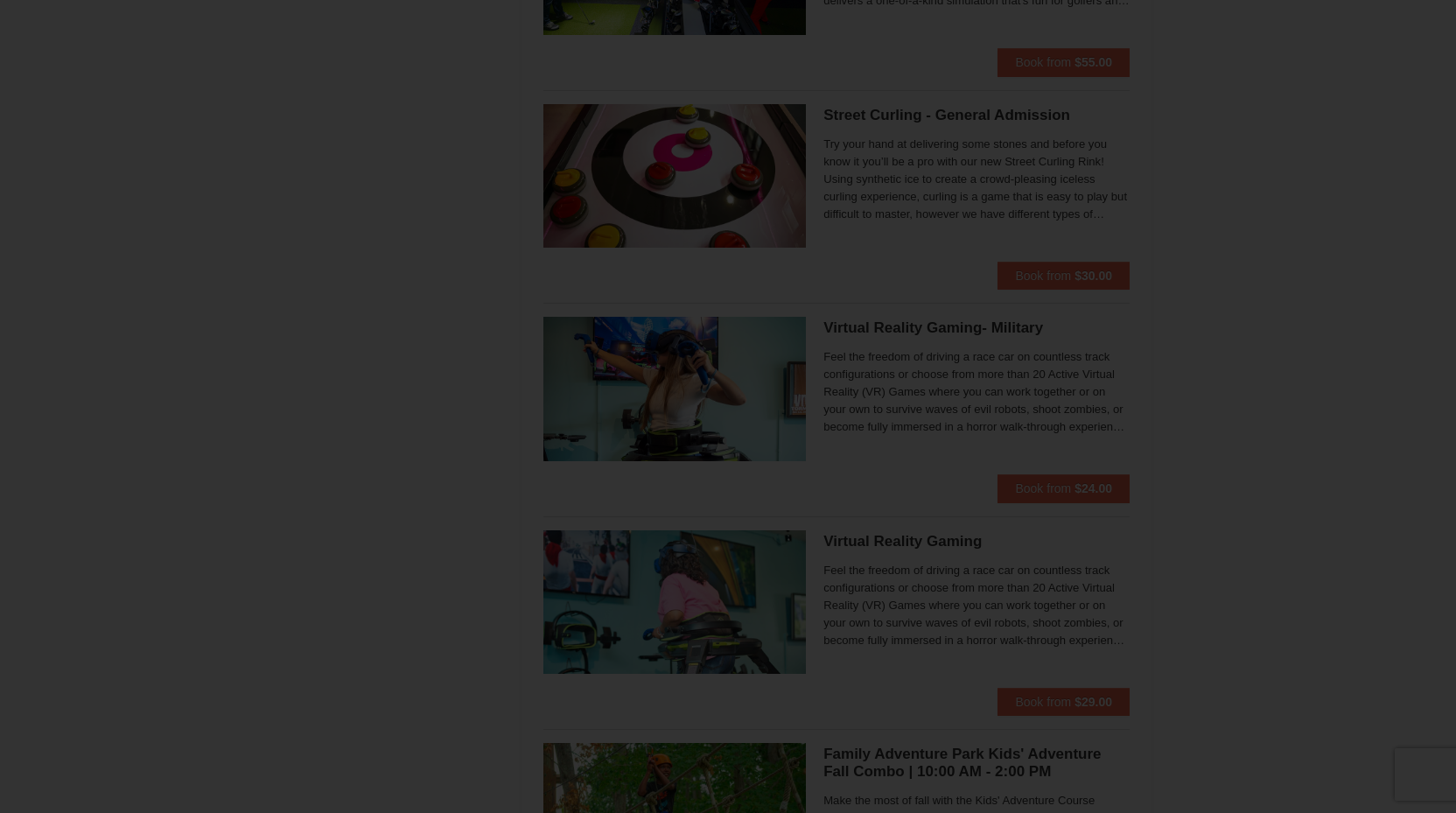
scroll to position [0, 0]
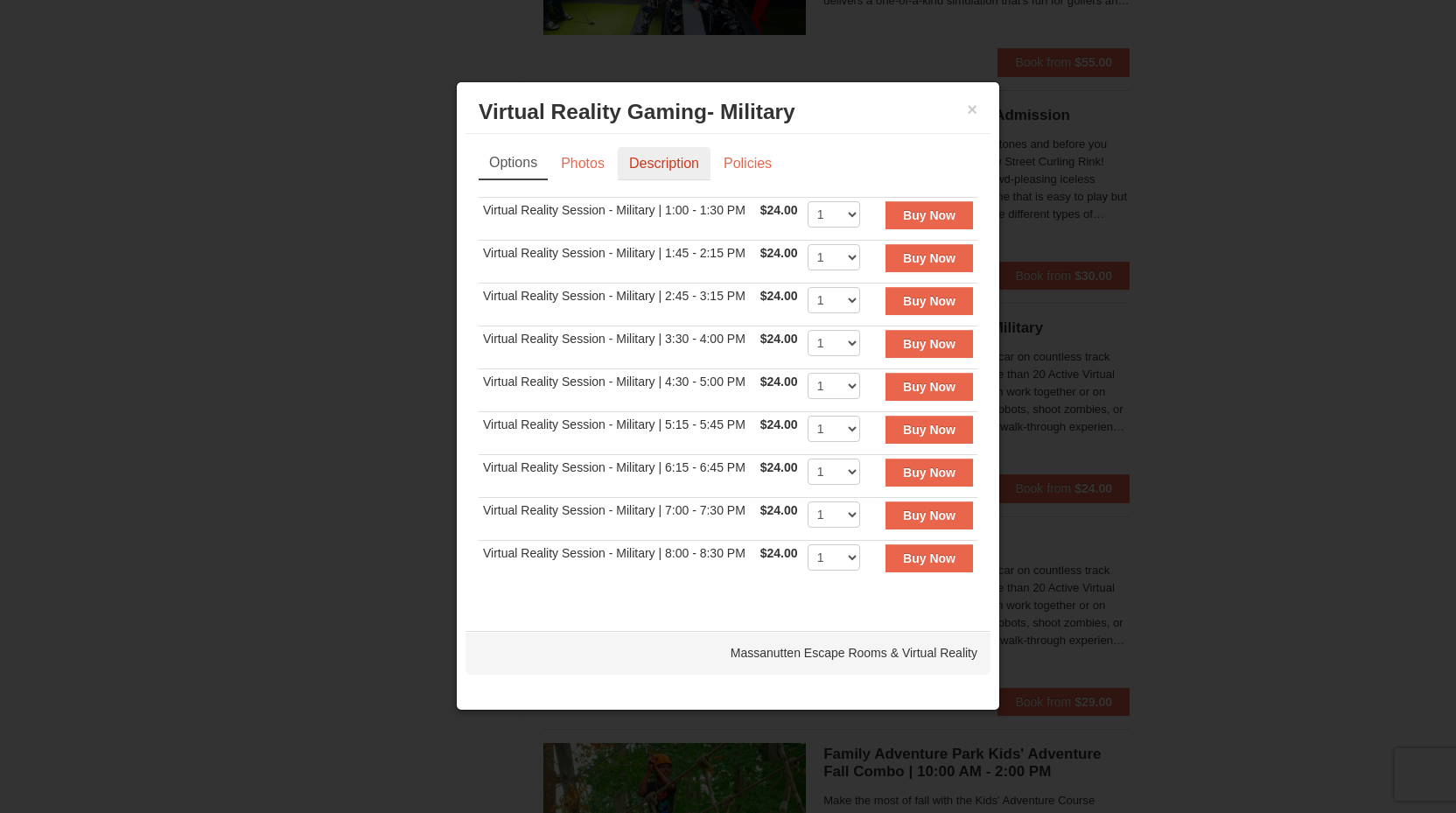
click at [674, 165] on link "Description" at bounding box center [665, 164] width 93 height 34
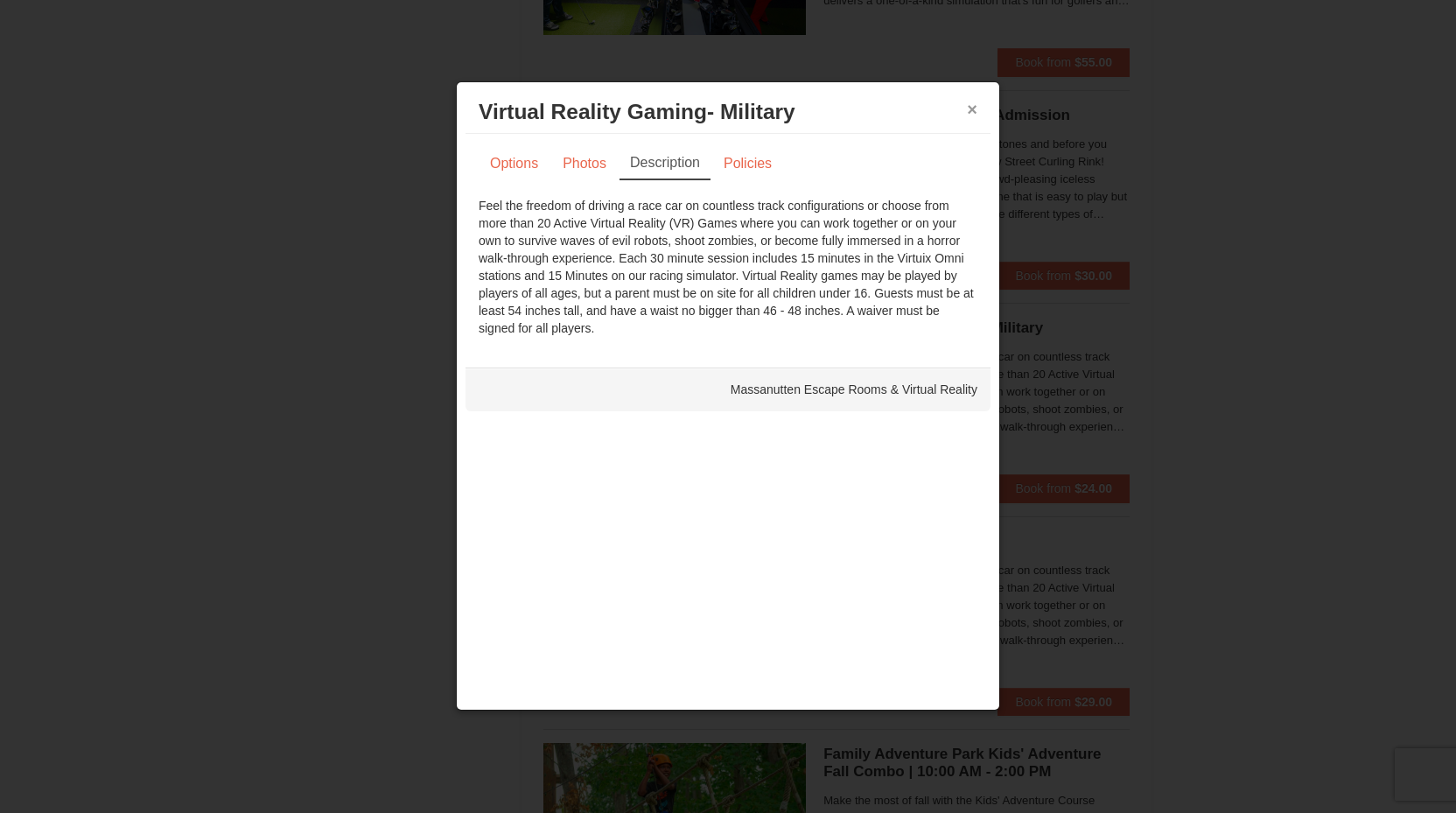
click at [972, 111] on button "×" at bounding box center [972, 109] width 10 height 18
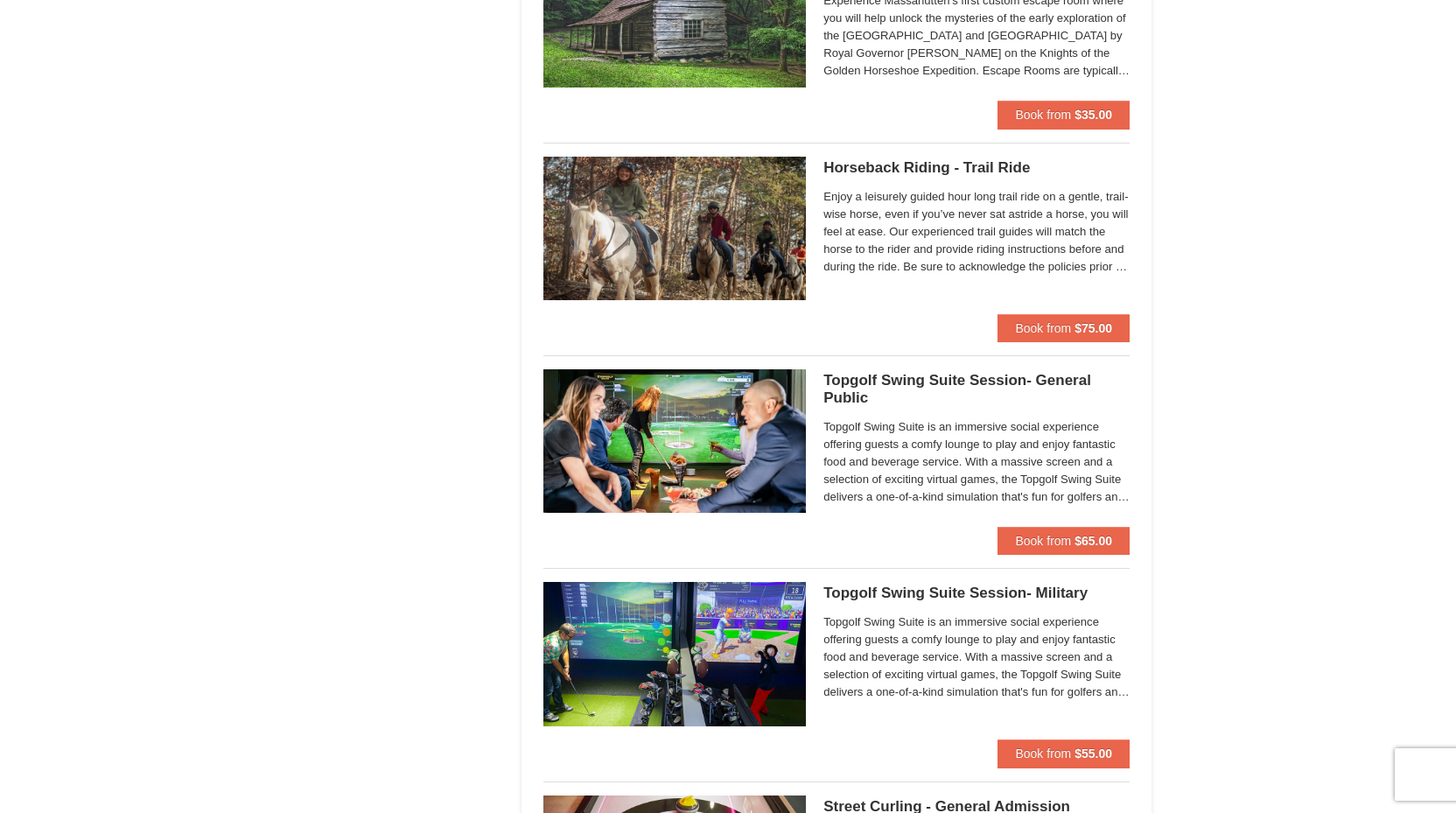
scroll to position [1951, 0]
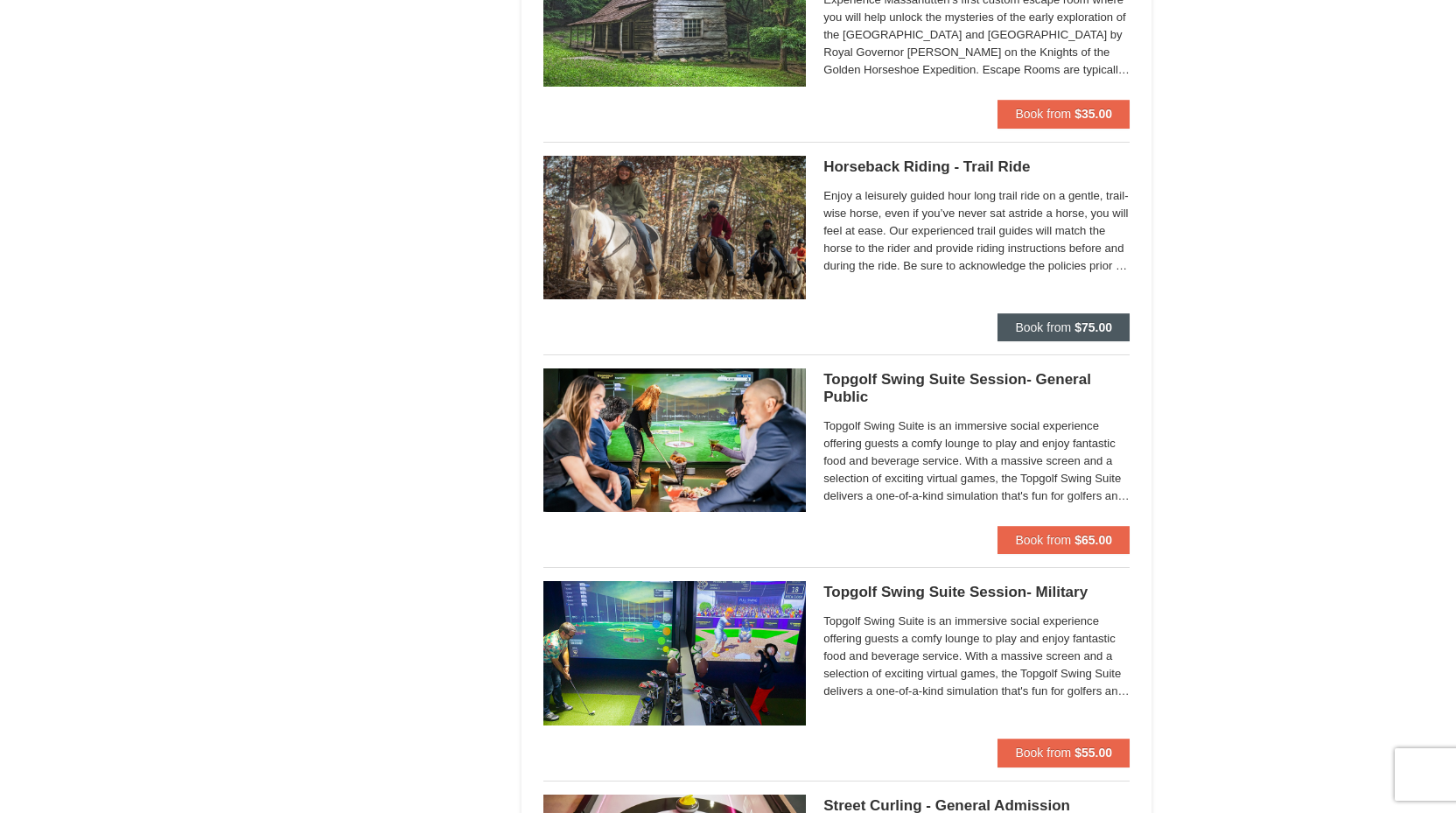
click at [1104, 326] on strong "$75.00" at bounding box center [1093, 327] width 37 height 14
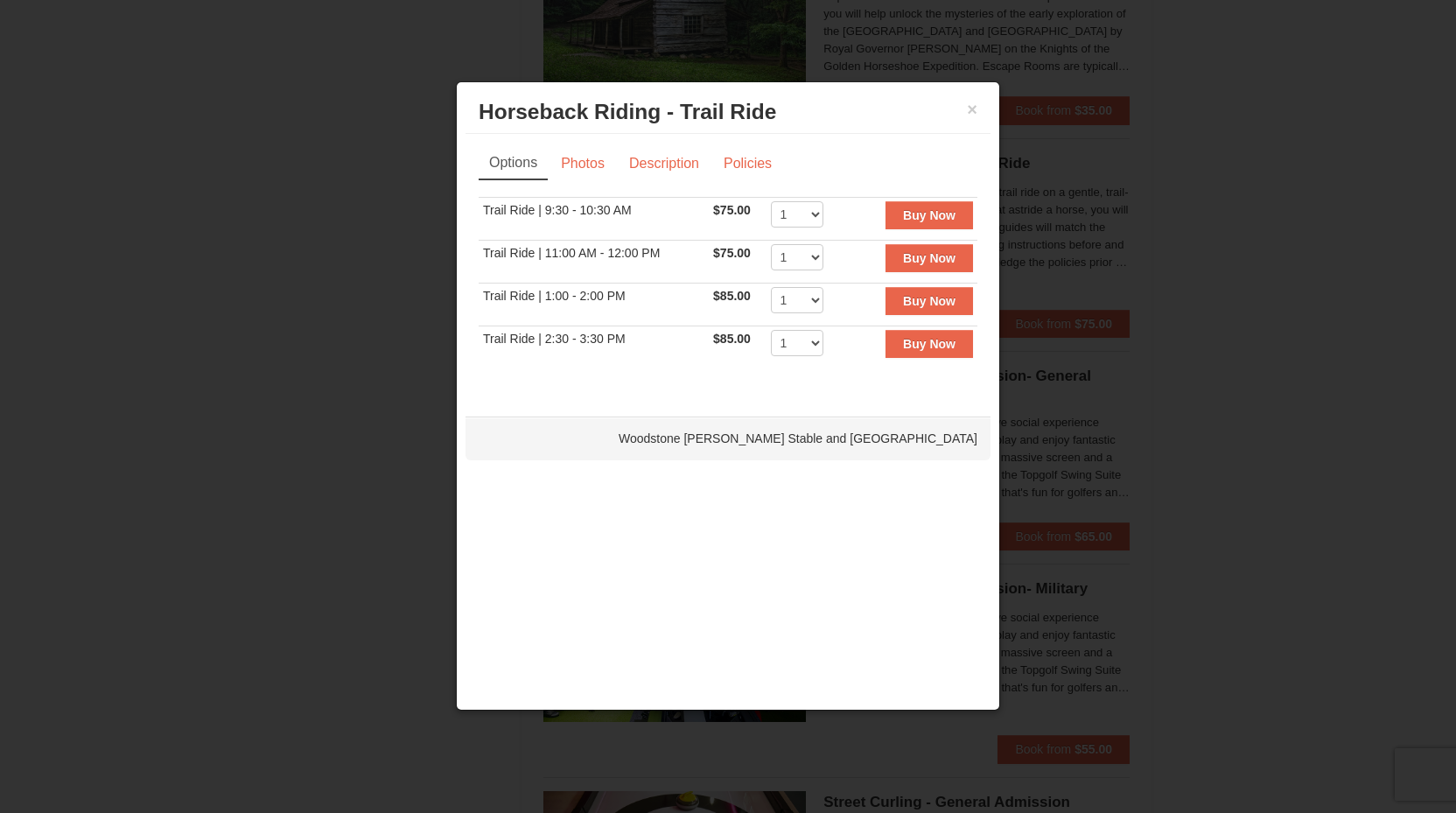
scroll to position [1955, 0]
click at [973, 110] on button "×" at bounding box center [972, 109] width 10 height 18
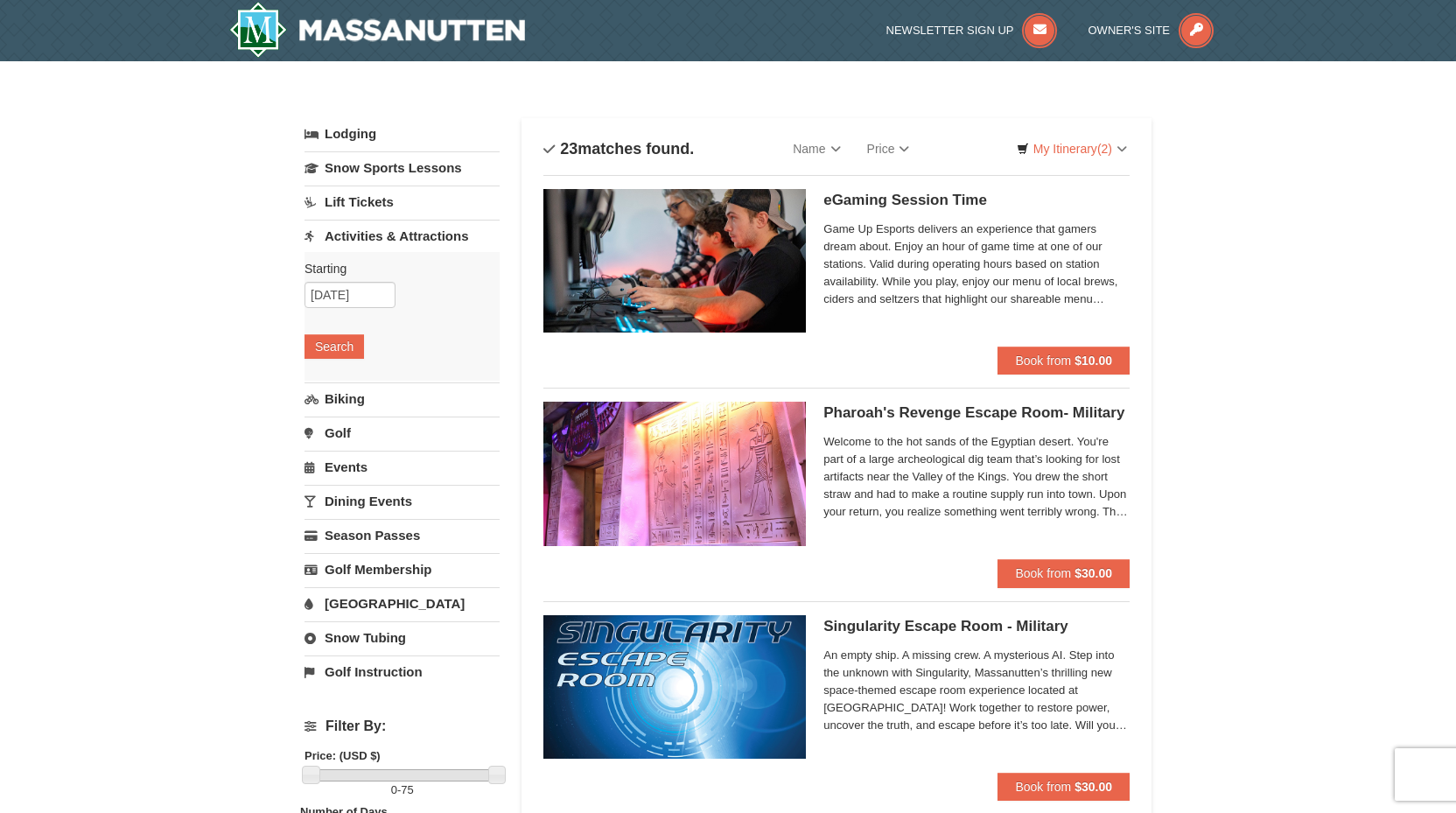
scroll to position [0, 0]
click at [346, 298] on input "10/11/2025" at bounding box center [350, 295] width 91 height 26
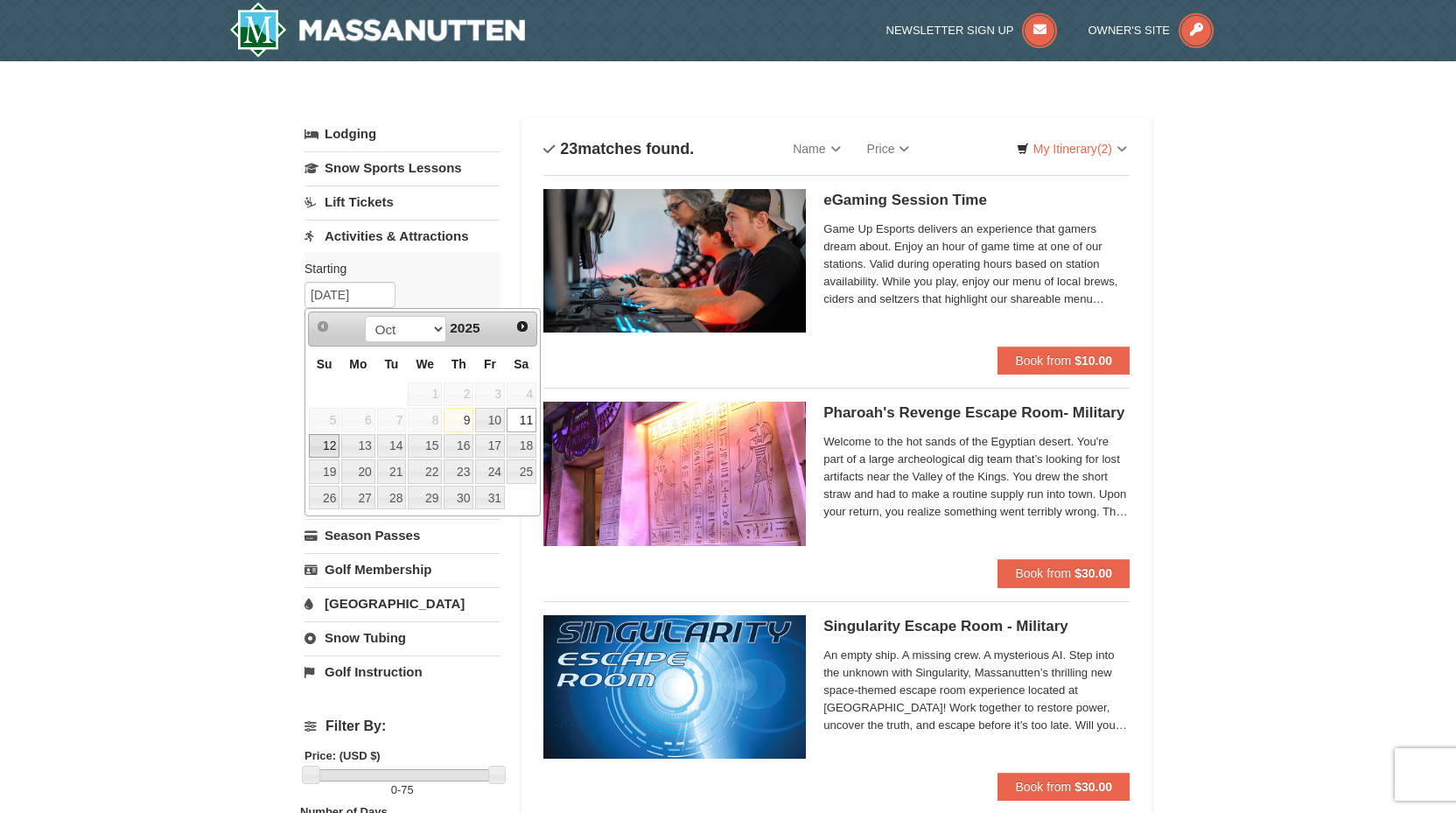
click at [324, 445] on link "12" at bounding box center [324, 446] width 31 height 24
type input "[DATE]"
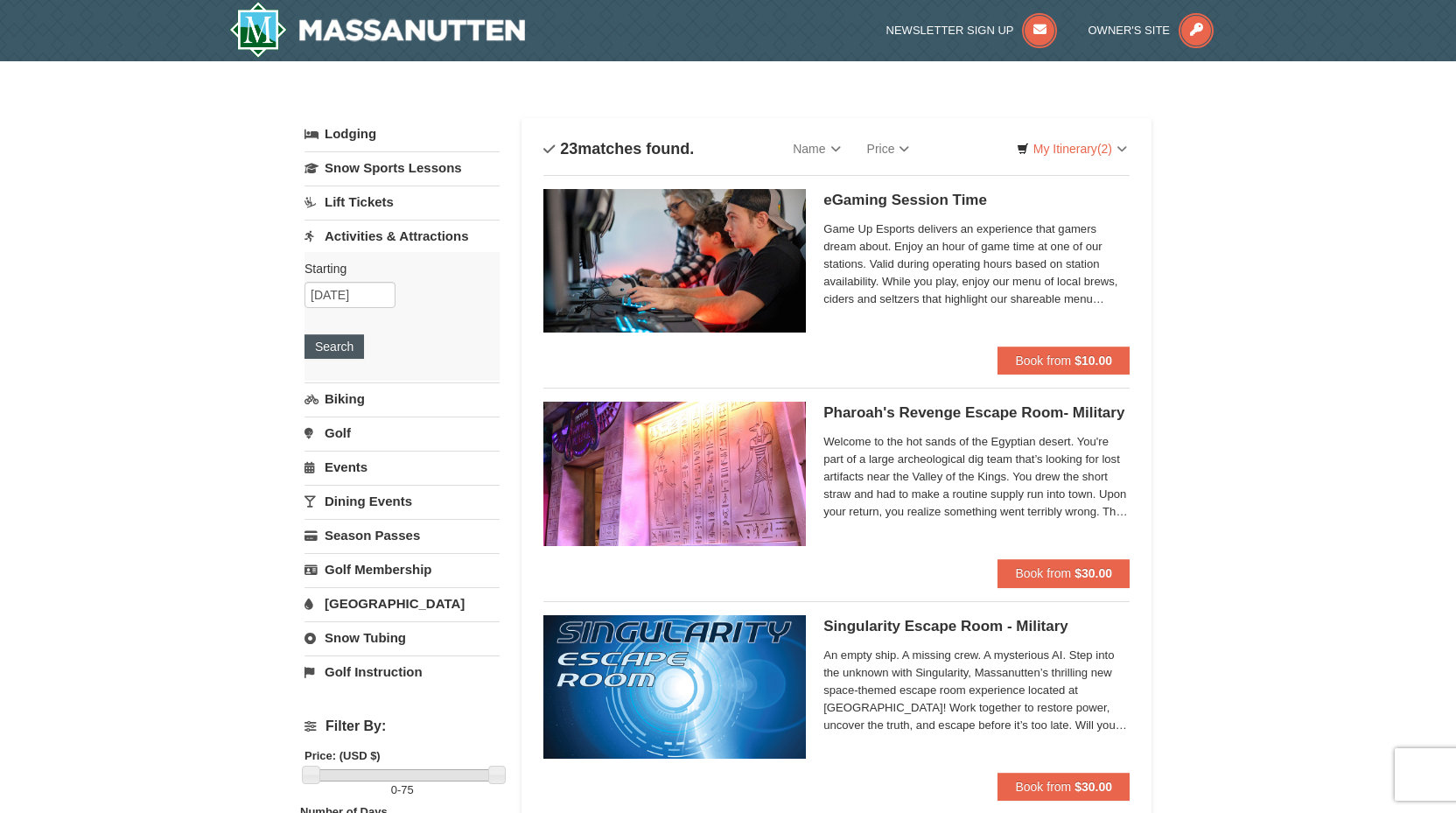
click at [341, 354] on button "Search" at bounding box center [334, 346] width 60 height 24
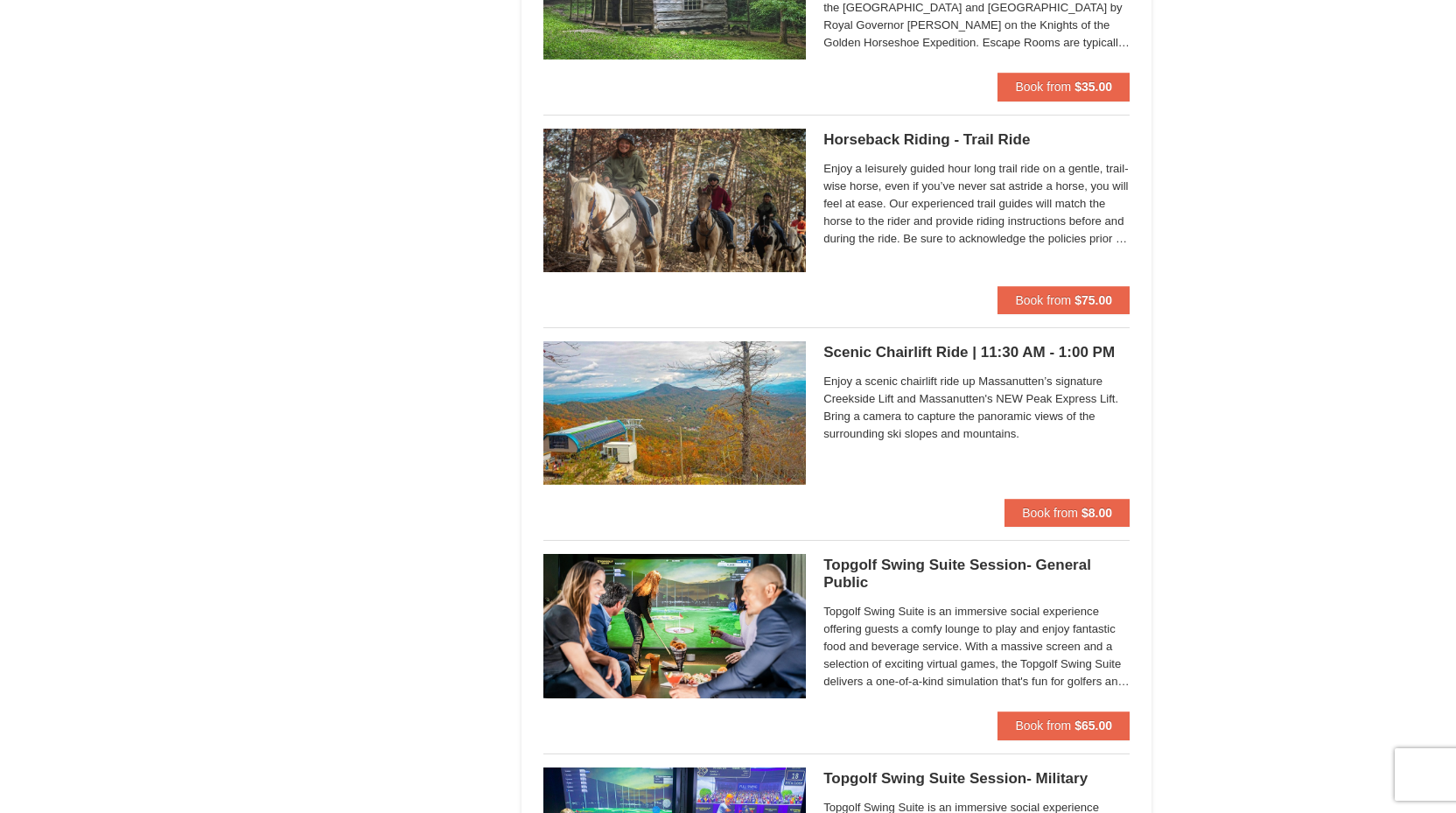
scroll to position [1979, 0]
click at [1062, 508] on span "Book from" at bounding box center [1050, 512] width 56 height 14
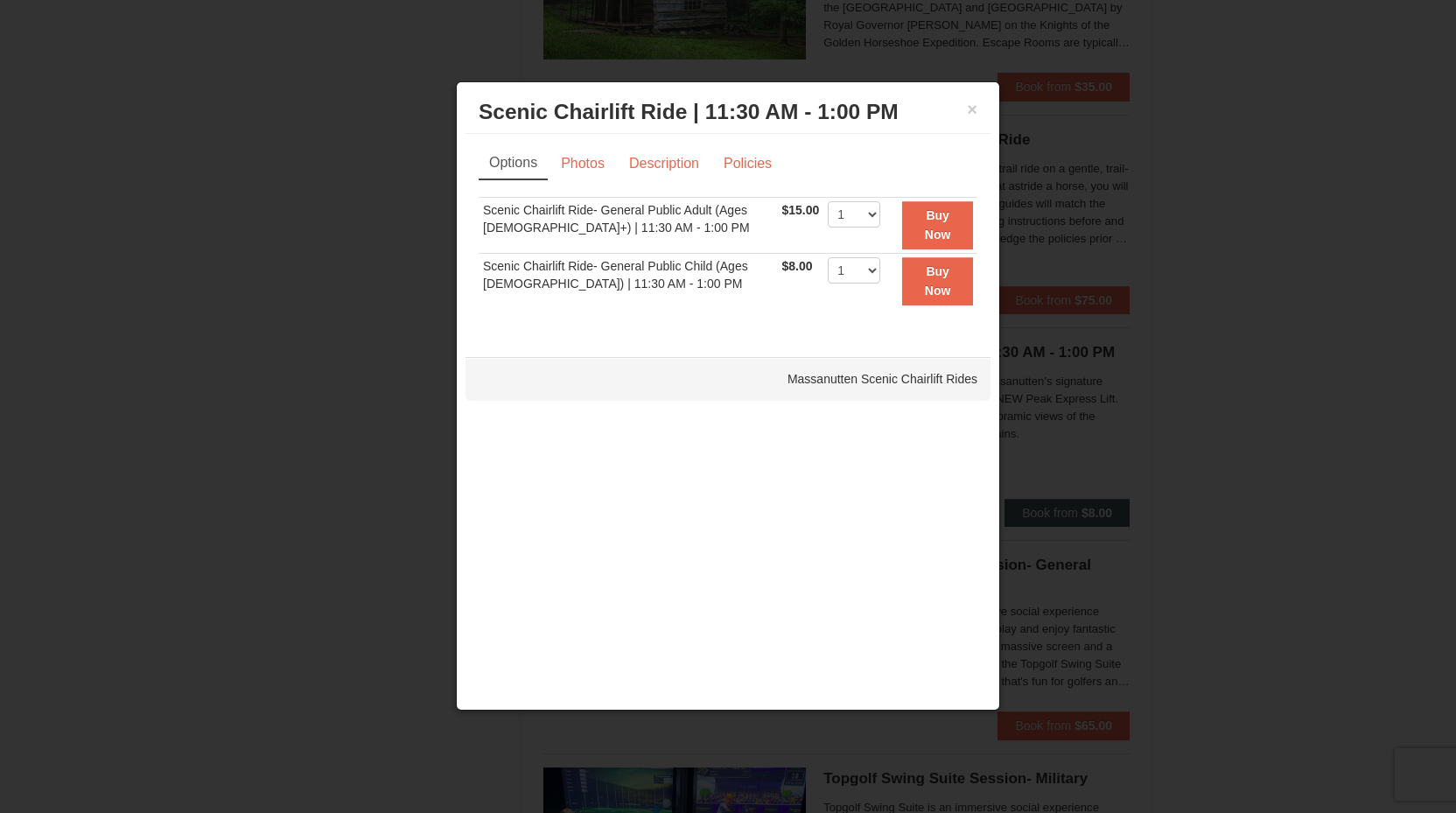
scroll to position [1979, 1]
click at [968, 114] on button "×" at bounding box center [972, 109] width 10 height 18
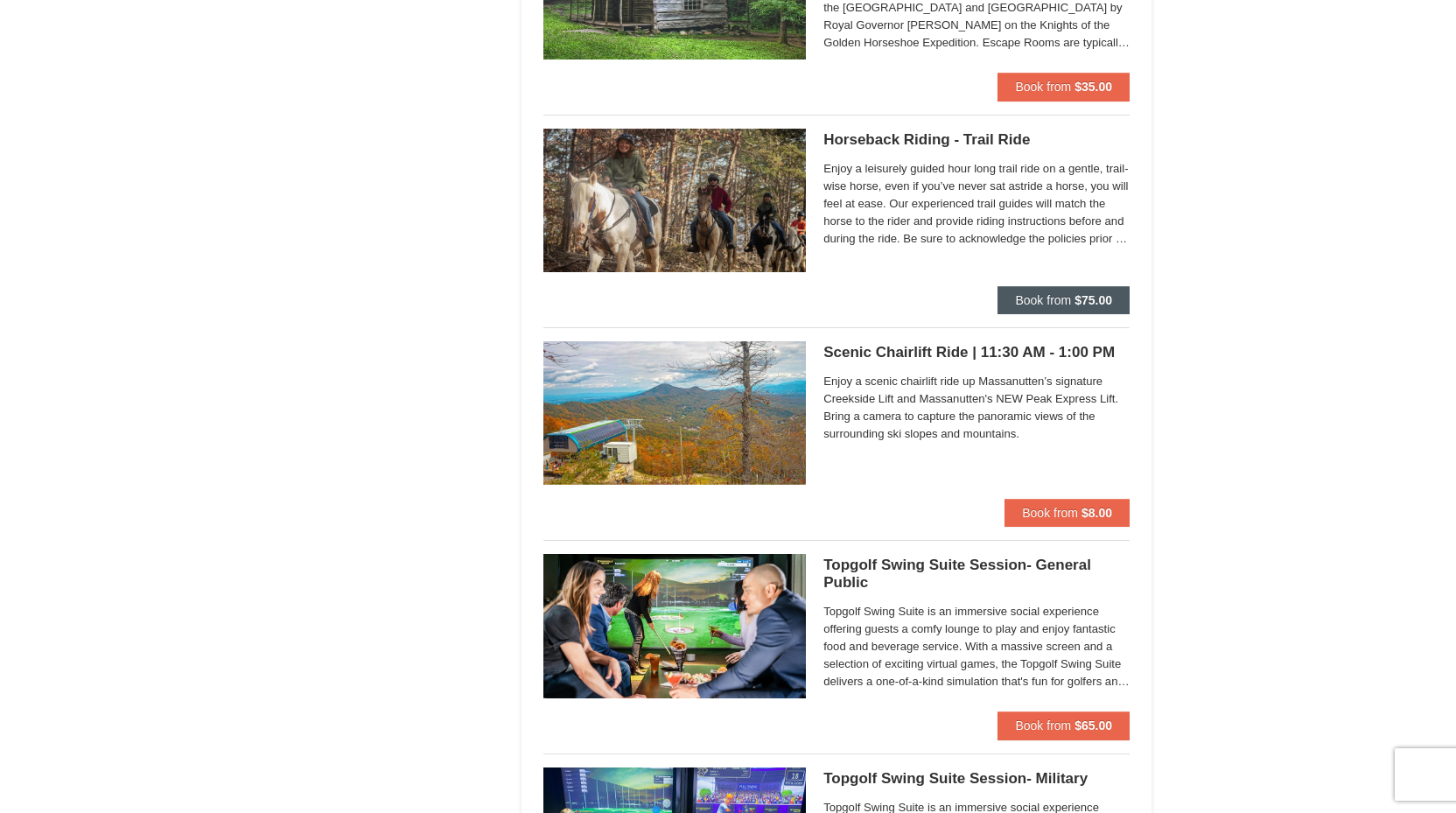
click at [1082, 294] on strong "$75.00" at bounding box center [1093, 300] width 37 height 14
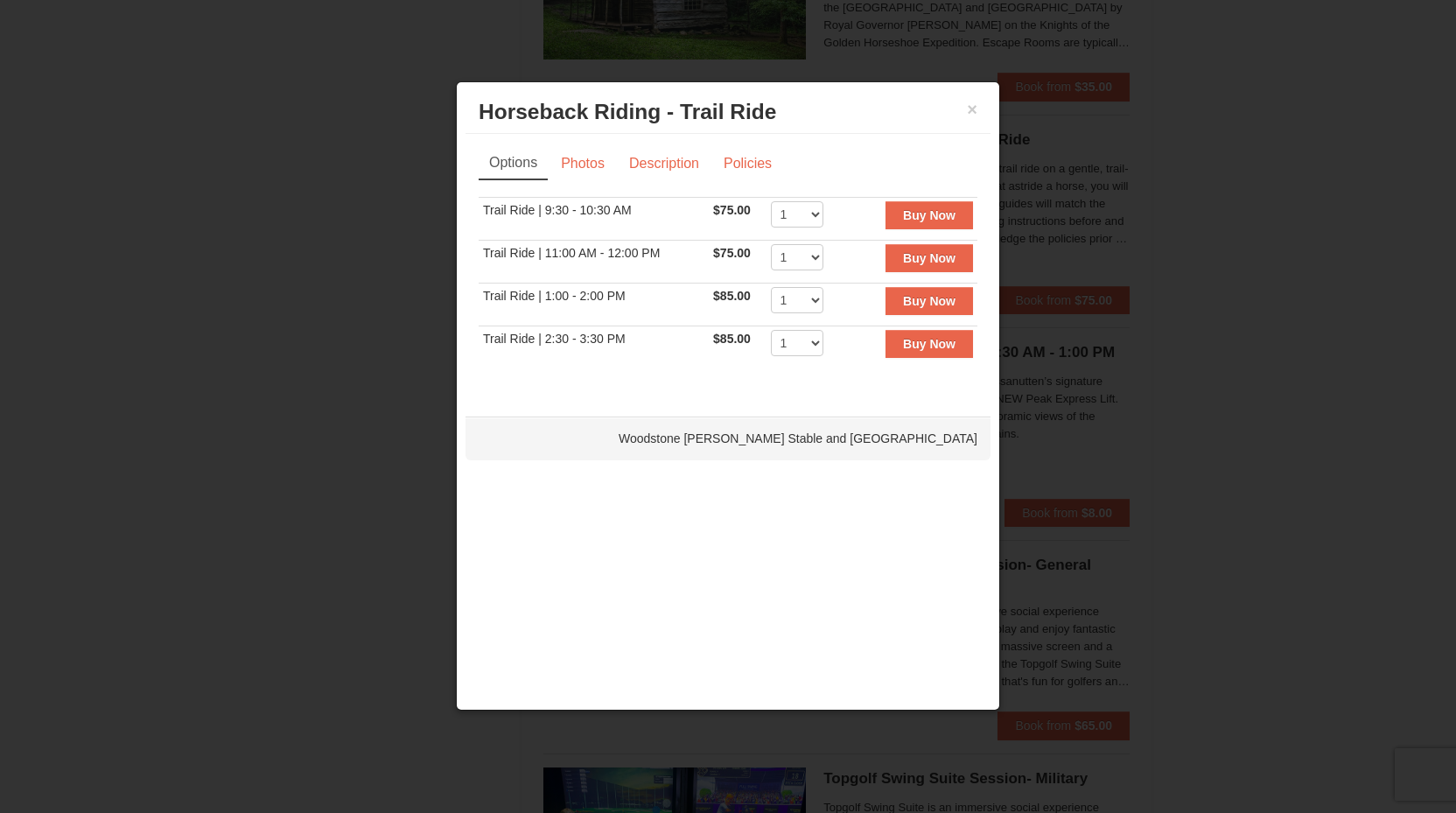
click at [972, 110] on button "×" at bounding box center [972, 109] width 10 height 18
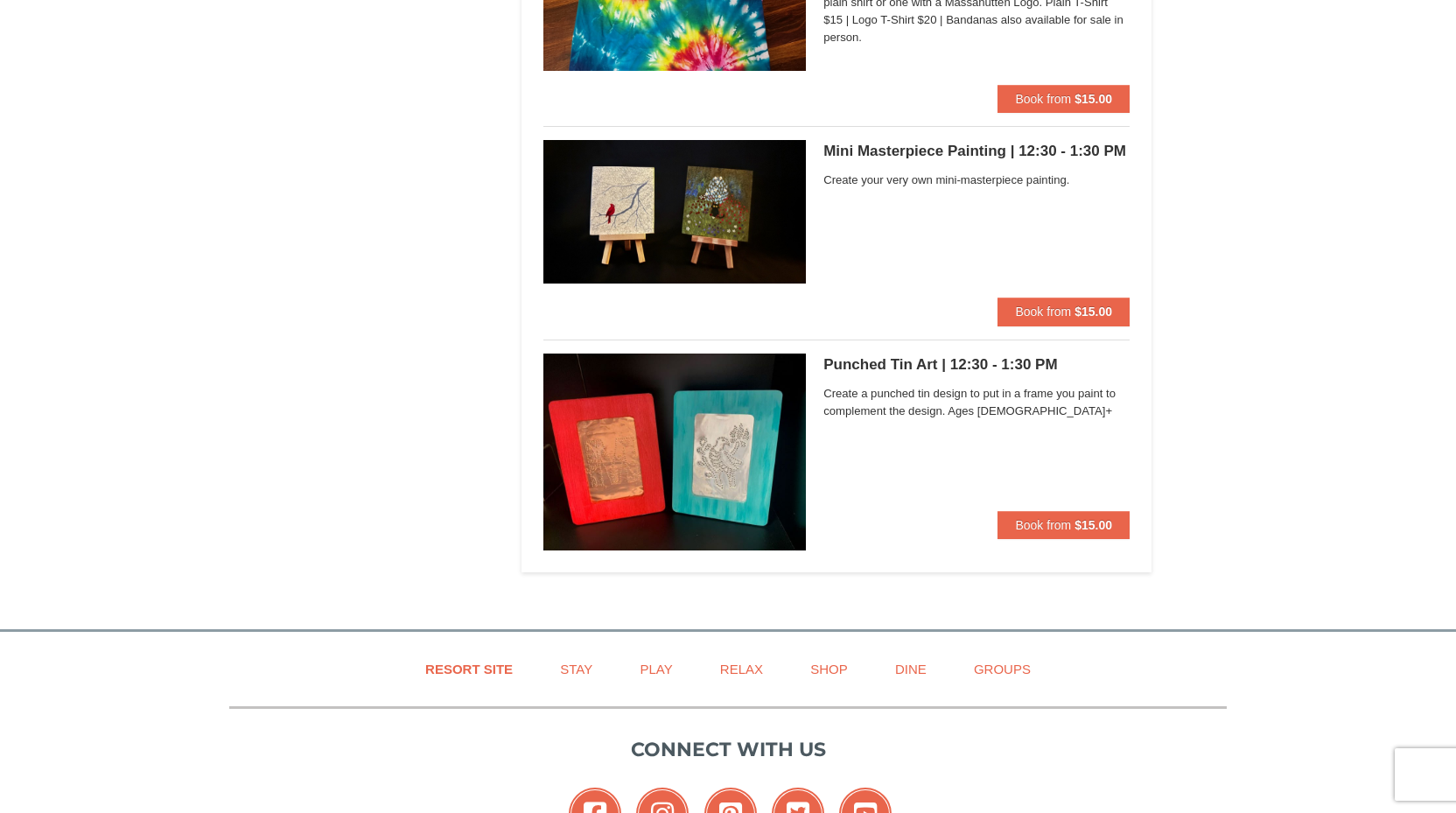
scroll to position [5388, 0]
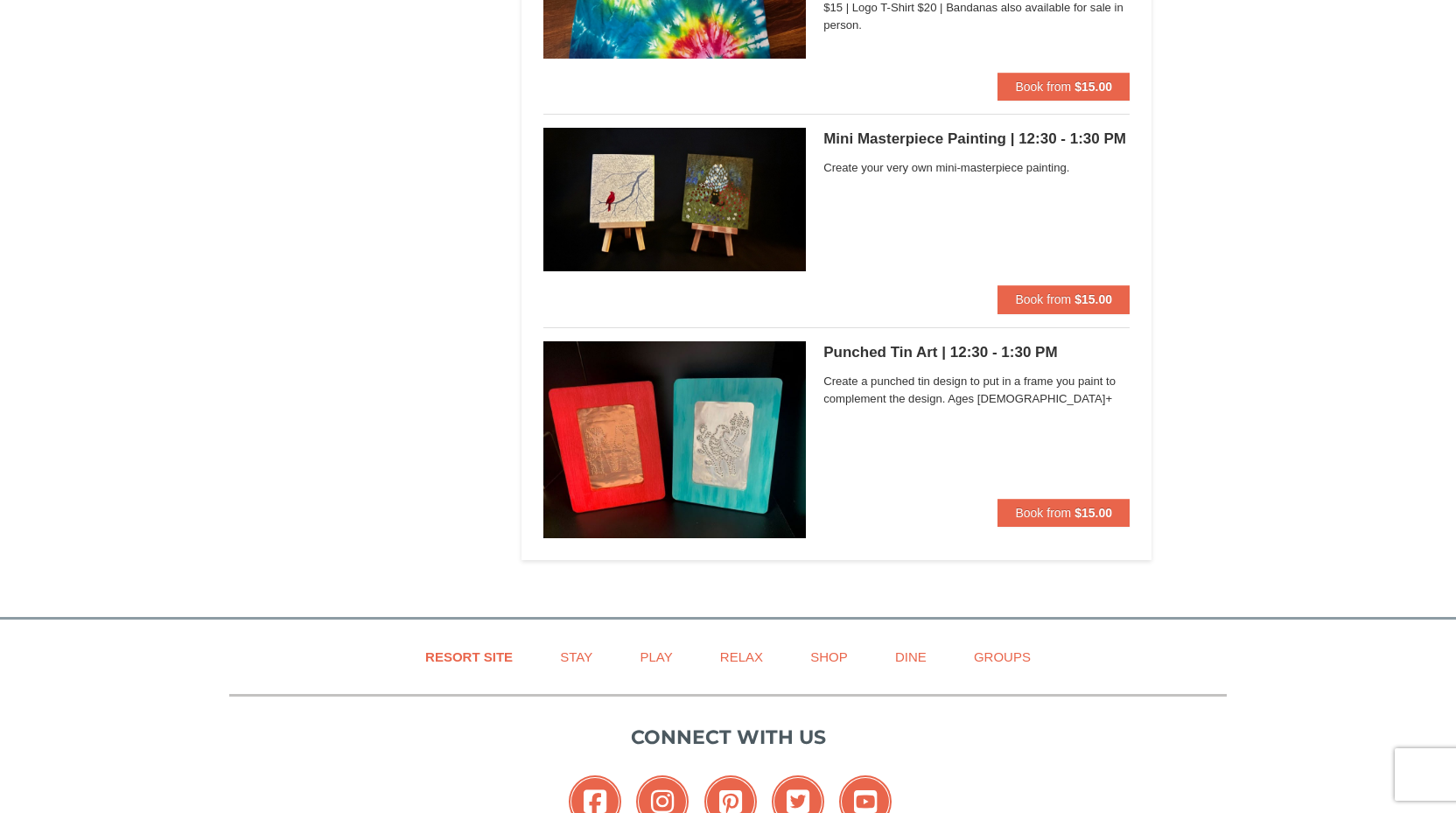
click at [902, 130] on h5 "Mini Masterpiece Painting | 12:30 - 1:30 PM Massanutten Classes and Workshops" at bounding box center [977, 139] width 306 height 18
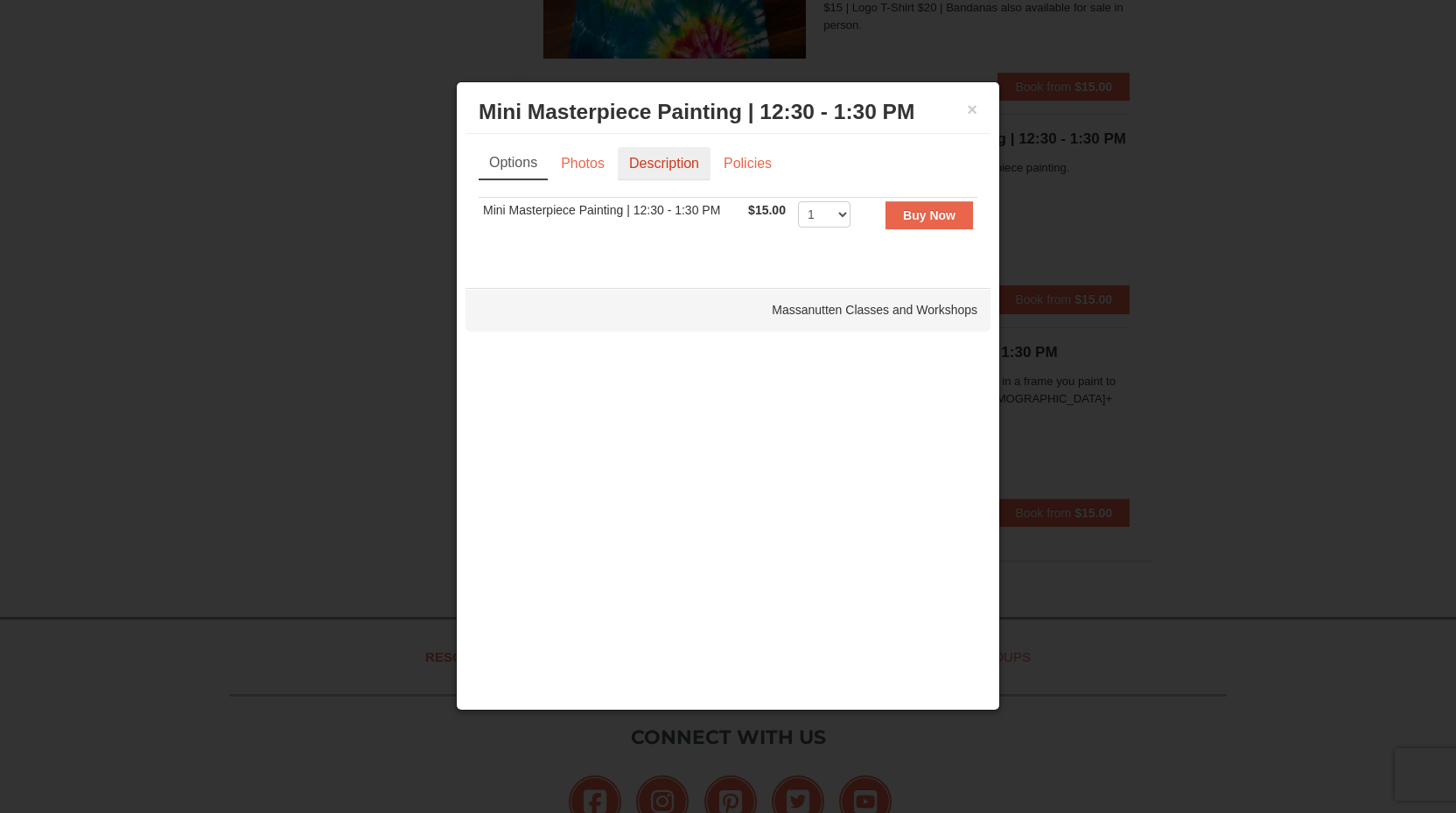
click at [665, 156] on link "Description" at bounding box center [665, 164] width 93 height 34
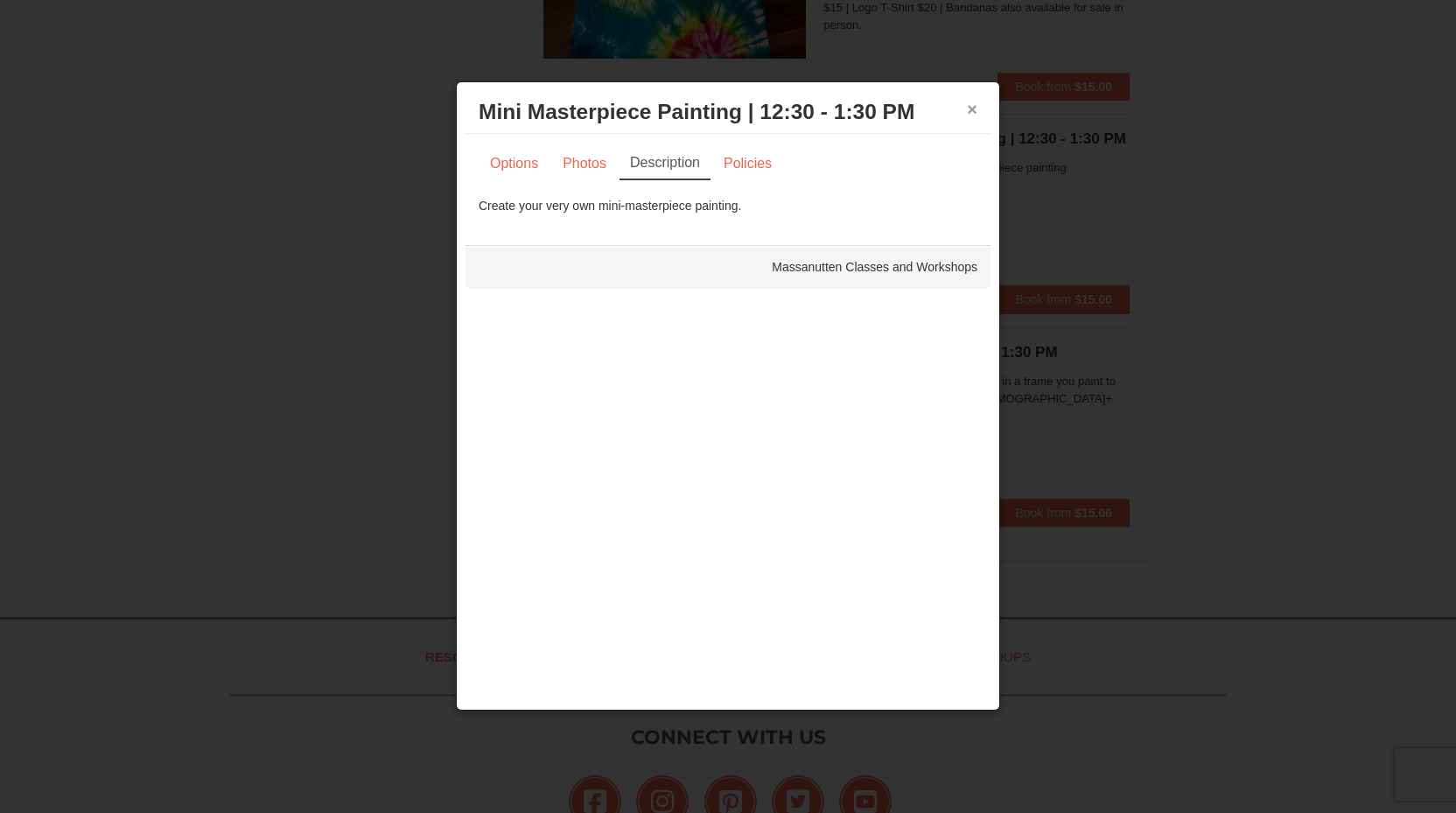
click at [971, 110] on button "×" at bounding box center [972, 109] width 10 height 18
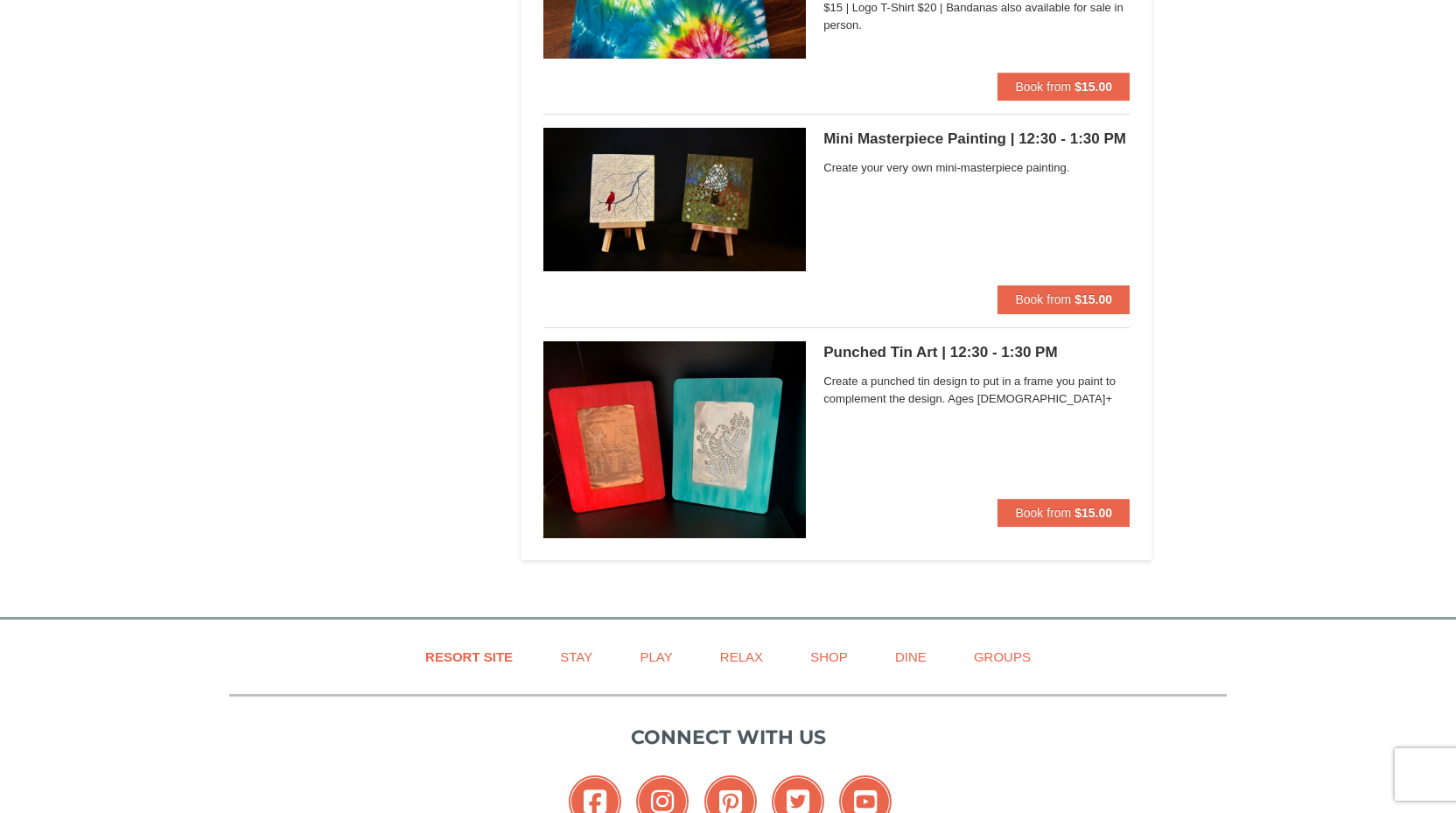
click at [973, 130] on h5 "Mini Masterpiece Painting | 12:30 - 1:30 PM Massanutten Classes and Workshops" at bounding box center [977, 139] width 306 height 18
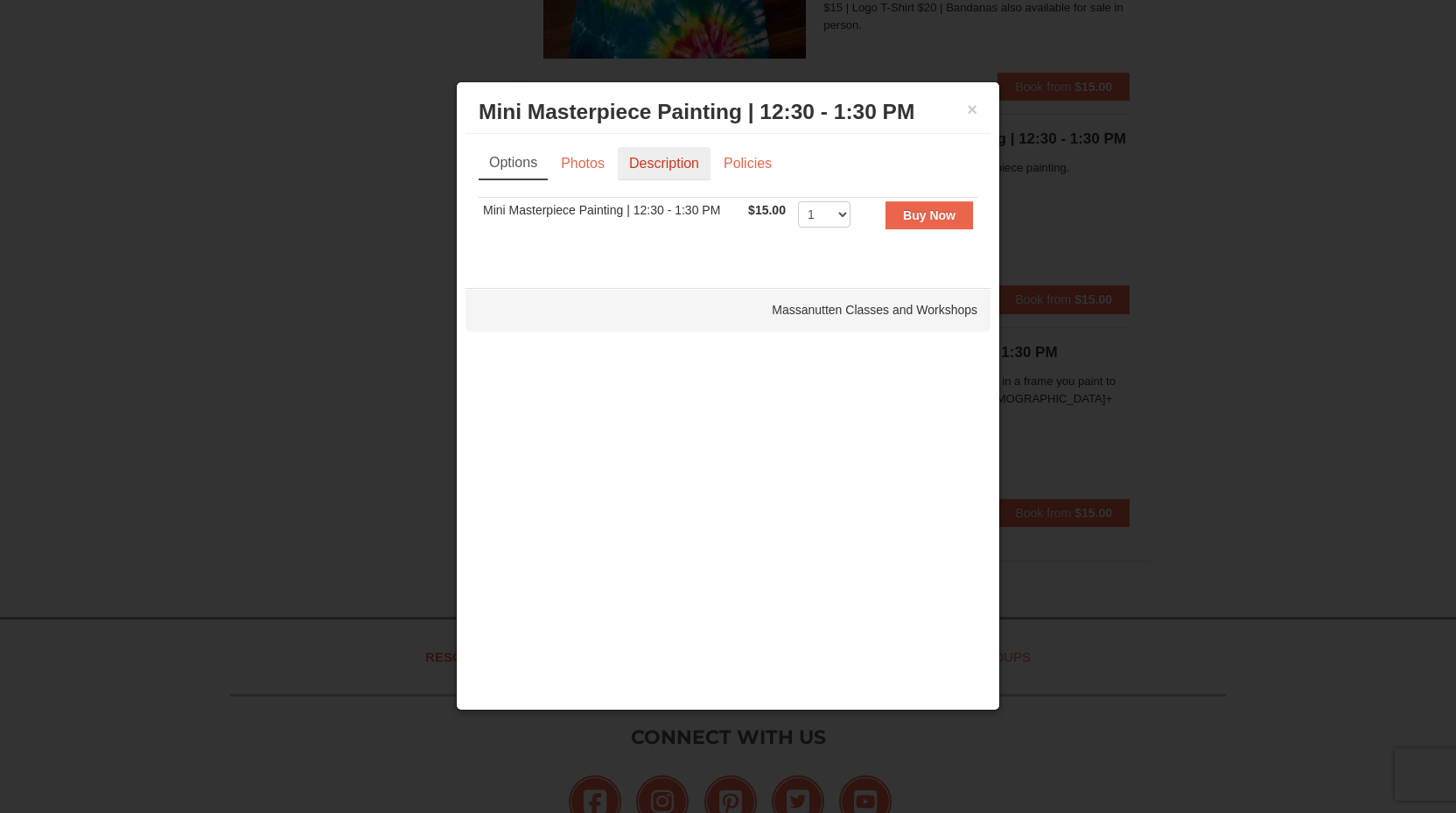
click at [653, 158] on link "Description" at bounding box center [665, 164] width 93 height 34
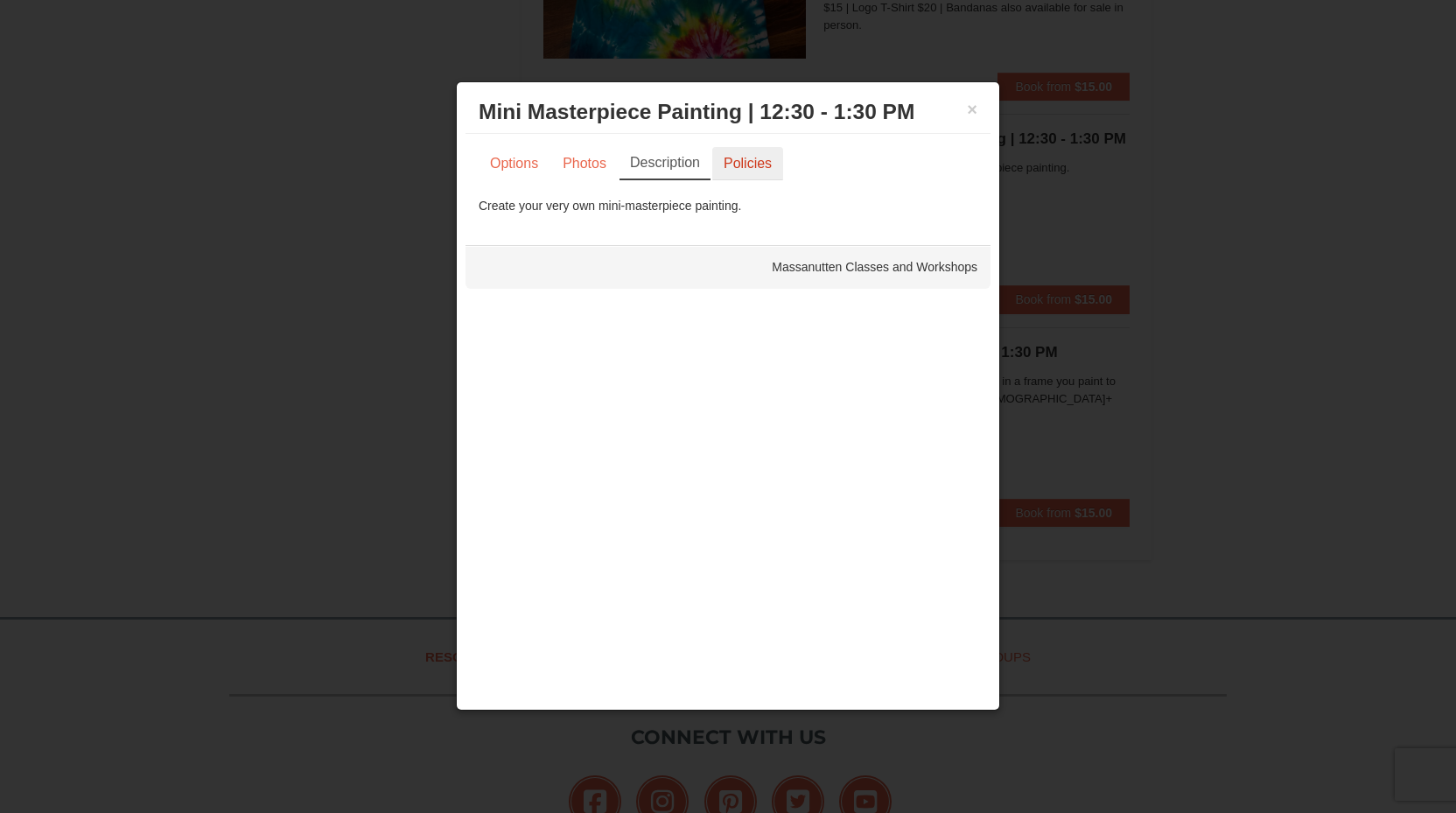
click at [742, 162] on link "Policies" at bounding box center [748, 164] width 71 height 34
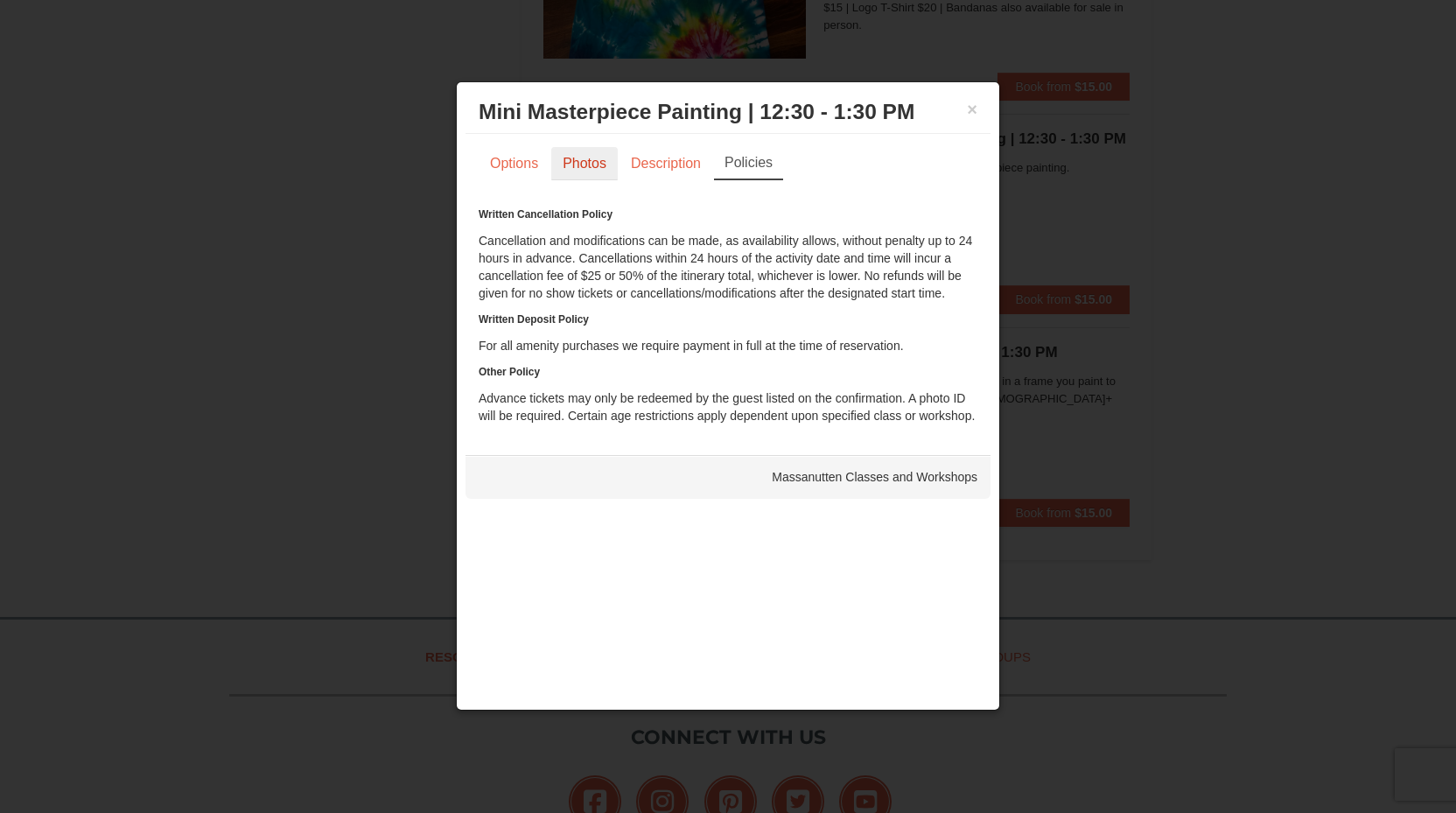
click at [602, 159] on link "Photos" at bounding box center [584, 164] width 66 height 34
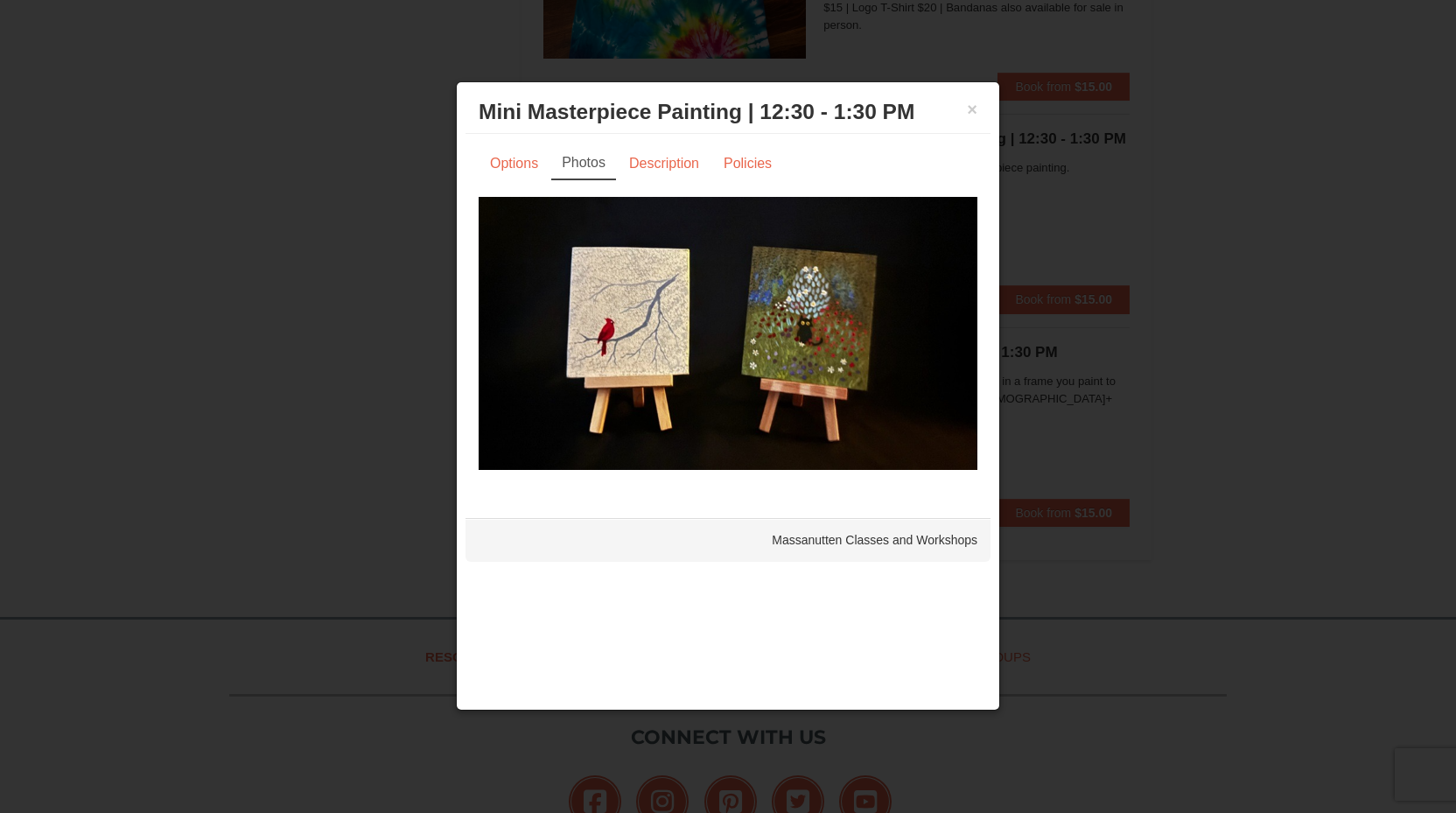
drag, startPoint x: 508, startPoint y: 165, endPoint x: 803, endPoint y: 132, distance: 296.8
click at [519, 165] on link "Options" at bounding box center [514, 164] width 71 height 34
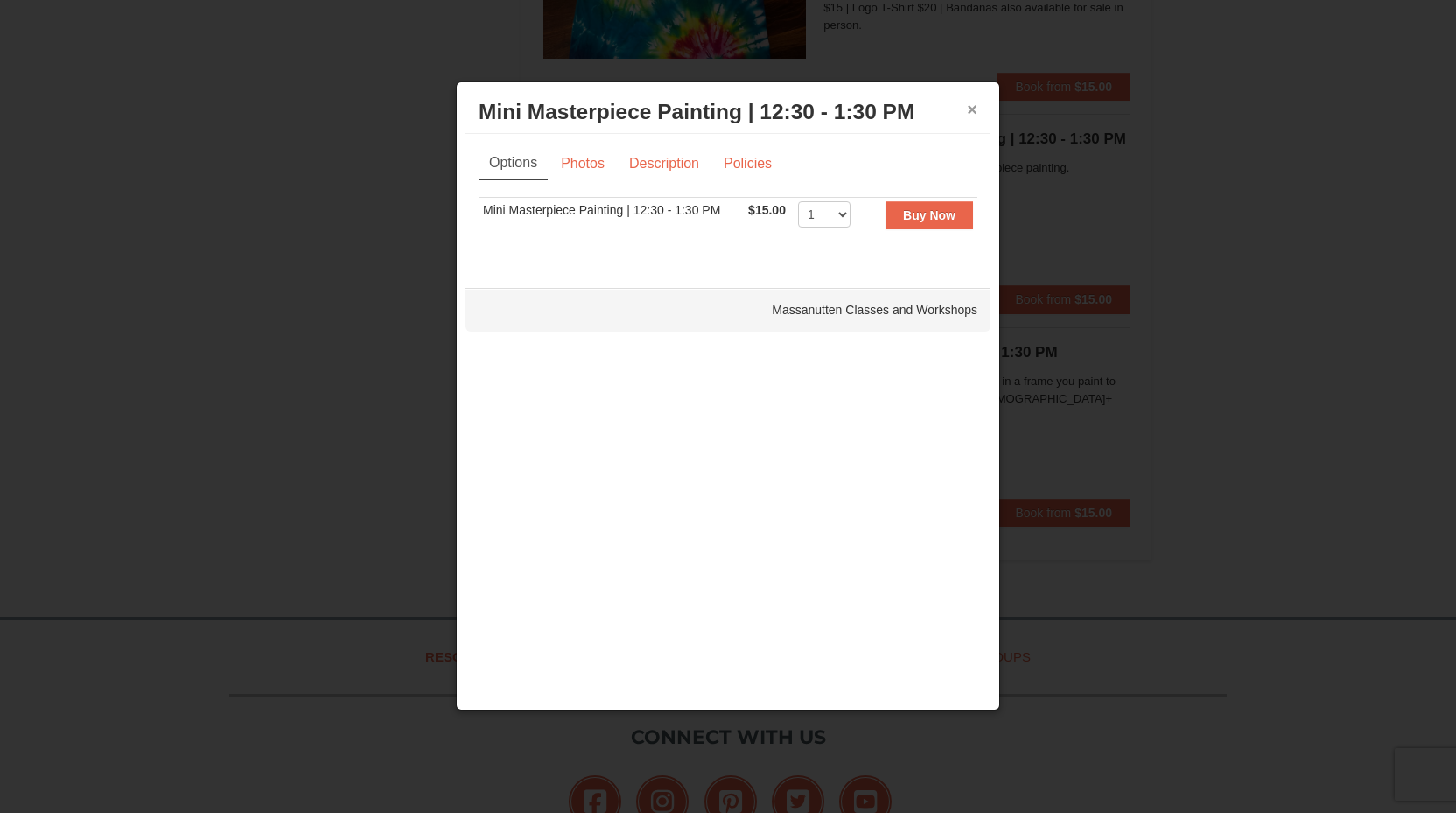
click at [975, 110] on button "×" at bounding box center [972, 109] width 10 height 18
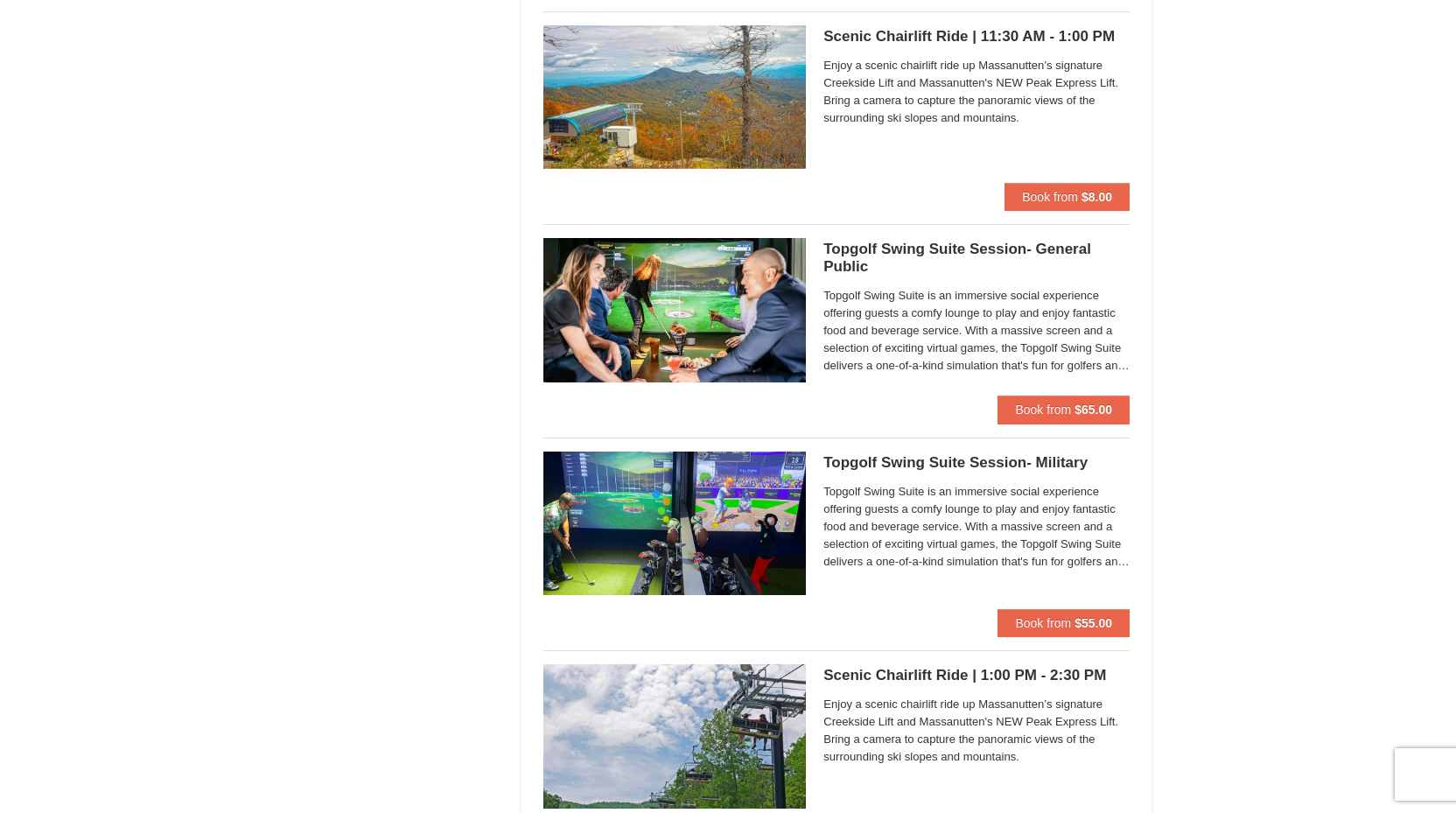
scroll to position [2230, 0]
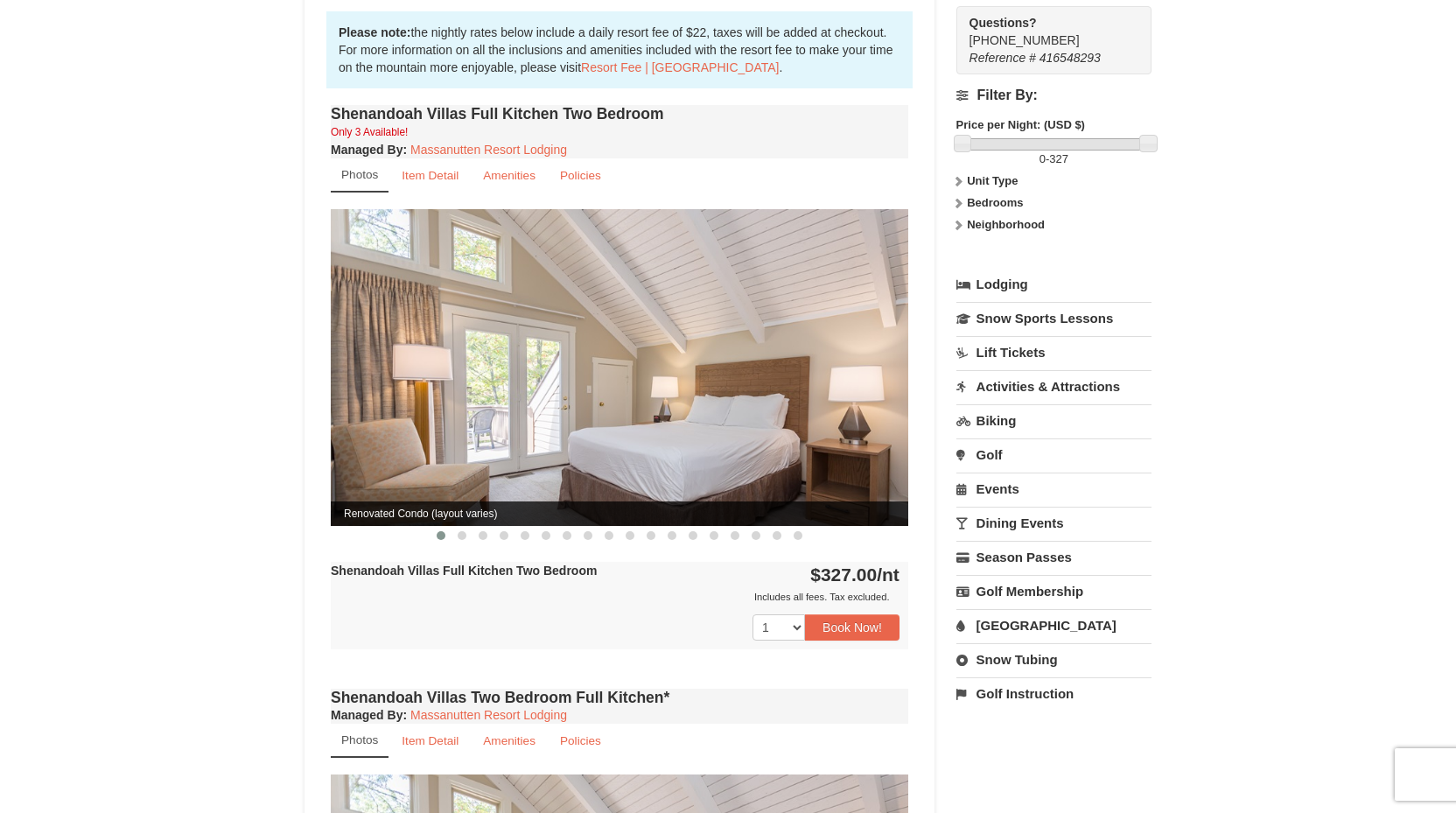
scroll to position [532, 1]
